Goal: Transaction & Acquisition: Purchase product/service

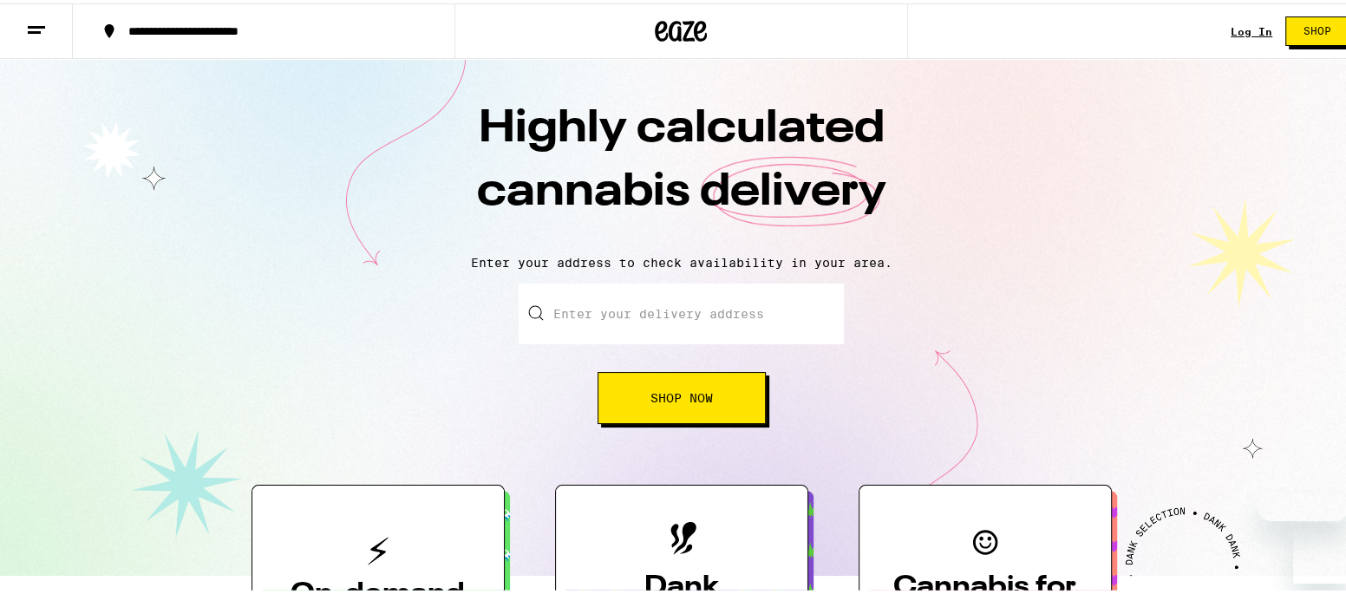
click at [1241, 24] on link "Log In" at bounding box center [1251, 28] width 42 height 11
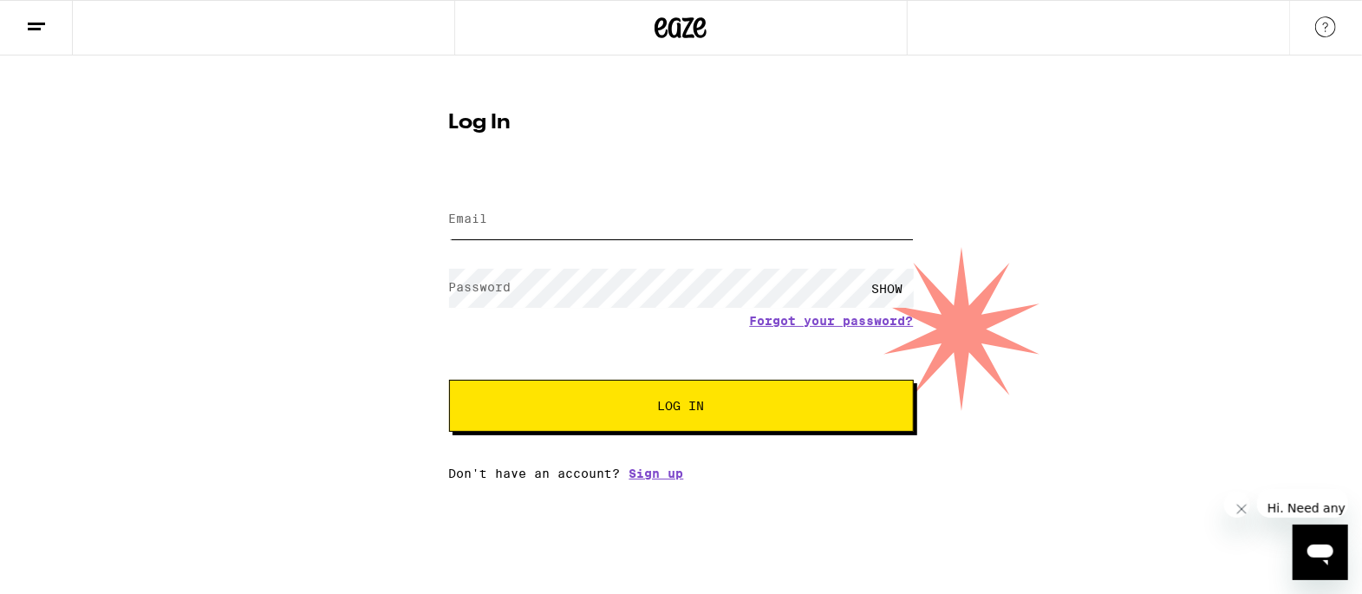
type input "[PERSON_NAME][EMAIL_ADDRESS][DOMAIN_NAME]"
click at [686, 407] on span "Log In" at bounding box center [681, 406] width 47 height 12
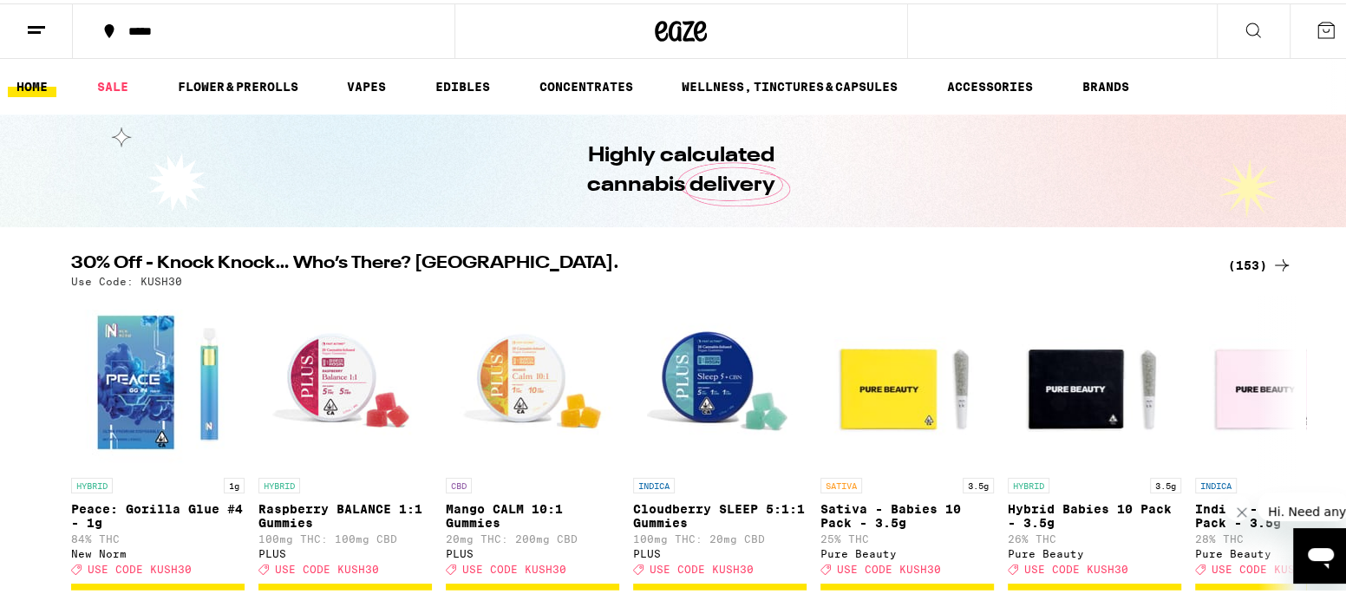
click at [31, 81] on link "HOME" at bounding box center [32, 83] width 49 height 21
click at [32, 78] on link "HOME" at bounding box center [32, 83] width 49 height 21
click at [36, 18] on icon at bounding box center [36, 26] width 21 height 21
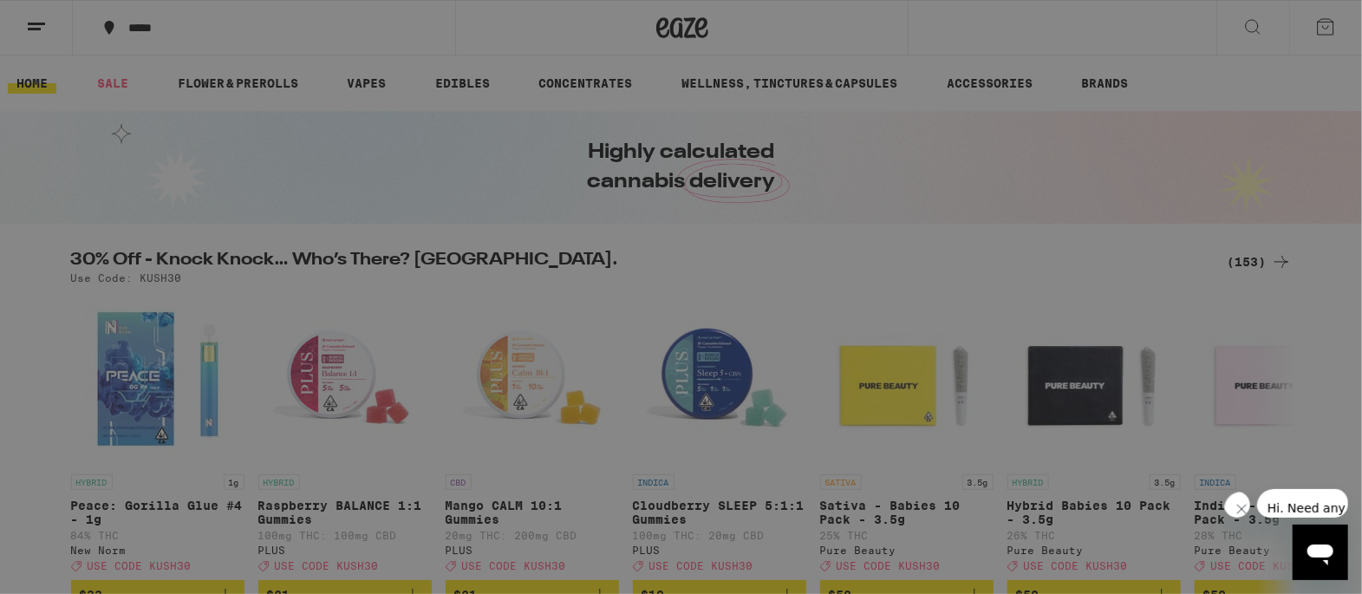
click at [194, 107] on div "Buy It Again" at bounding box center [149, 114] width 123 height 21
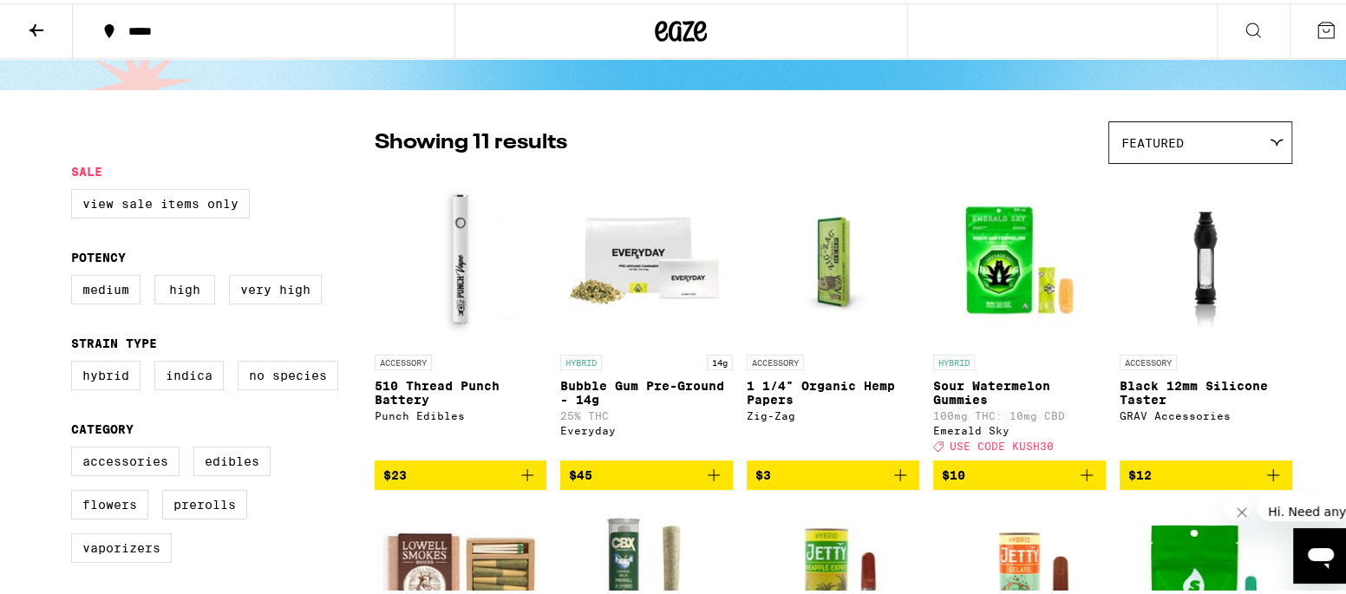
scroll to position [115, 0]
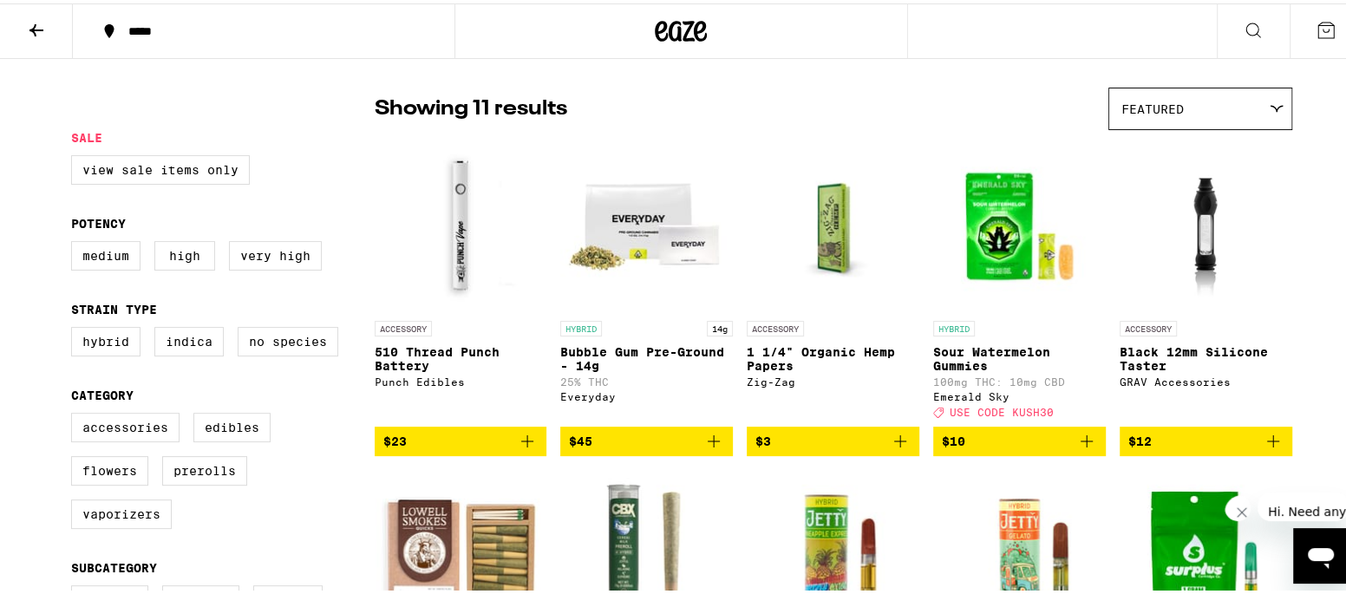
click at [33, 18] on icon at bounding box center [36, 26] width 21 height 21
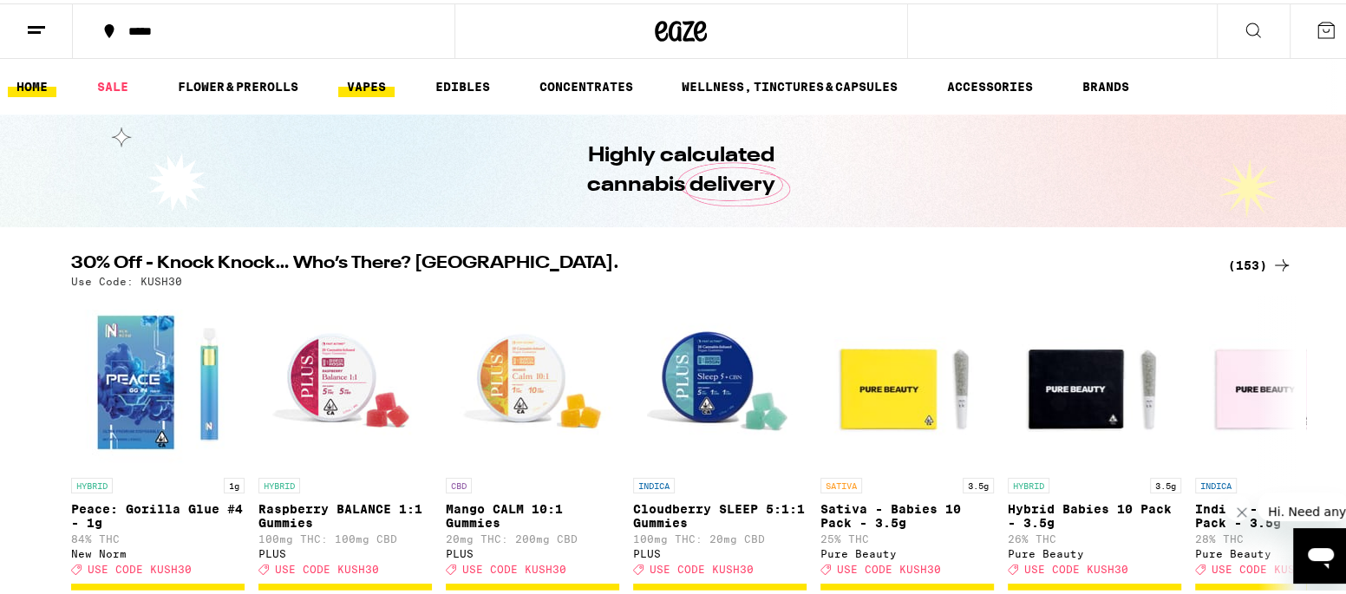
click at [372, 76] on link "VAPES" at bounding box center [366, 83] width 56 height 21
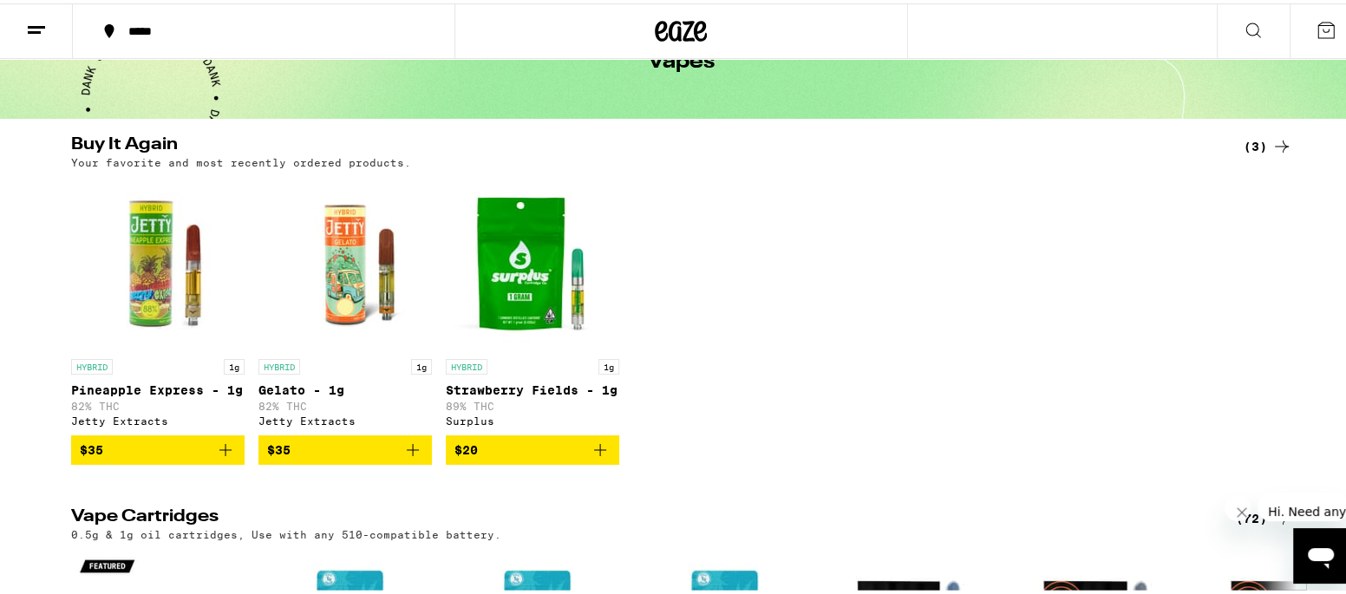
scroll to position [347, 0]
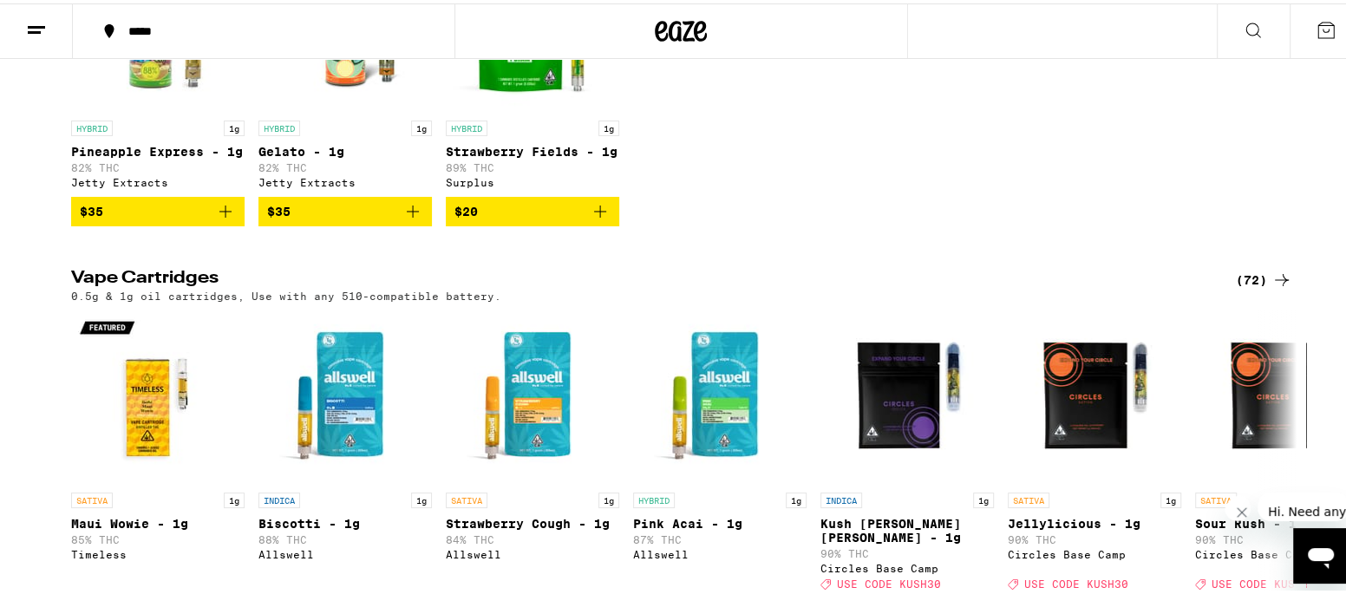
click at [1243, 282] on div "(72)" at bounding box center [1263, 276] width 56 height 21
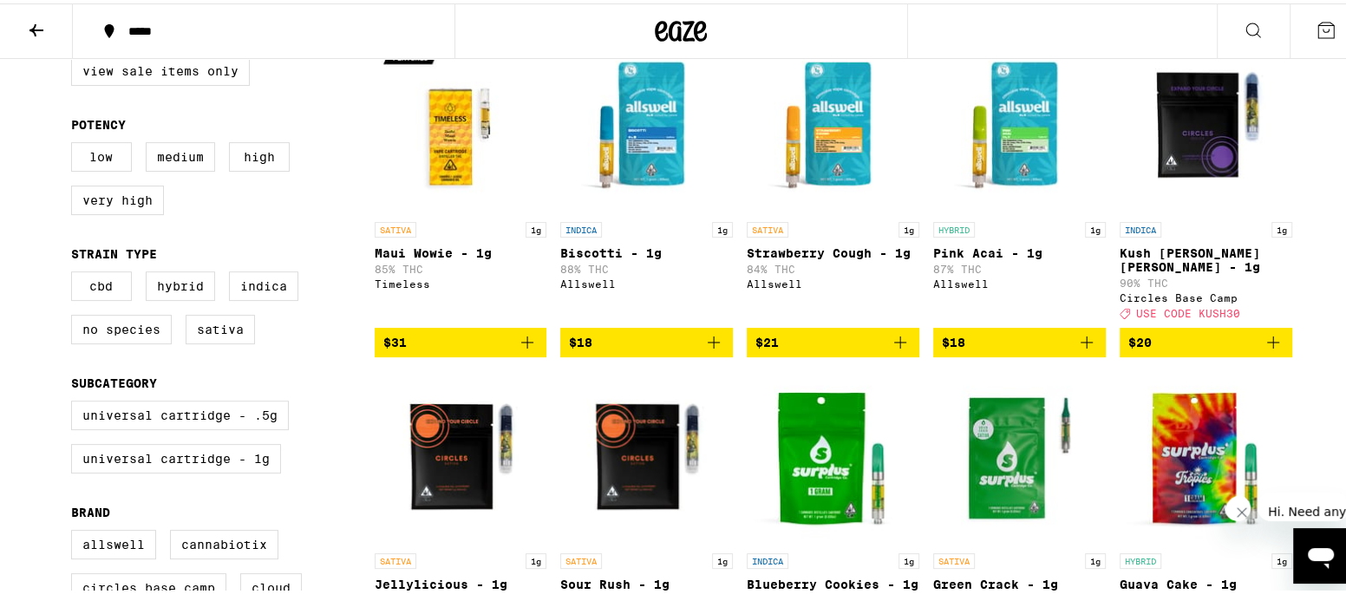
scroll to position [231, 0]
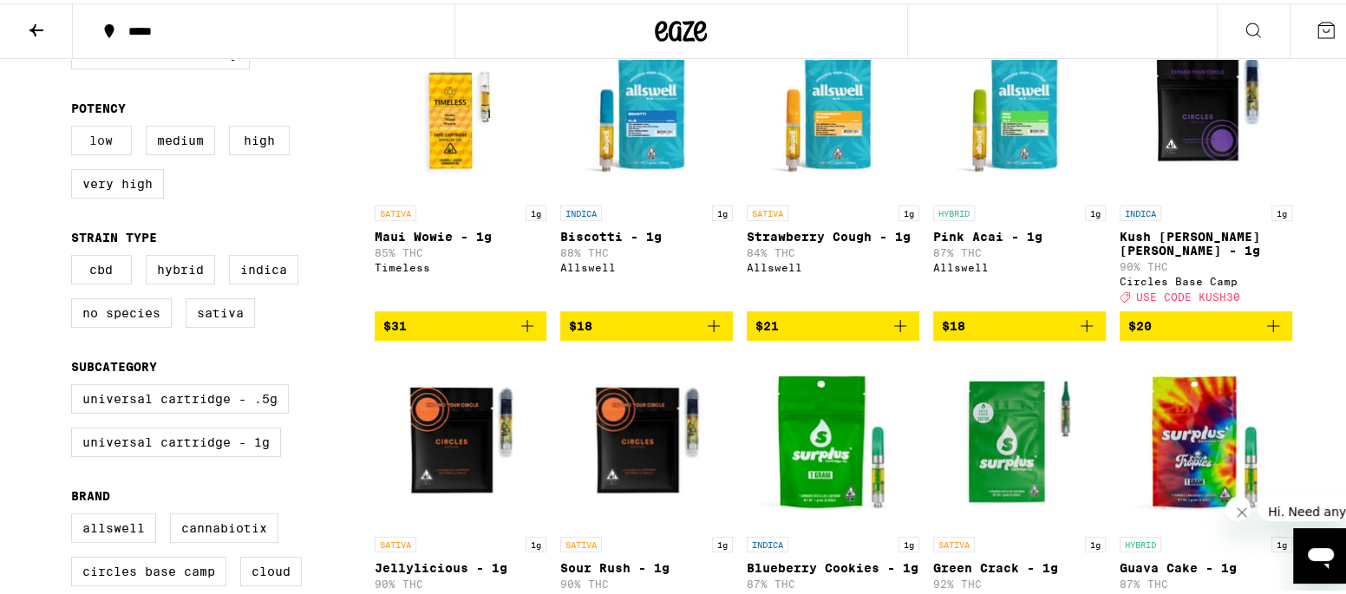
click at [89, 137] on label "Low" at bounding box center [101, 136] width 61 height 29
click at [75, 126] on input "Low" at bounding box center [75, 125] width 1 height 1
checkbox input "true"
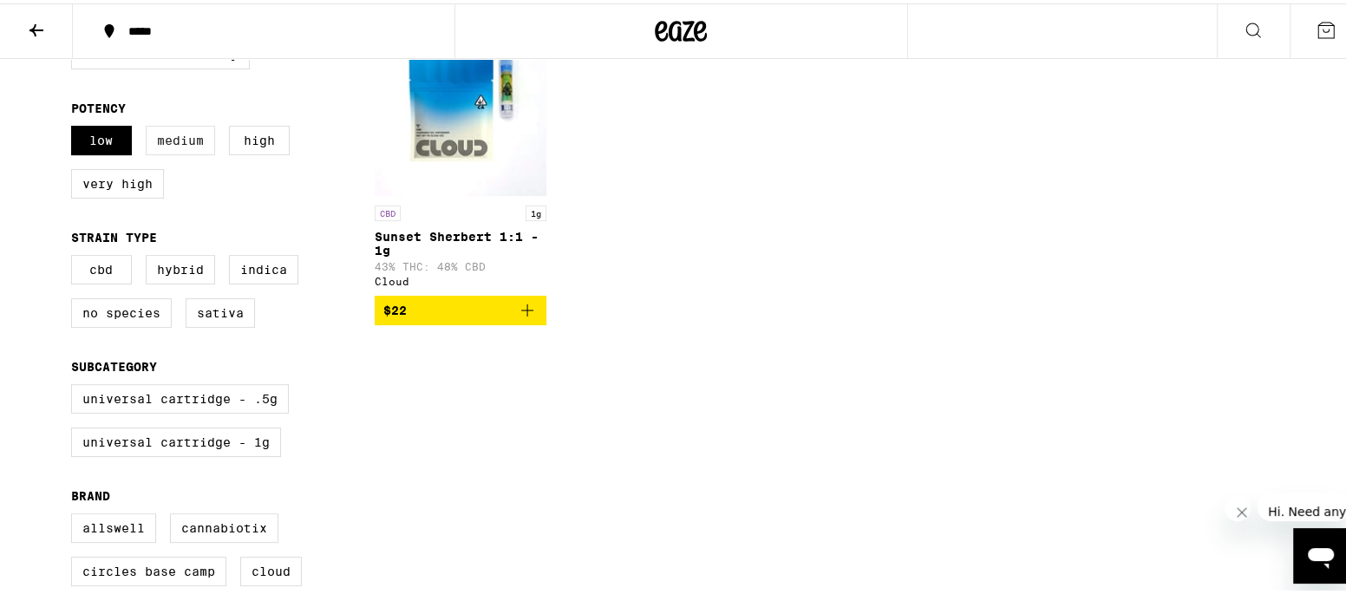
click at [176, 139] on label "Medium" at bounding box center [180, 136] width 69 height 29
click at [75, 126] on input "Medium" at bounding box center [75, 125] width 1 height 1
checkbox input "true"
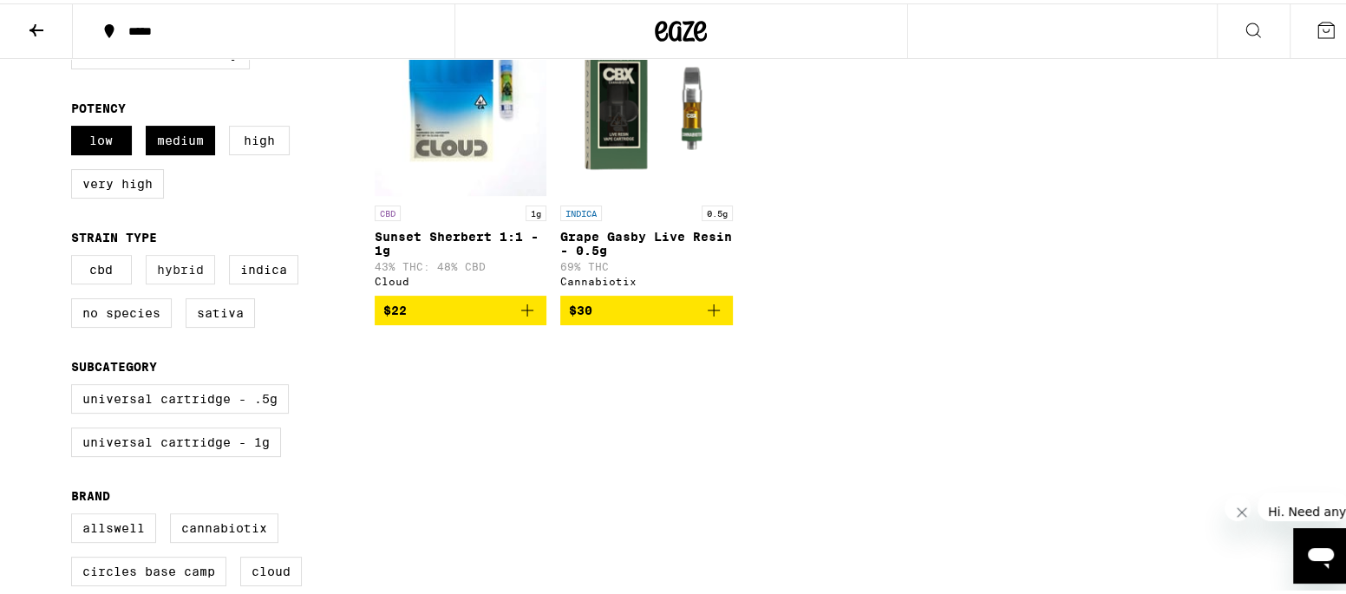
click at [160, 266] on label "Hybrid" at bounding box center [180, 265] width 69 height 29
click at [75, 255] on input "Hybrid" at bounding box center [75, 254] width 1 height 1
checkbox input "true"
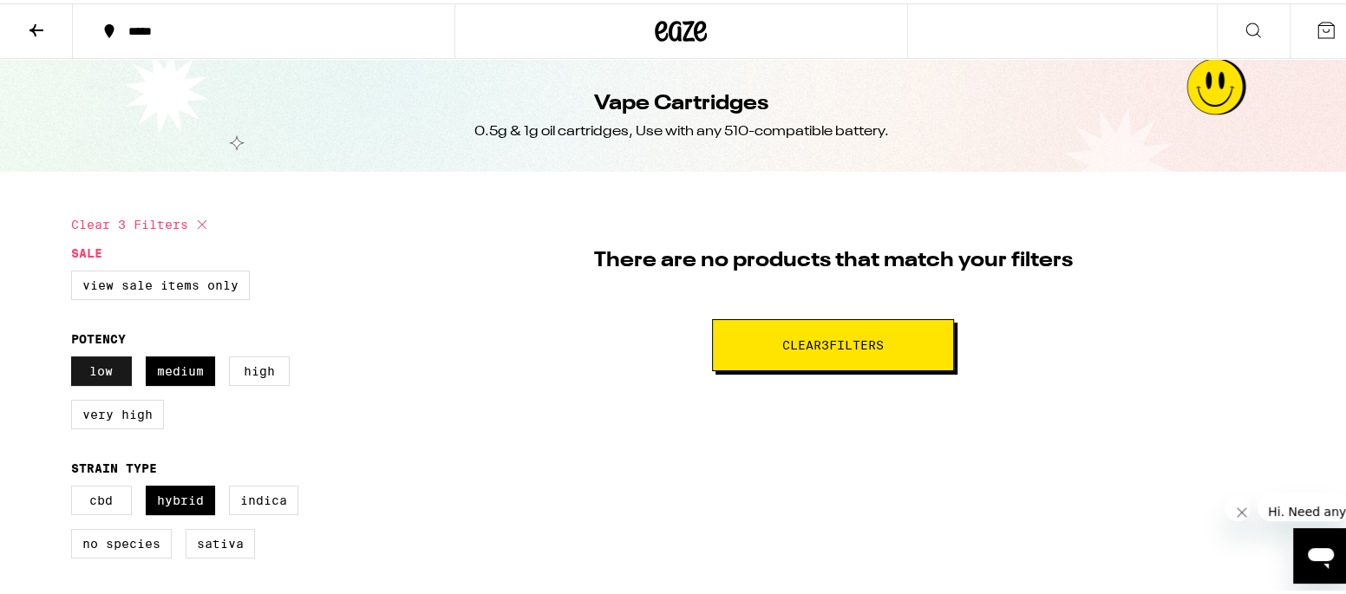
click at [89, 365] on label "Low" at bounding box center [101, 367] width 61 height 29
click at [75, 356] on input "Low" at bounding box center [75, 355] width 1 height 1
checkbox input "false"
drag, startPoint x: 168, startPoint y: 368, endPoint x: 192, endPoint y: 350, distance: 29.7
click at [169, 370] on label "Medium" at bounding box center [180, 367] width 69 height 29
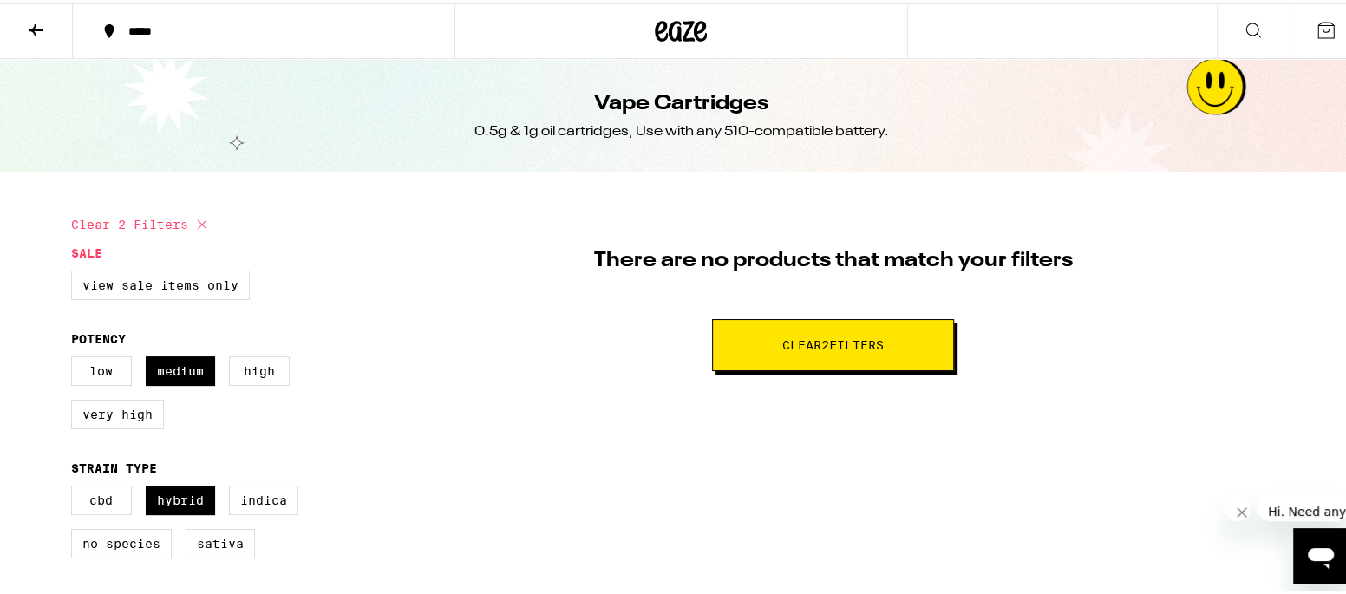
click at [75, 356] on input "Medium" at bounding box center [75, 355] width 1 height 1
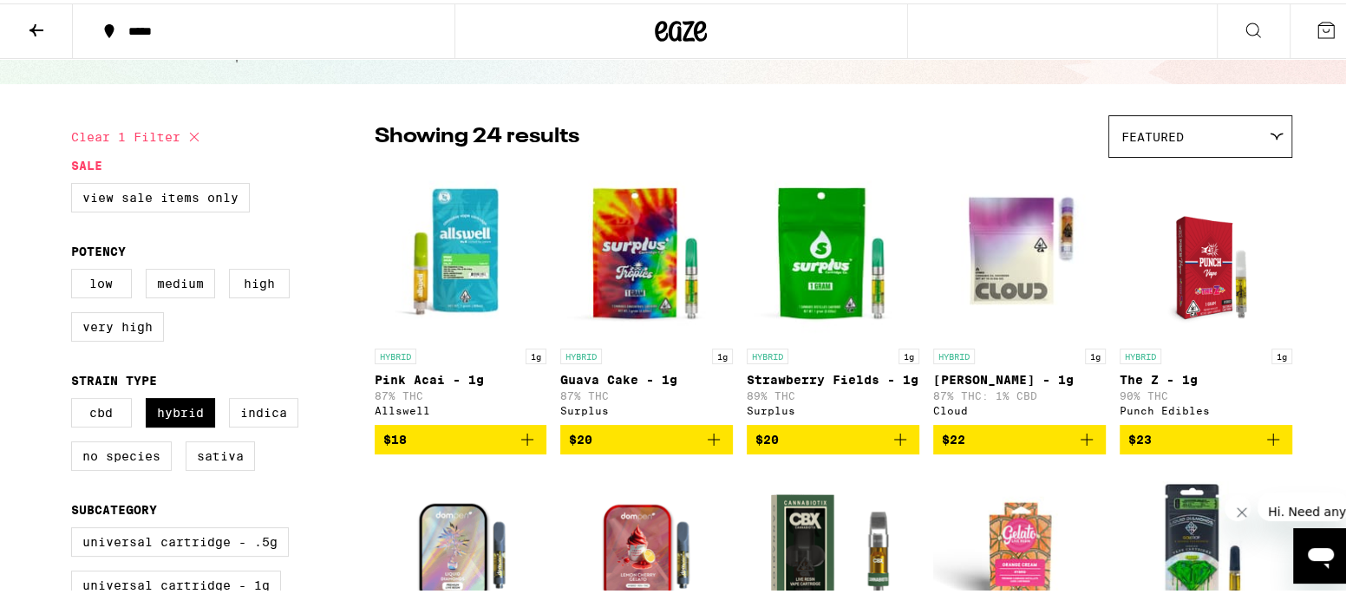
scroll to position [115, 0]
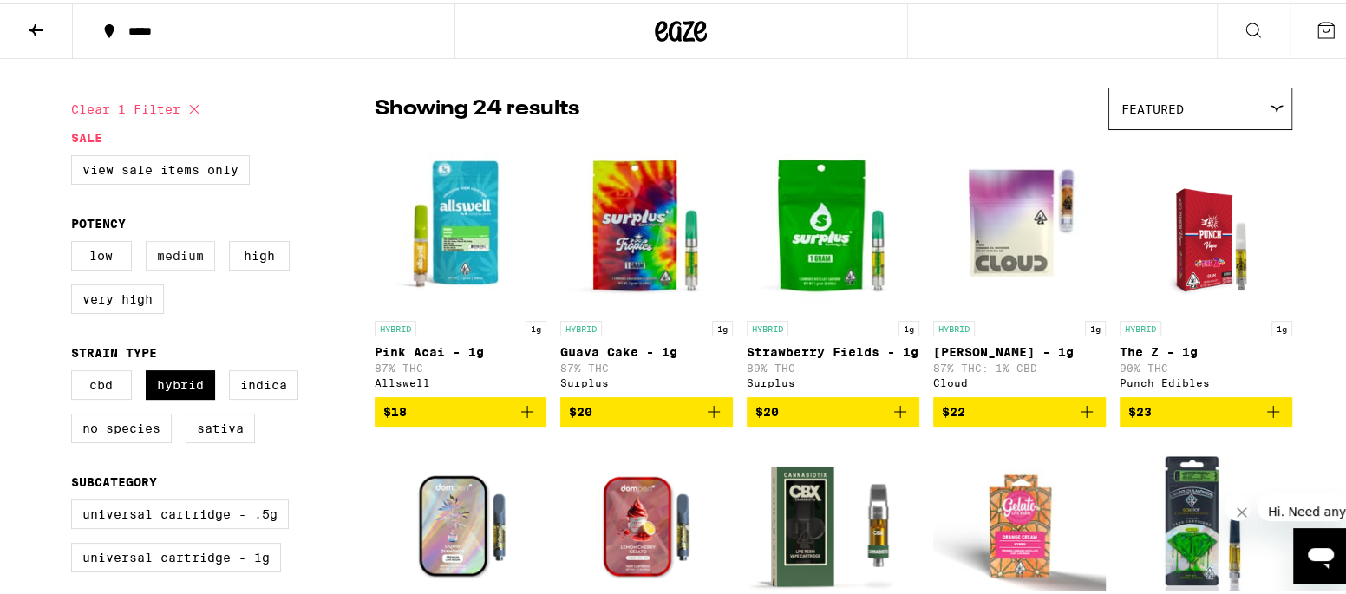
click at [168, 256] on label "Medium" at bounding box center [180, 252] width 69 height 29
click at [75, 241] on input "Medium" at bounding box center [75, 240] width 1 height 1
checkbox input "true"
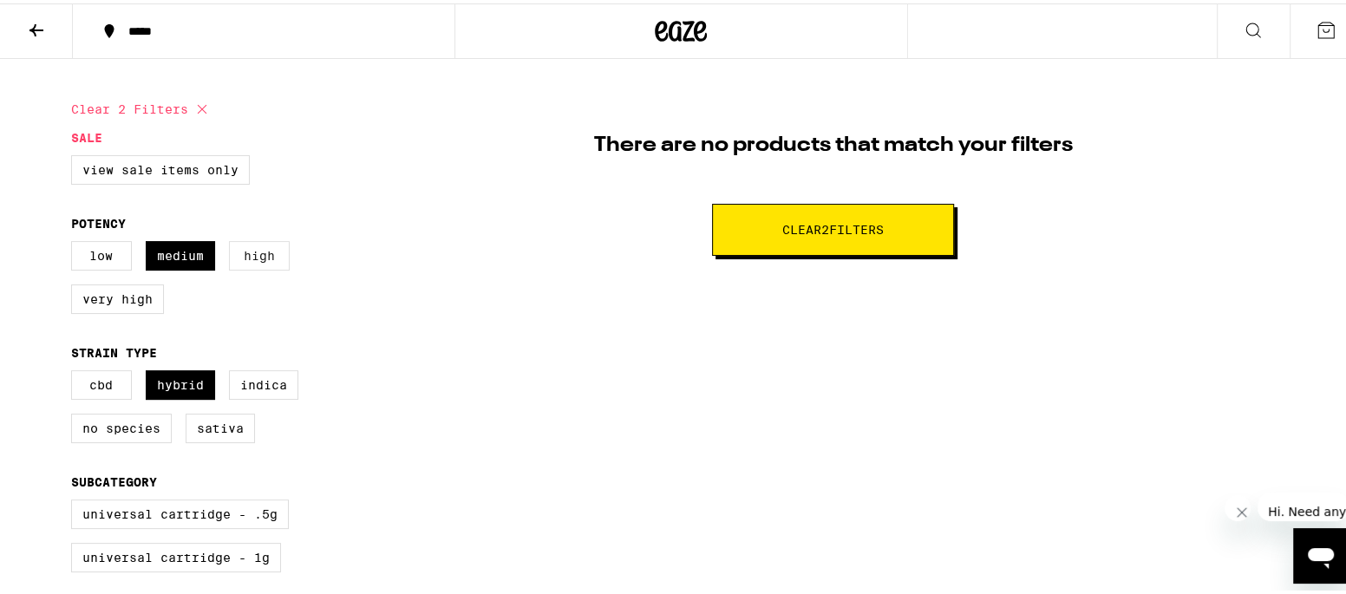
click at [250, 248] on label "High" at bounding box center [259, 252] width 61 height 29
click at [75, 241] on input "High" at bounding box center [75, 240] width 1 height 1
checkbox input "true"
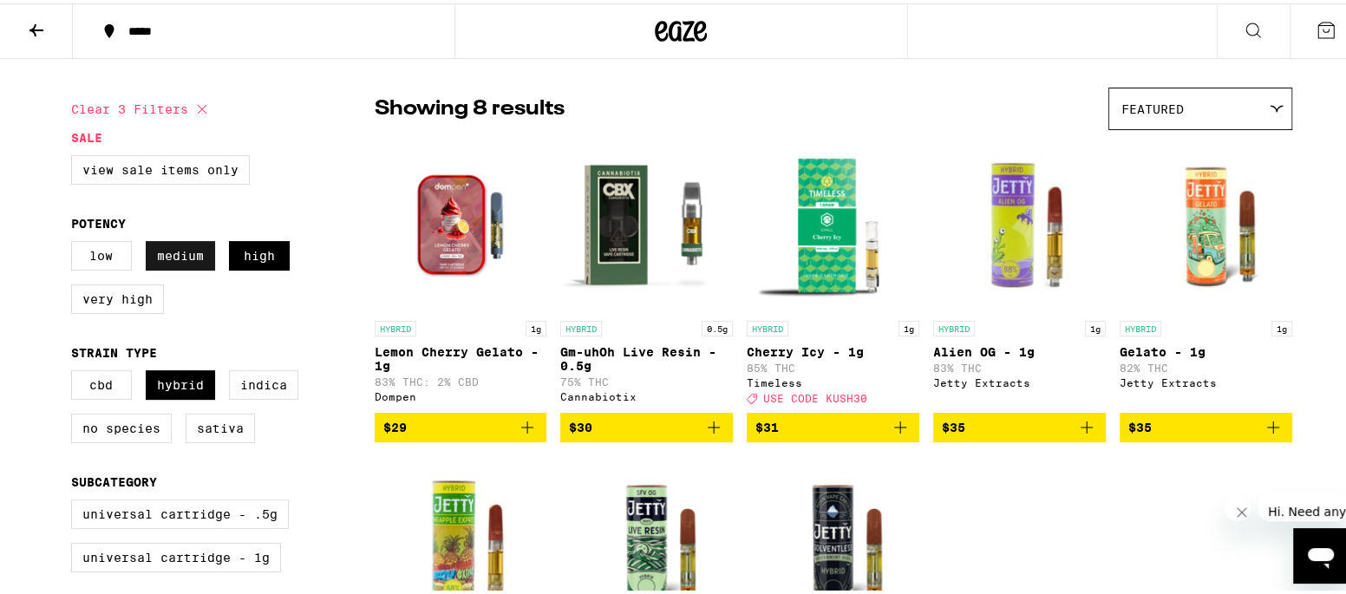
click at [181, 249] on label "Medium" at bounding box center [180, 252] width 69 height 29
click at [75, 241] on input "Medium" at bounding box center [75, 240] width 1 height 1
checkbox input "false"
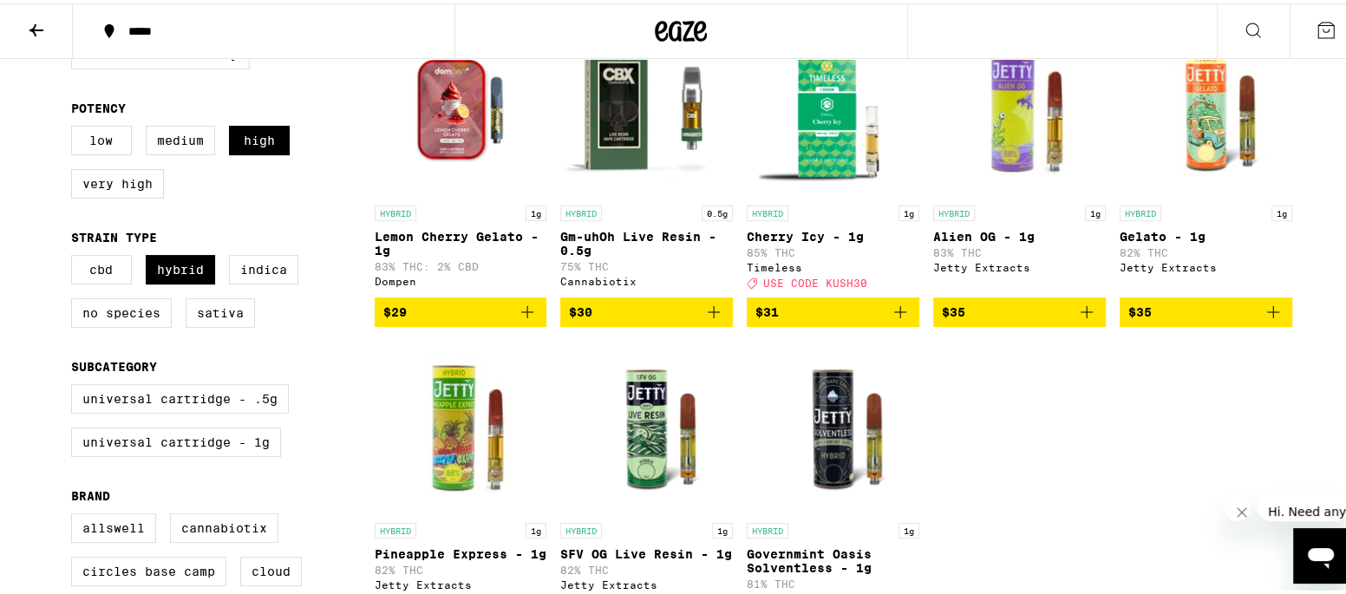
scroll to position [115, 0]
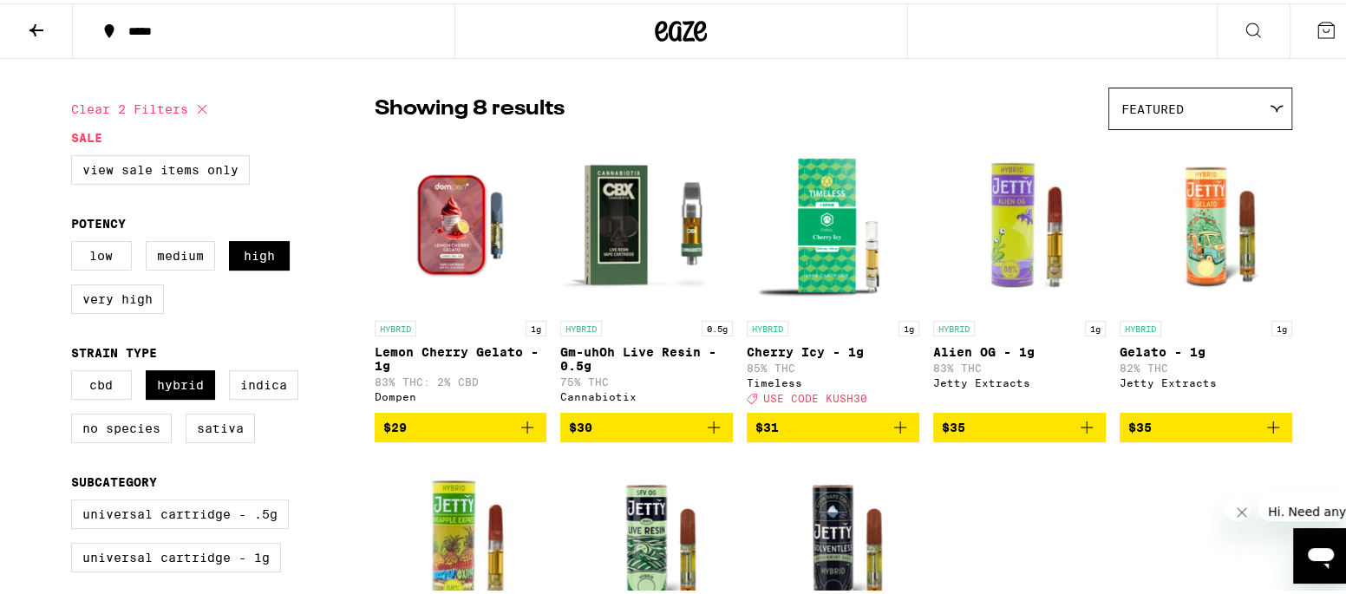
click at [611, 423] on span "$30" at bounding box center [646, 424] width 155 height 21
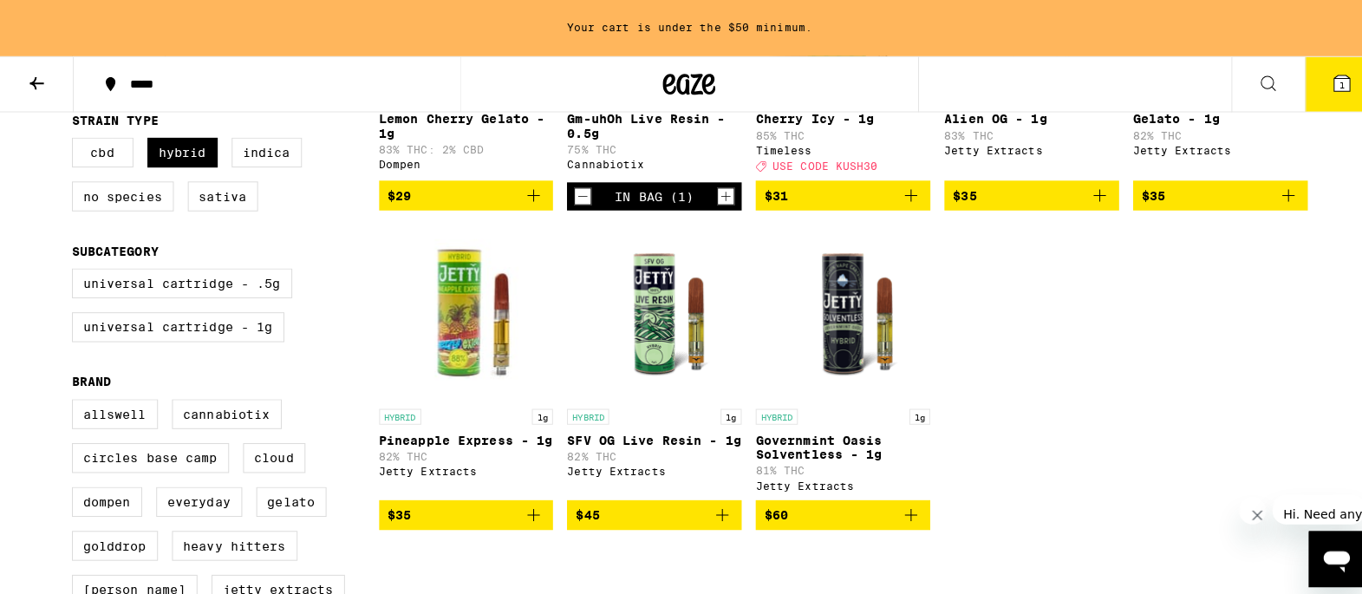
scroll to position [0, 0]
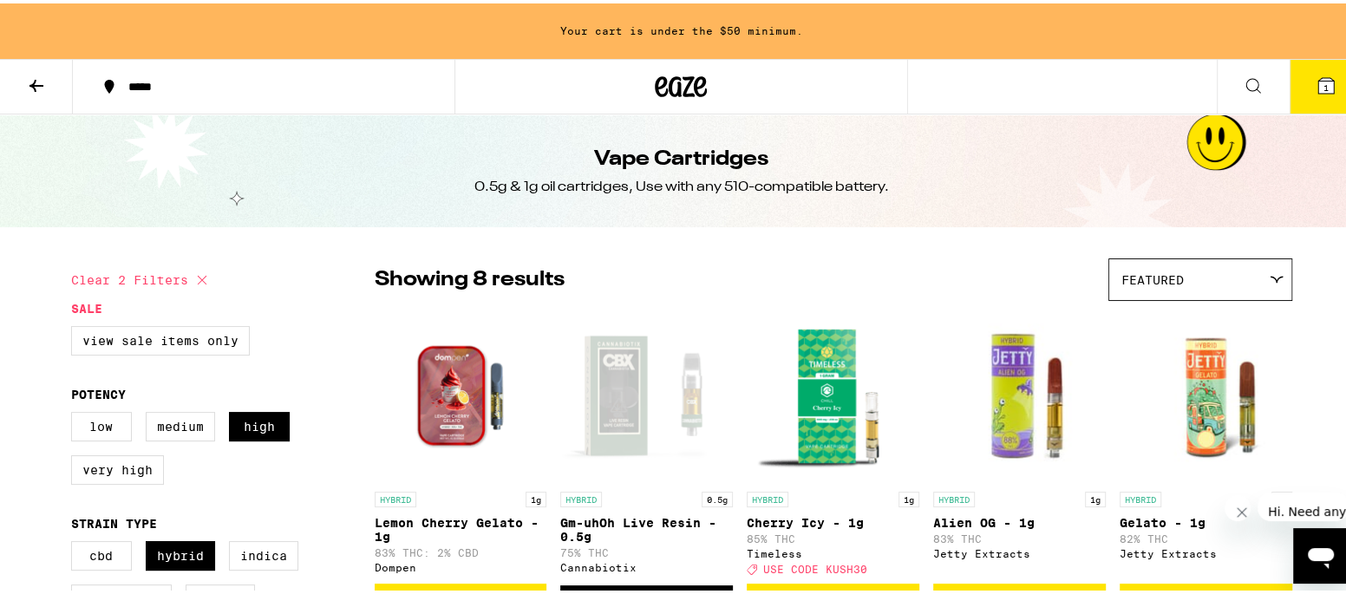
click at [1313, 68] on button "1" at bounding box center [1325, 83] width 73 height 54
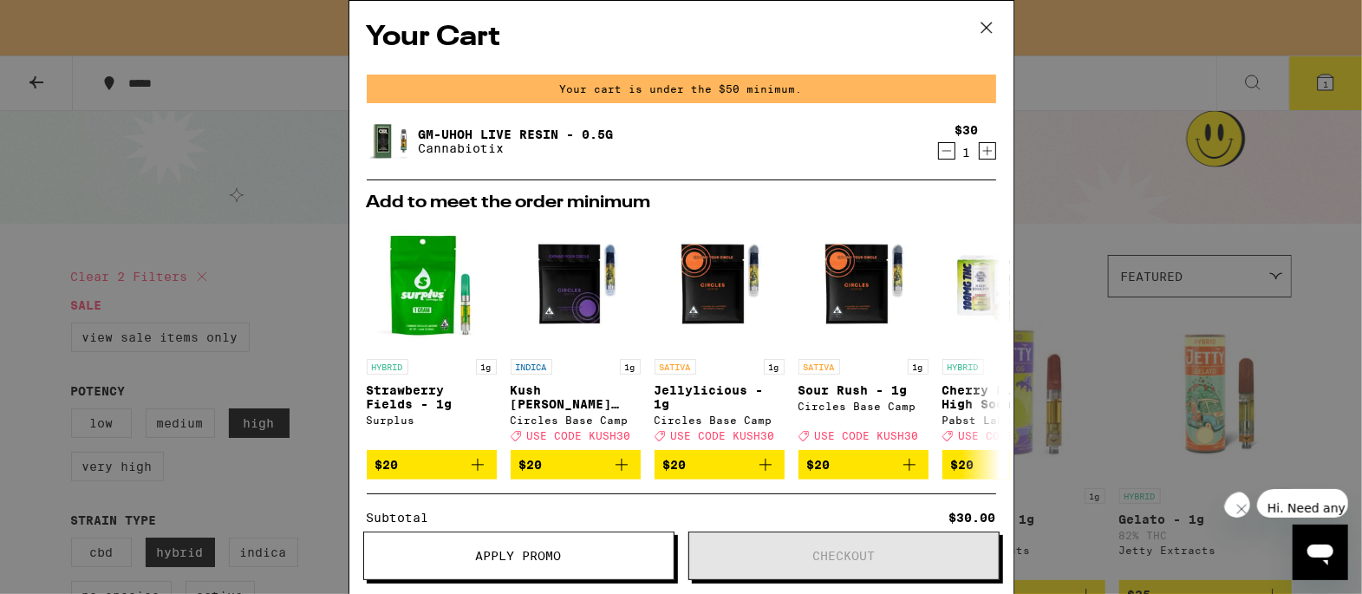
click at [980, 153] on icon "Increment" at bounding box center [988, 150] width 16 height 21
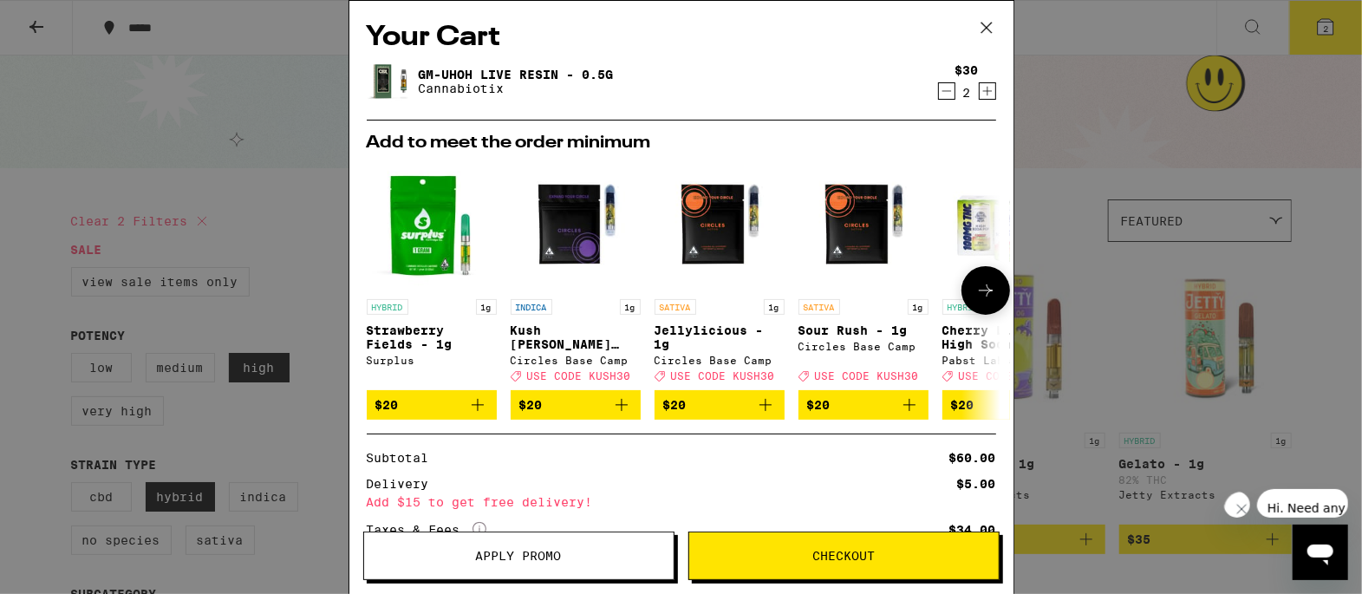
click at [975, 288] on icon at bounding box center [985, 290] width 21 height 21
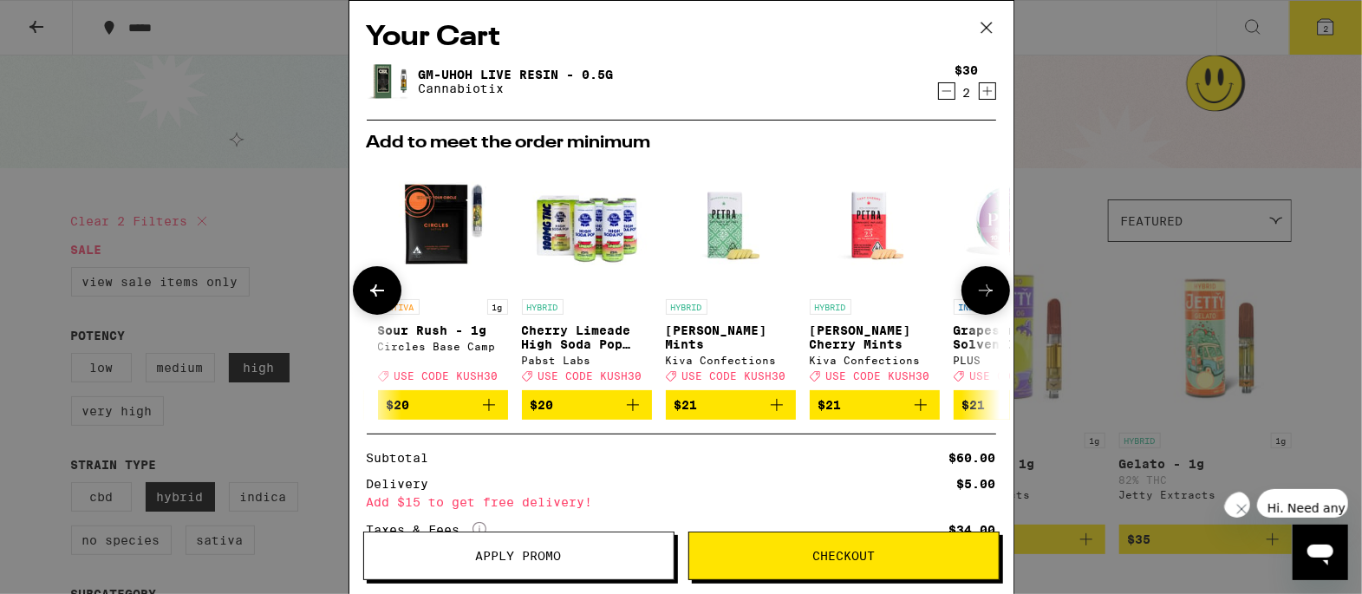
scroll to position [0, 424]
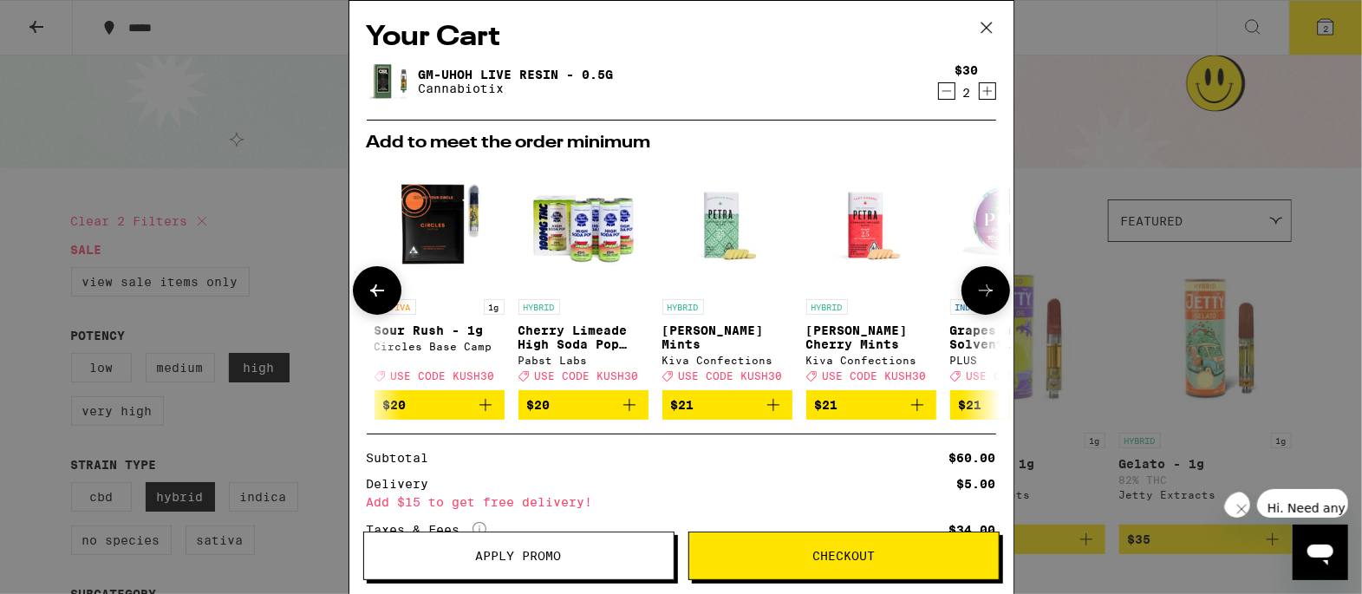
click at [381, 288] on icon at bounding box center [377, 290] width 21 height 21
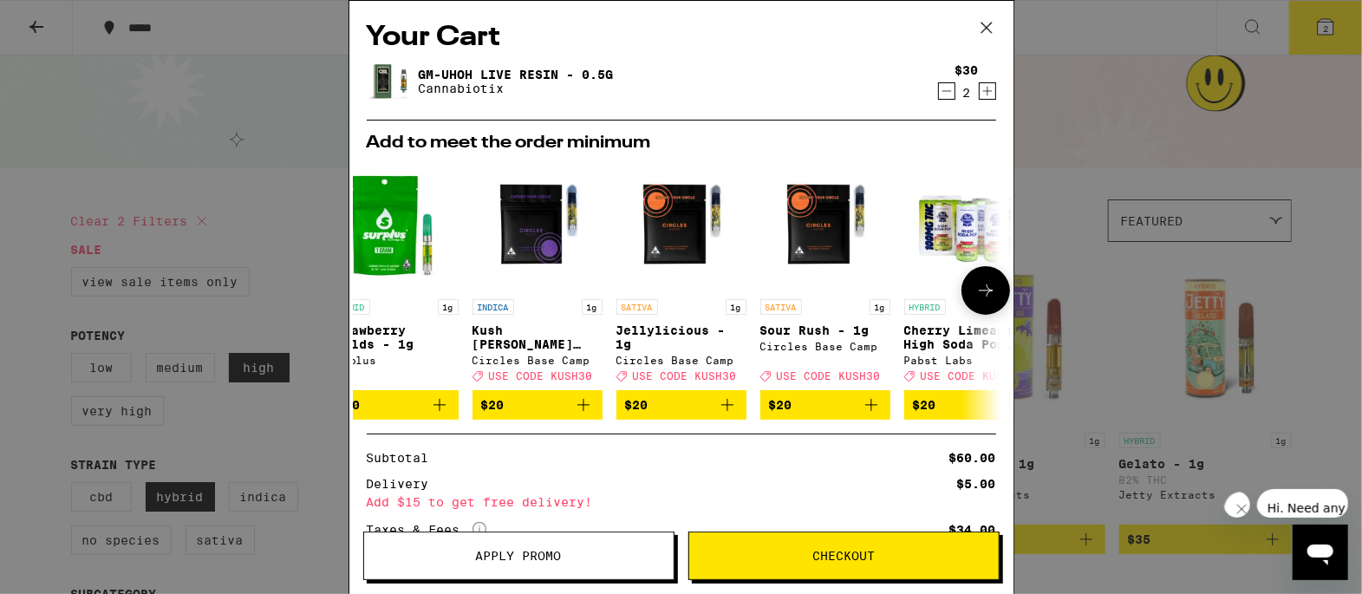
scroll to position [0, 0]
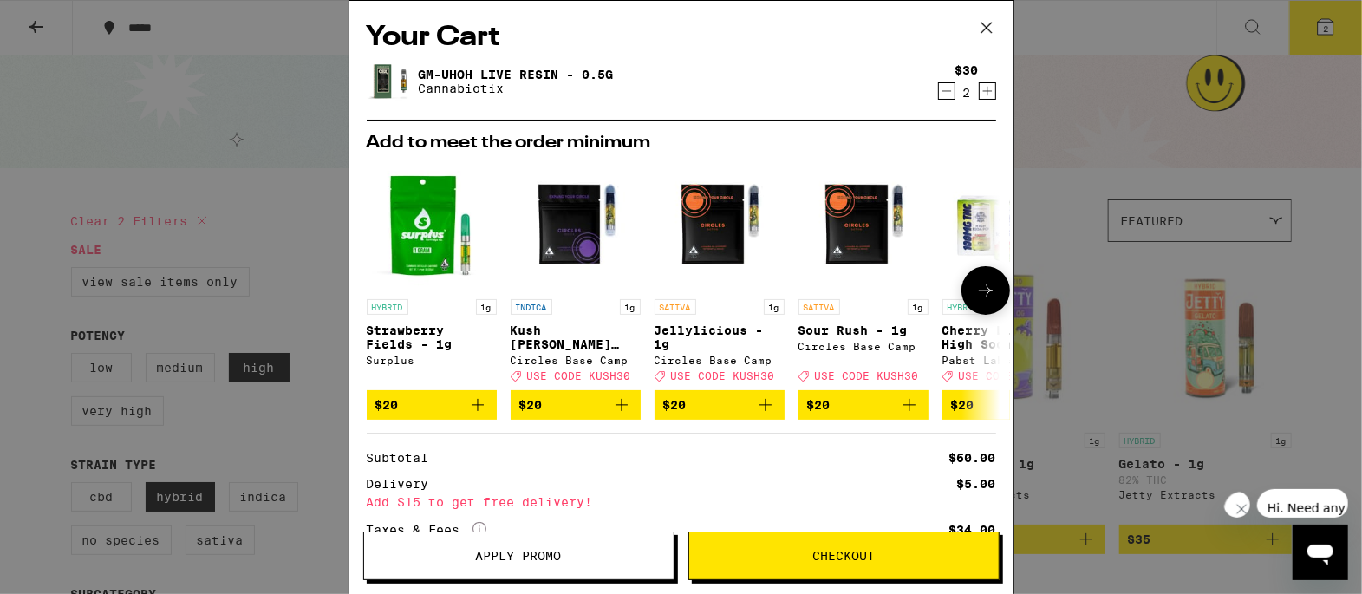
click at [408, 239] on img "Open page for Strawberry Fields - 1g from Surplus" at bounding box center [432, 225] width 130 height 130
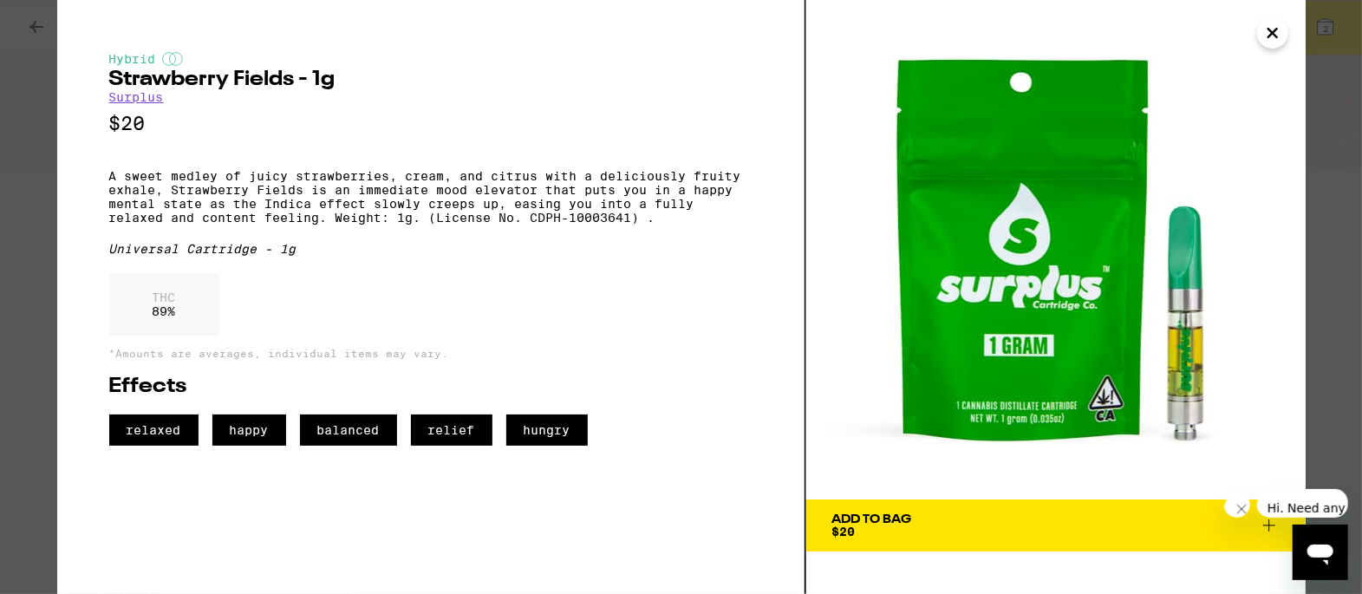
click at [1269, 28] on icon "Close" at bounding box center [1272, 33] width 21 height 26
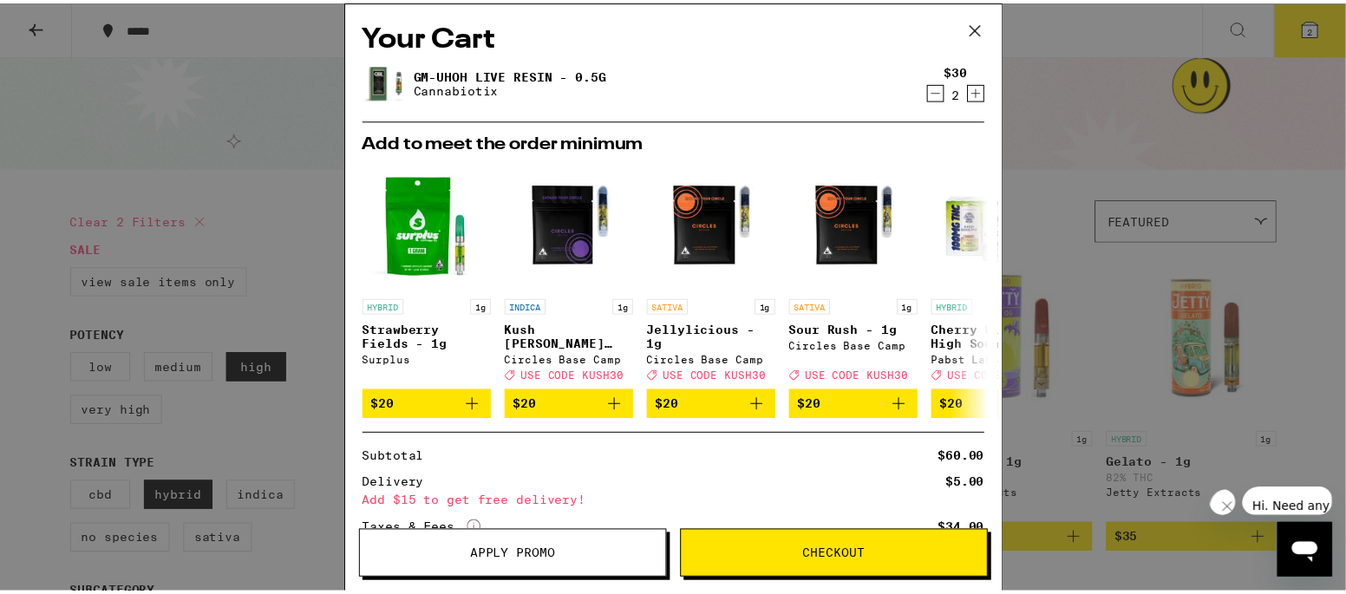
scroll to position [141, 0]
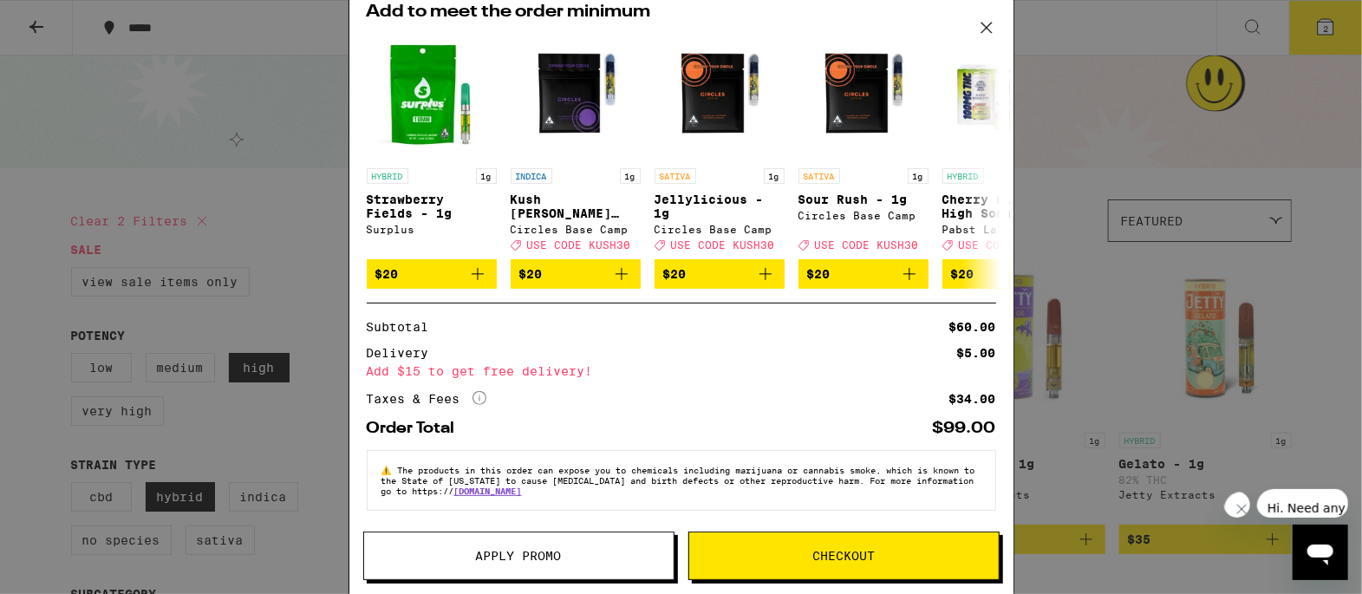
click at [774, 548] on button "Checkout" at bounding box center [843, 555] width 311 height 49
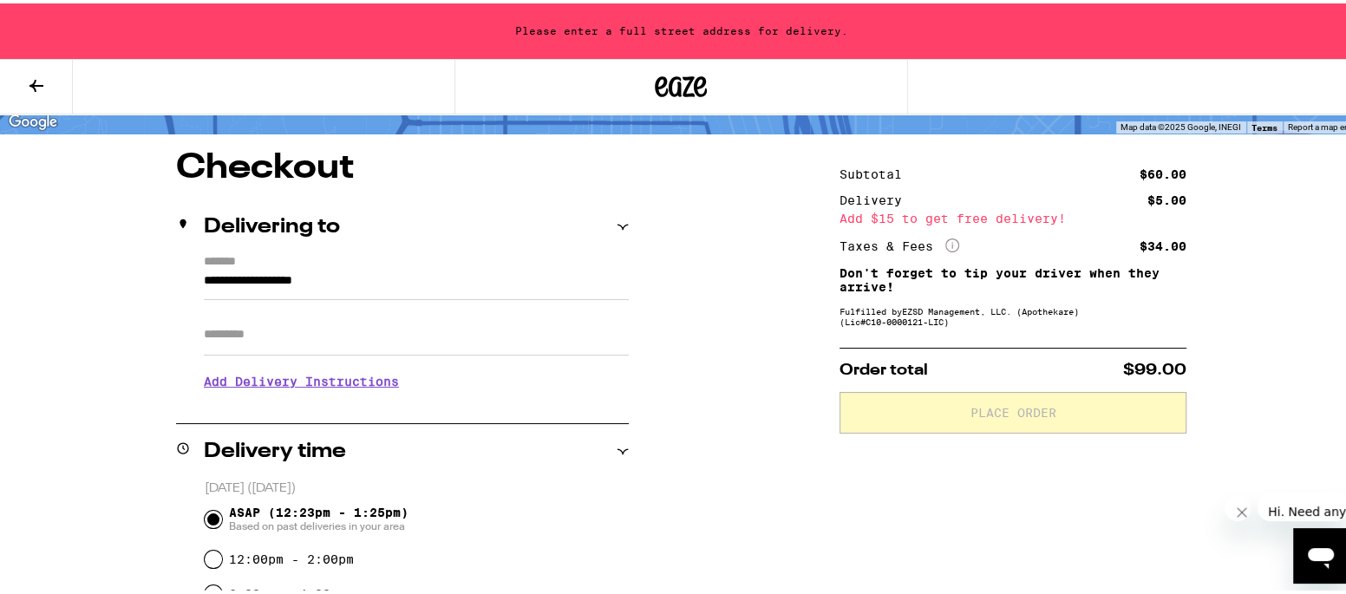
scroll to position [115, 0]
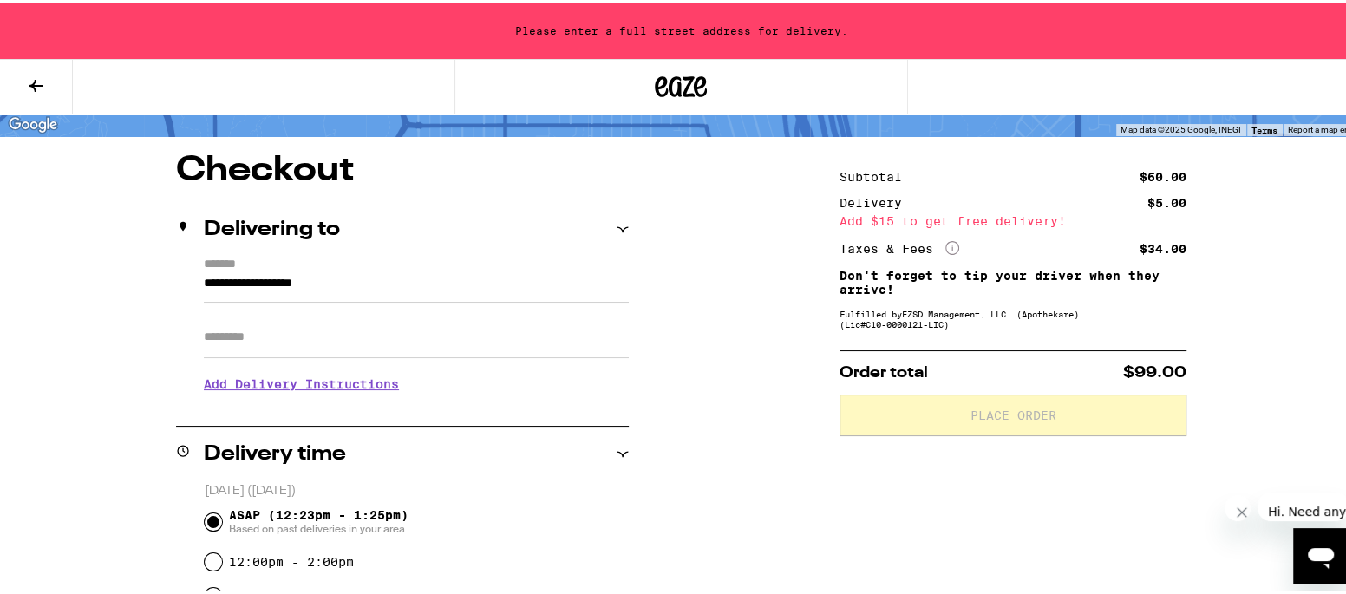
click at [384, 287] on input "**********" at bounding box center [416, 284] width 425 height 29
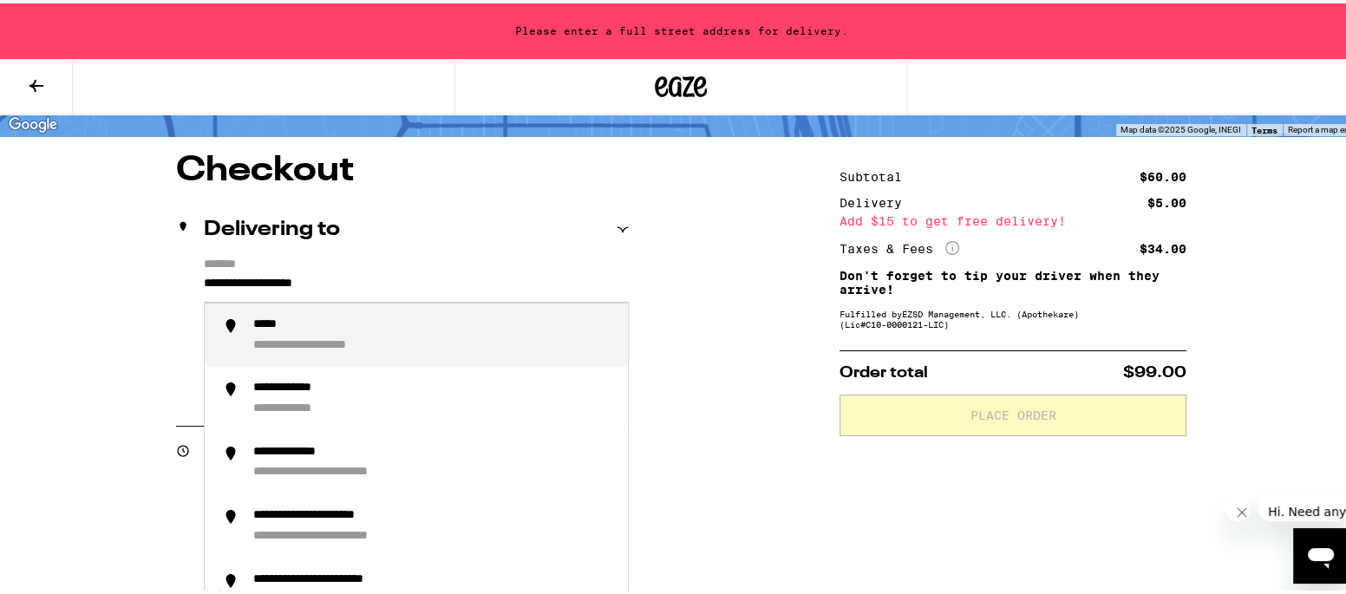
drag, startPoint x: 385, startPoint y: 284, endPoint x: 139, endPoint y: 287, distance: 246.2
click at [136, 283] on div "**********" at bounding box center [681, 594] width 1248 height 888
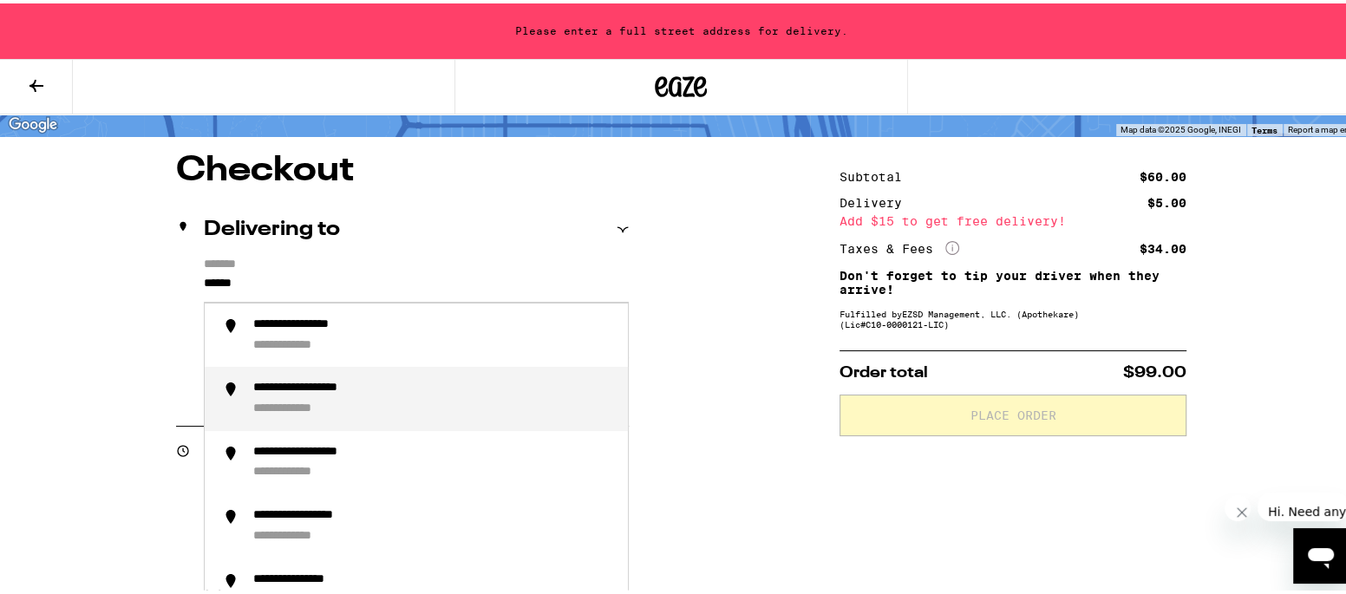
click at [303, 388] on div "**********" at bounding box center [327, 385] width 149 height 16
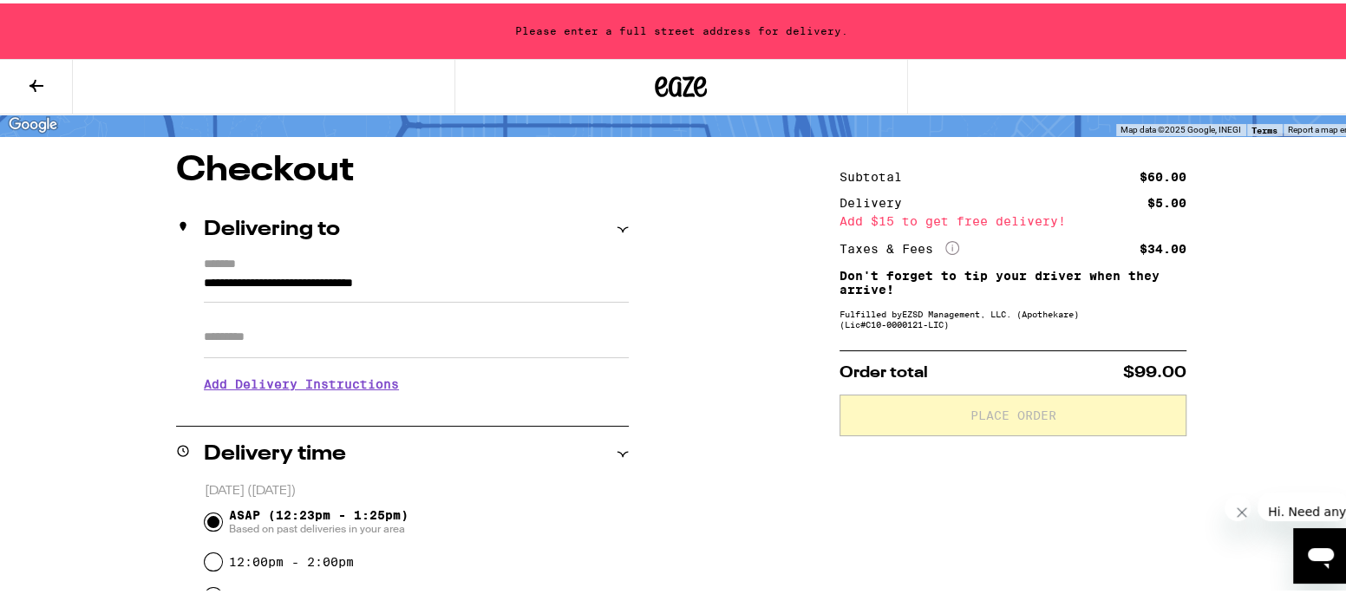
type input "**********"
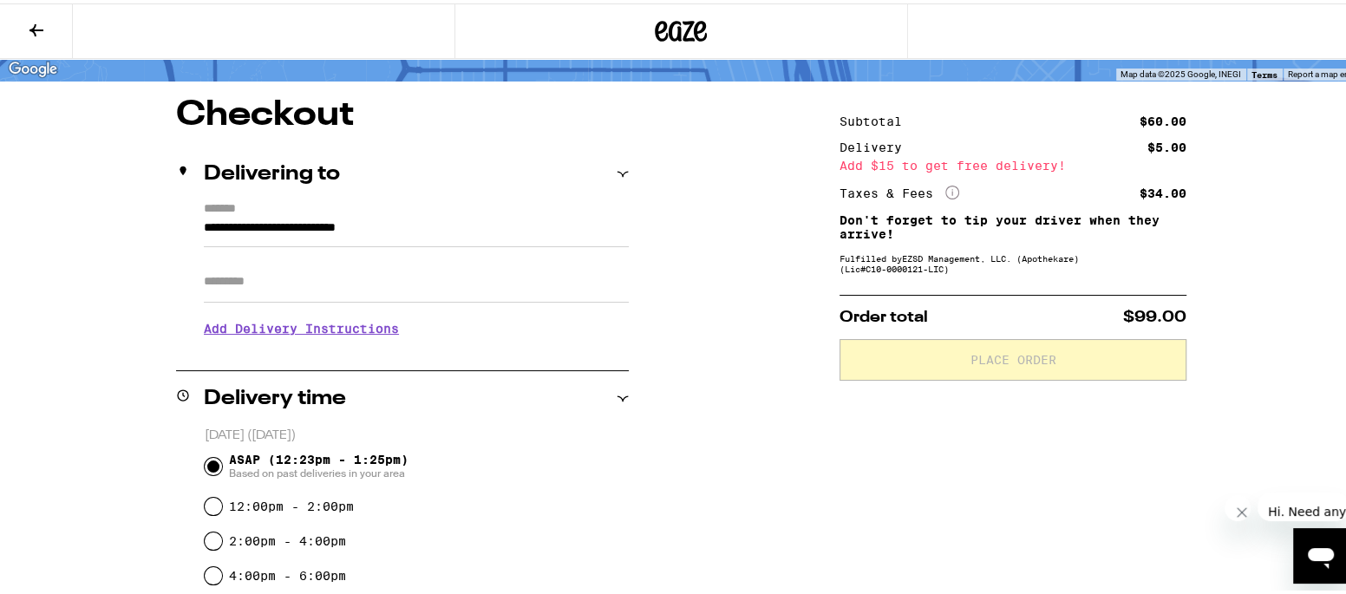
scroll to position [60, 0]
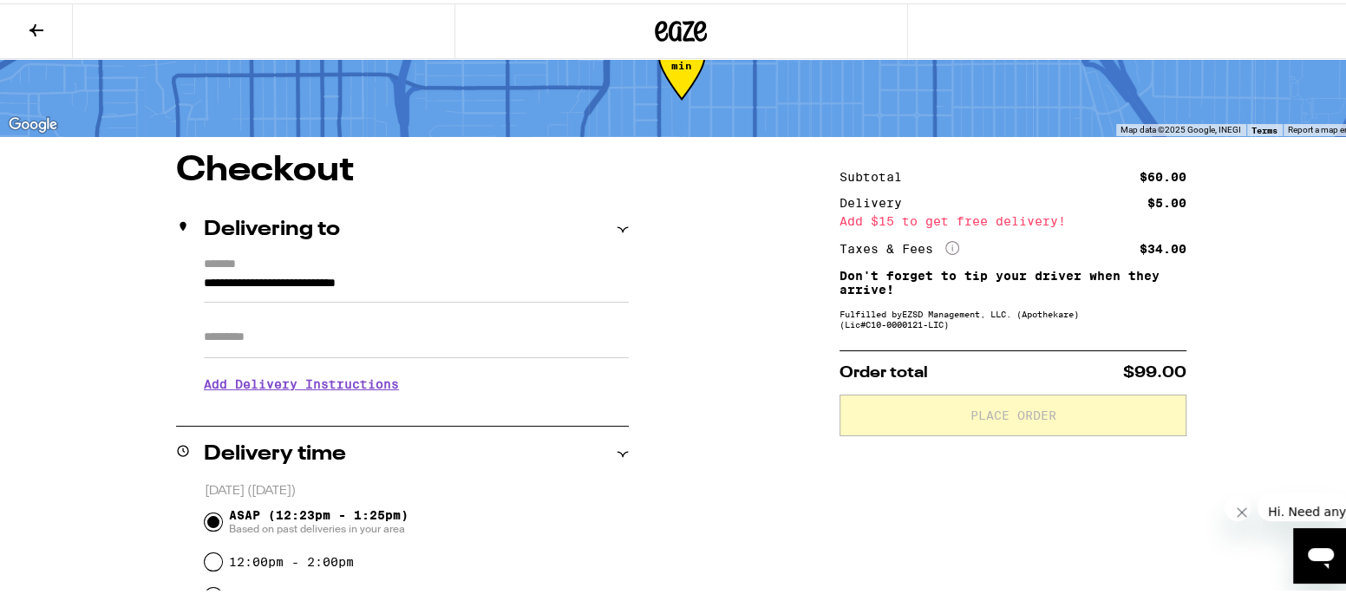
click at [303, 378] on h3 "Add Delivery Instructions" at bounding box center [416, 381] width 425 height 40
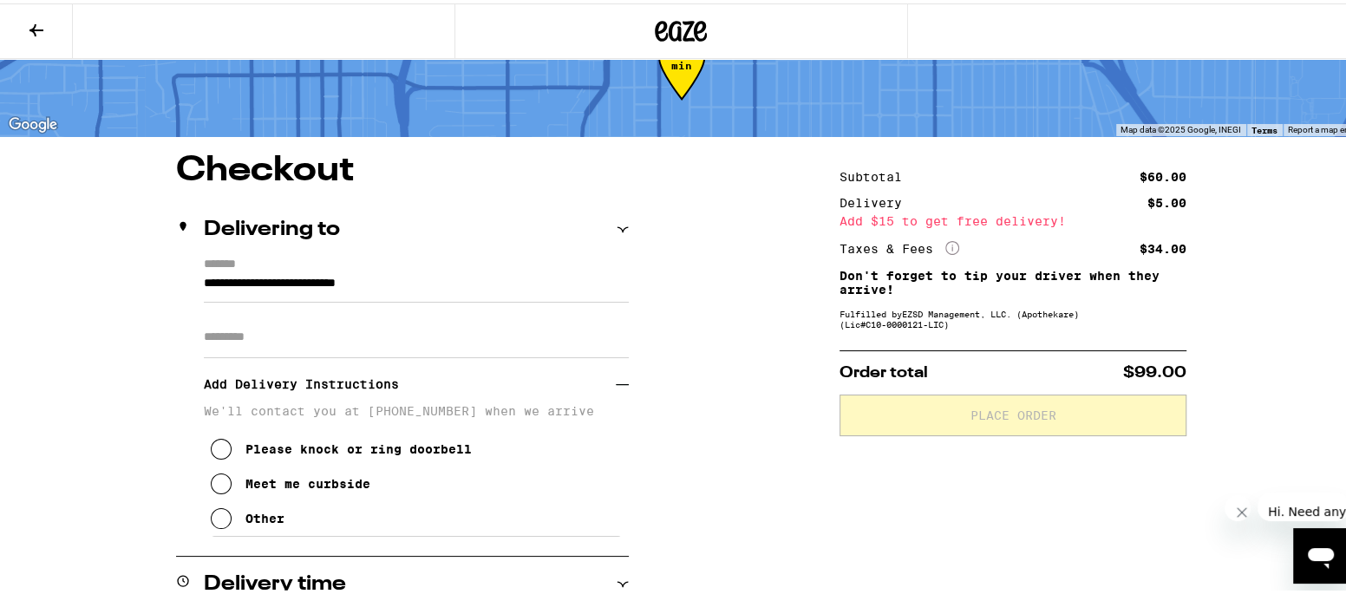
click at [211, 482] on icon at bounding box center [221, 480] width 21 height 21
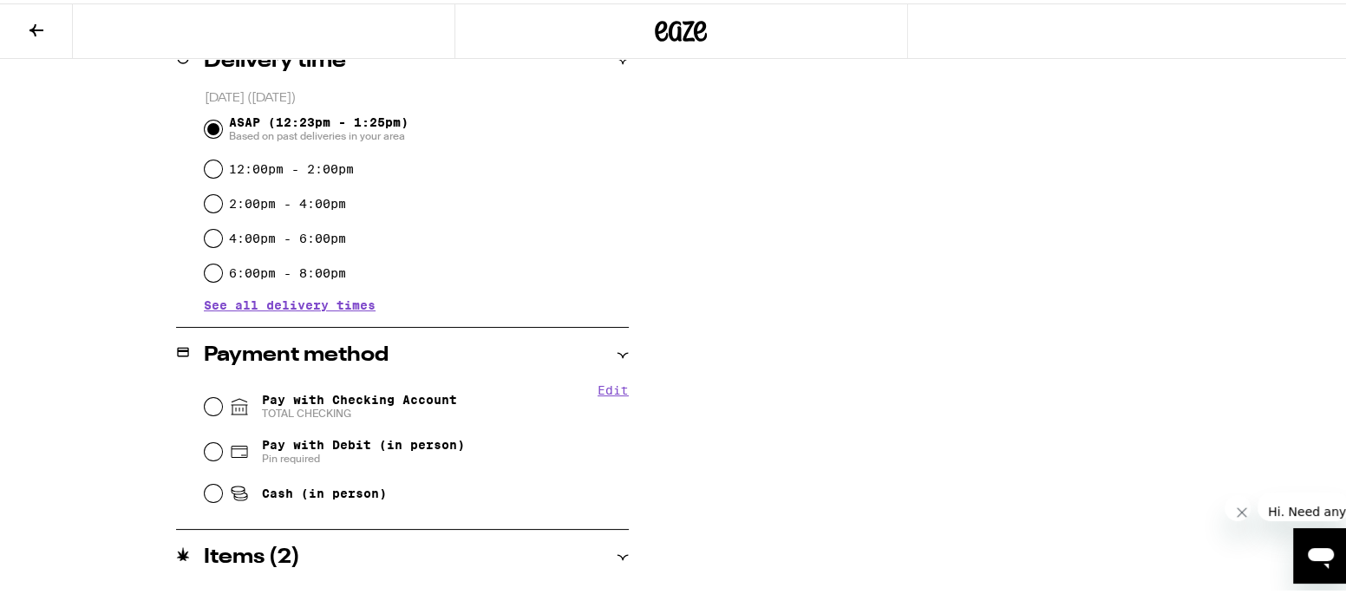
scroll to position [633, 0]
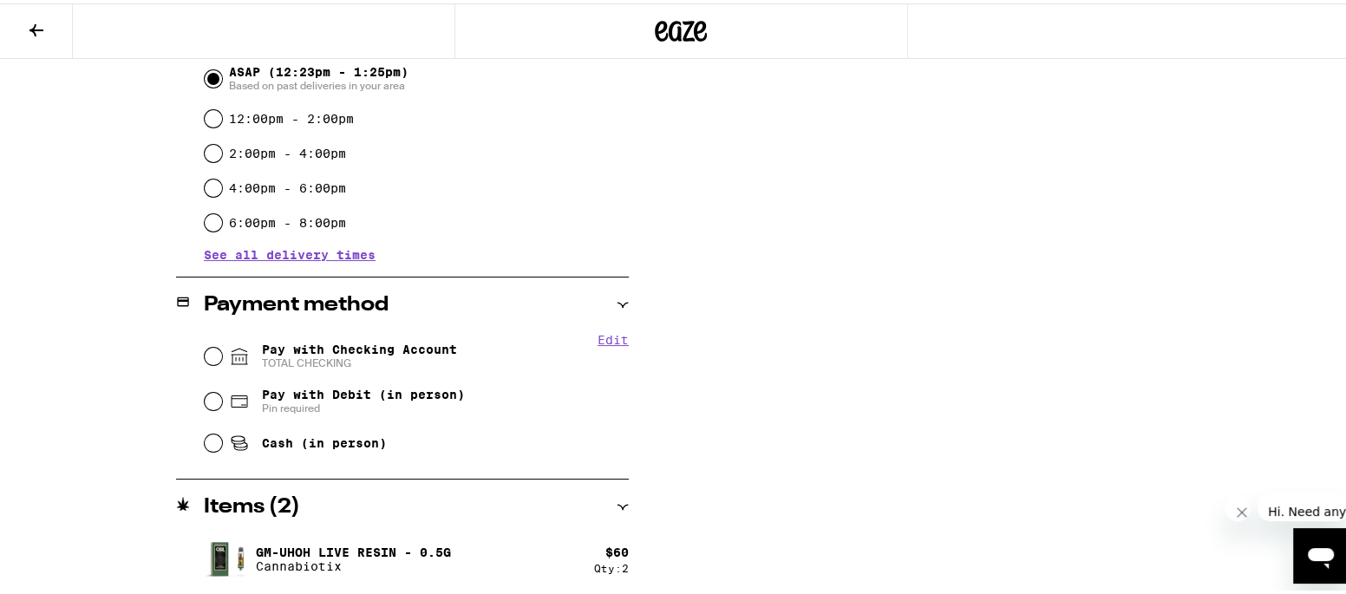
click at [325, 350] on span "Pay with Checking Account TOTAL CHECKING" at bounding box center [359, 353] width 195 height 28
click at [222, 350] on input "Pay with Checking Account TOTAL CHECKING" at bounding box center [213, 352] width 17 height 17
radio input "true"
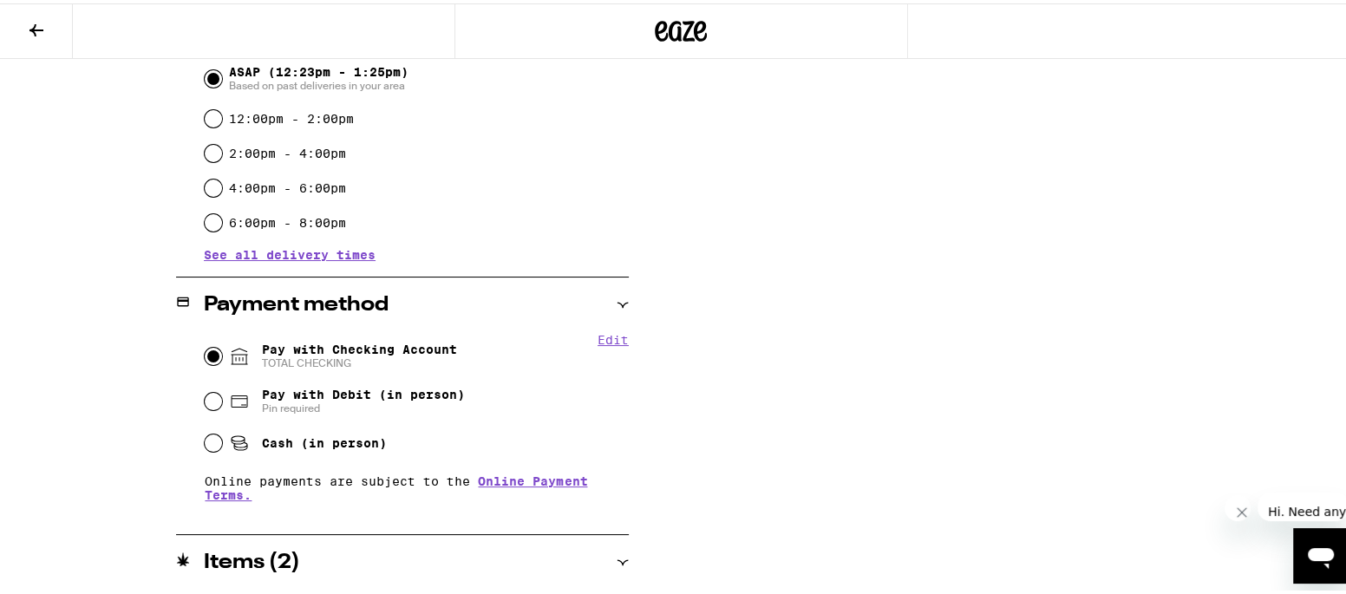
click at [331, 347] on span "Pay with Checking Account TOTAL CHECKING" at bounding box center [359, 353] width 195 height 28
click at [222, 347] on input "Pay with Checking Account TOTAL CHECKING" at bounding box center [213, 352] width 17 height 17
click at [611, 334] on button "Edit" at bounding box center [612, 336] width 31 height 14
click at [207, 114] on input "12:00pm - 2:00pm" at bounding box center [213, 115] width 17 height 17
radio input "true"
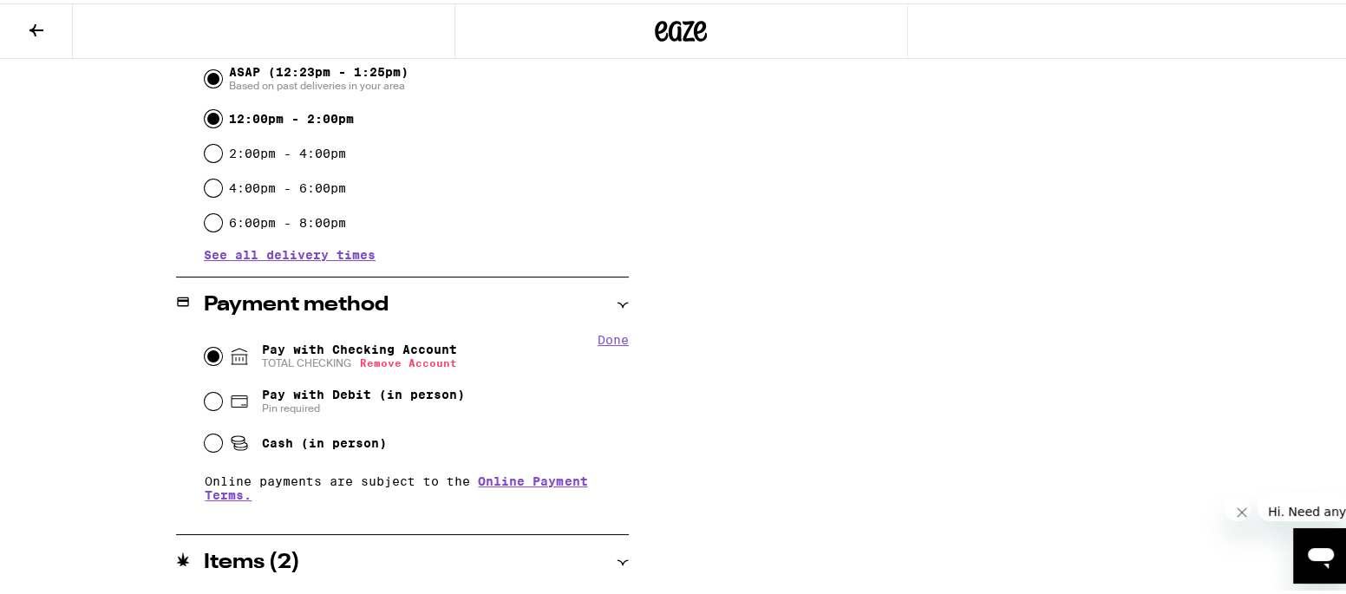
click at [205, 69] on input "ASAP (12:23pm - 1:25pm) Based on past deliveries in your area" at bounding box center [213, 75] width 17 height 17
radio input "true"
click at [205, 401] on input "Pay with Debit (in person) Pin required" at bounding box center [213, 397] width 17 height 17
radio input "true"
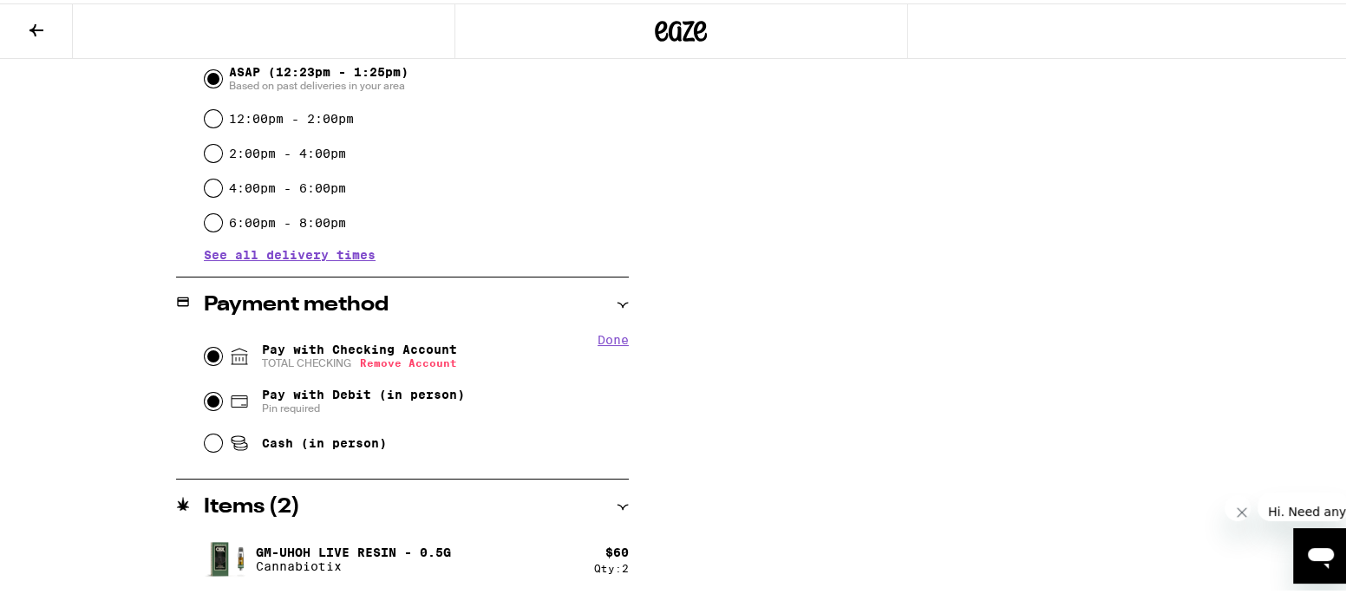
click at [206, 349] on input "Pay with Checking Account TOTAL CHECKING Remove Account" at bounding box center [213, 352] width 17 height 17
radio input "true"
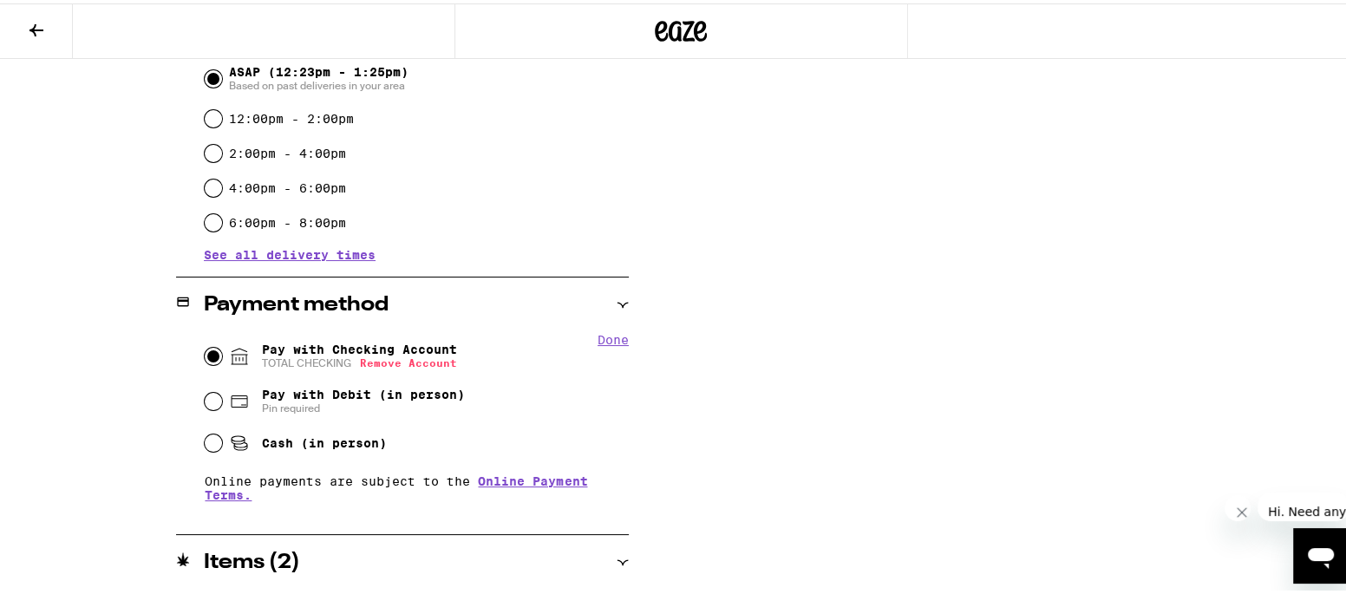
click at [39, 34] on icon at bounding box center [36, 26] width 21 height 21
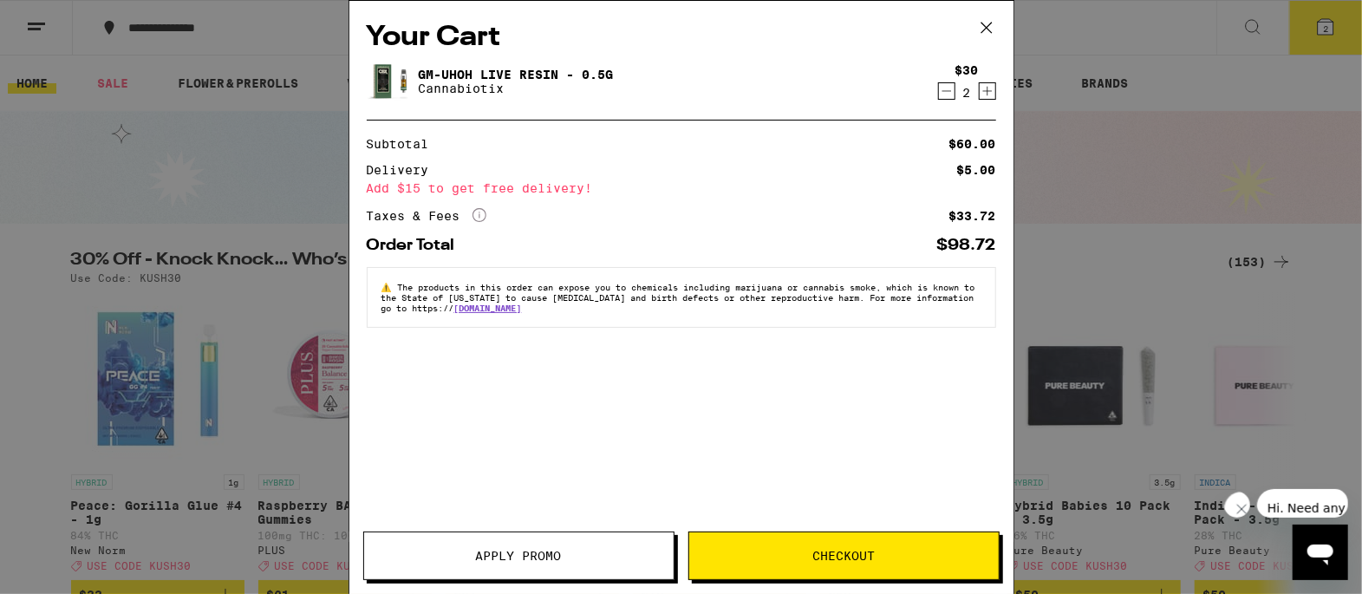
click at [799, 543] on button "Checkout" at bounding box center [843, 555] width 311 height 49
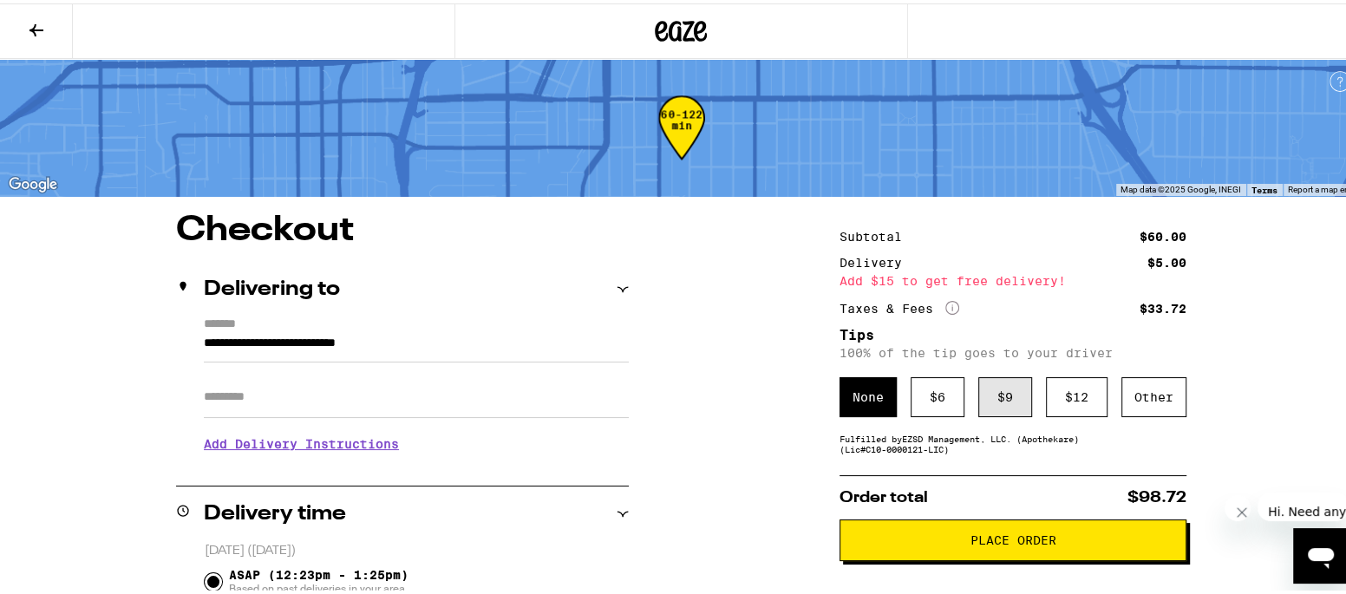
click at [1000, 388] on div "$ 9" at bounding box center [1005, 394] width 54 height 40
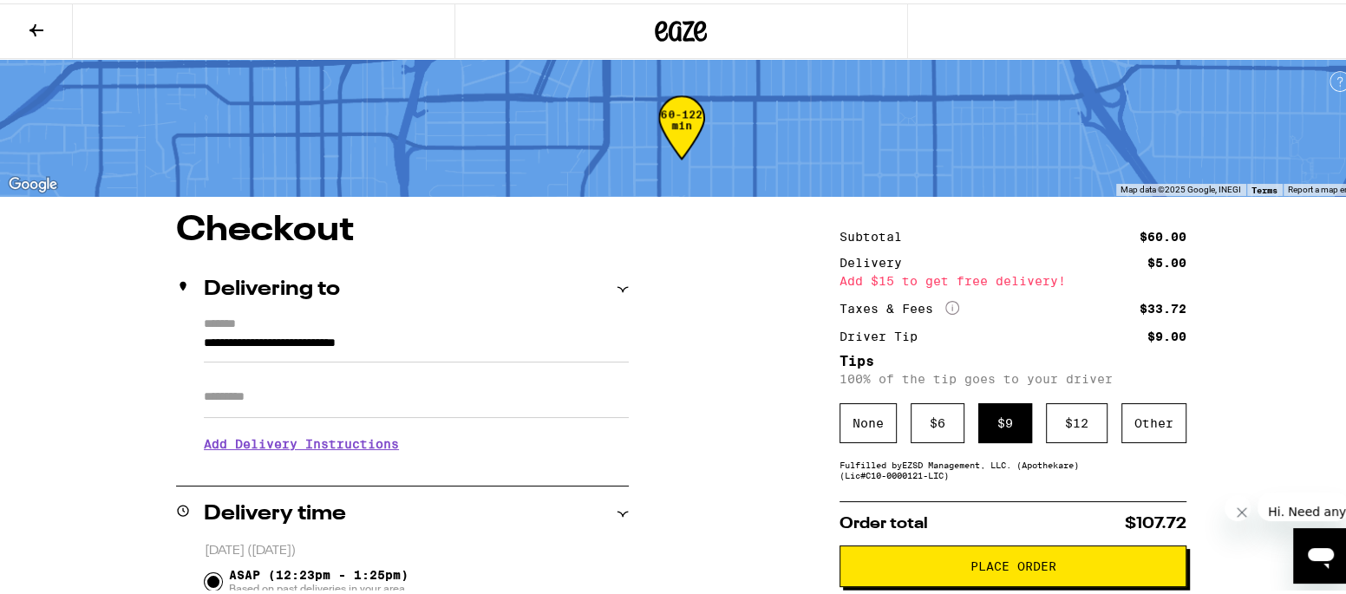
scroll to position [231, 0]
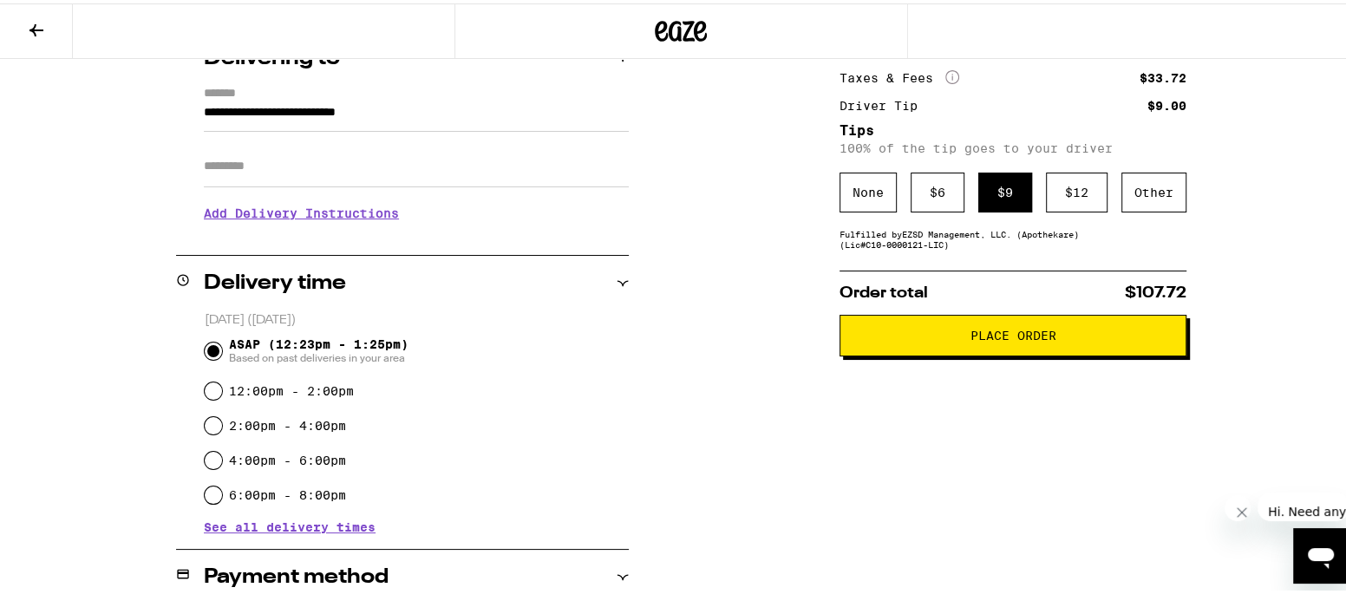
click at [990, 330] on span "Place Order" at bounding box center [1013, 332] width 86 height 12
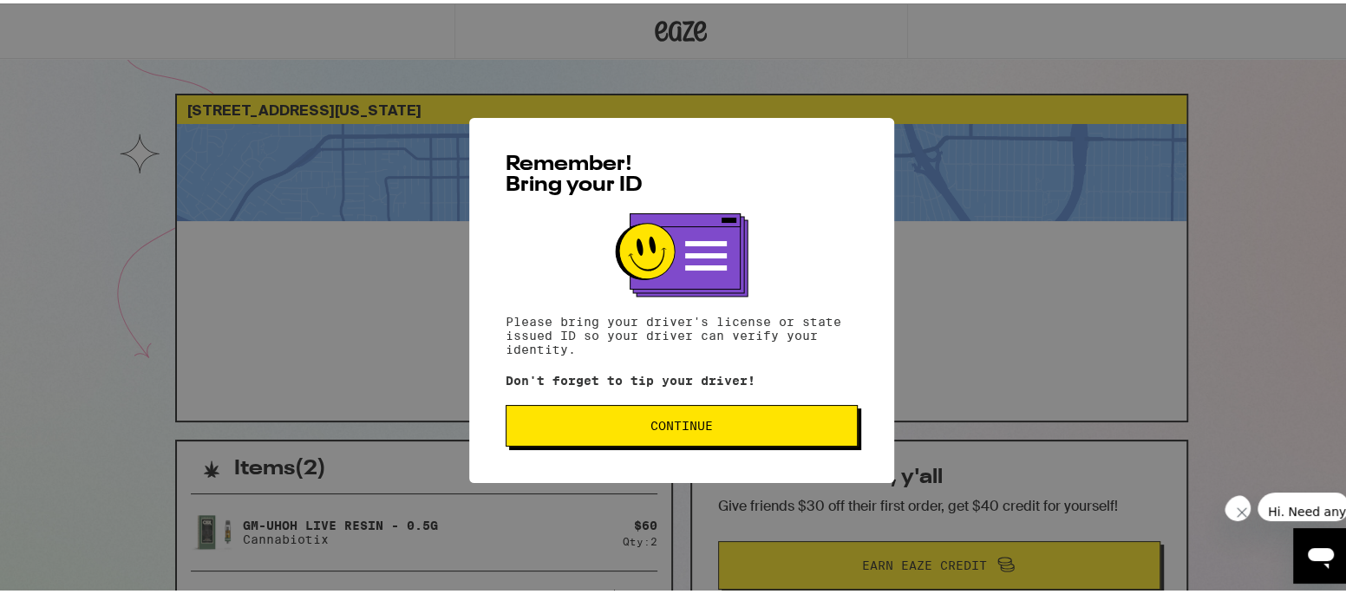
click at [665, 421] on span "Continue" at bounding box center [681, 422] width 62 height 12
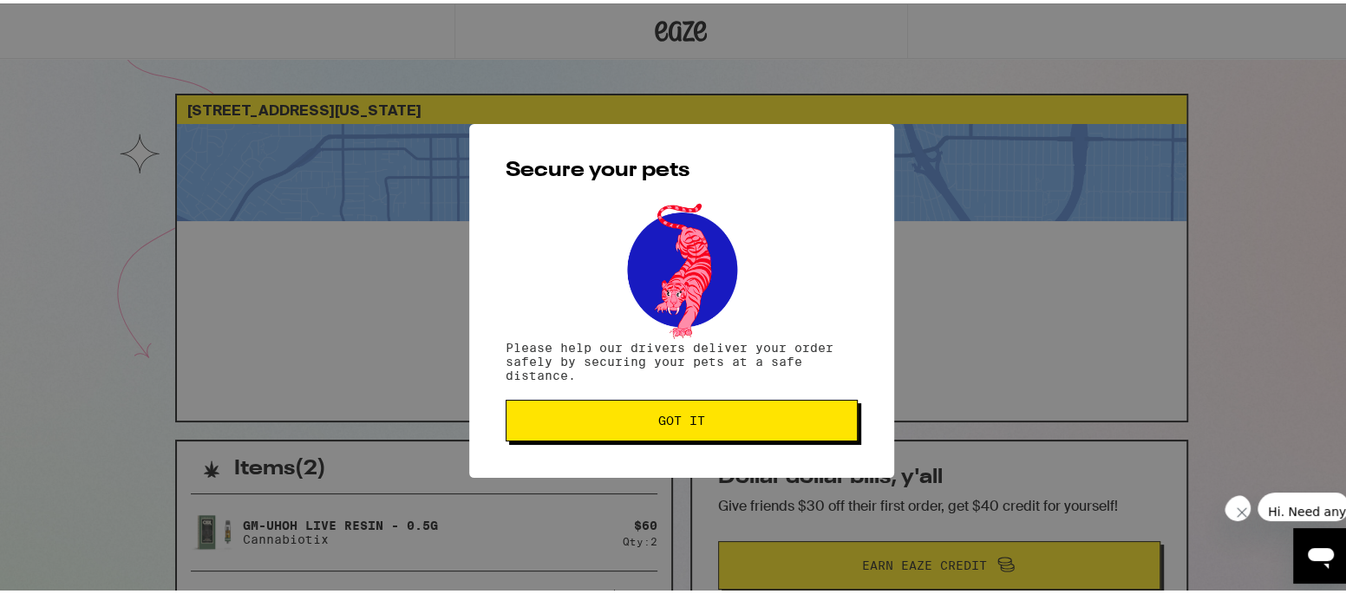
click at [668, 413] on span "Got it" at bounding box center [681, 417] width 47 height 12
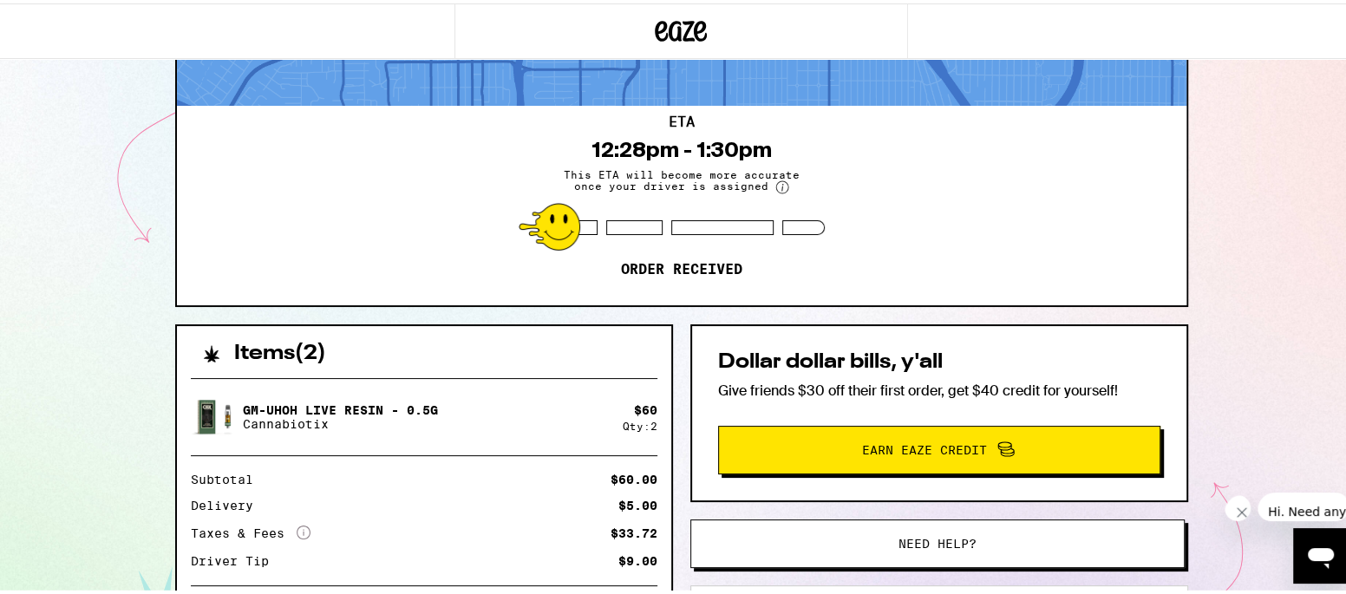
scroll to position [231, 0]
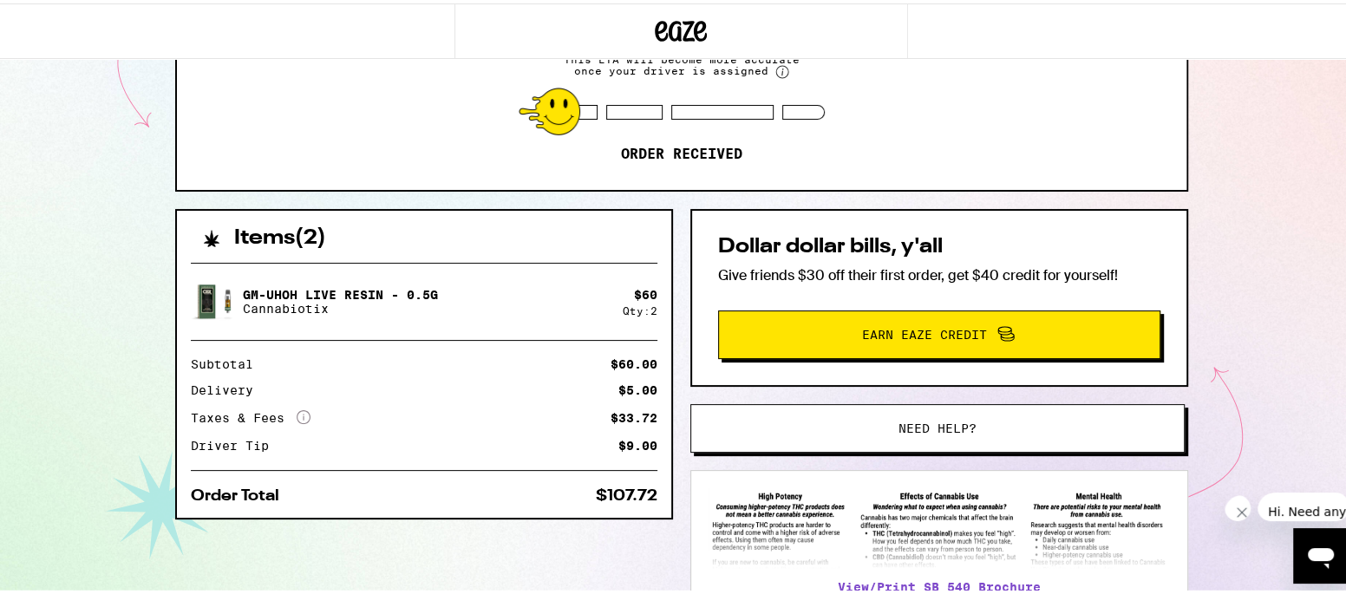
click at [297, 412] on icon "More Info" at bounding box center [304, 414] width 14 height 14
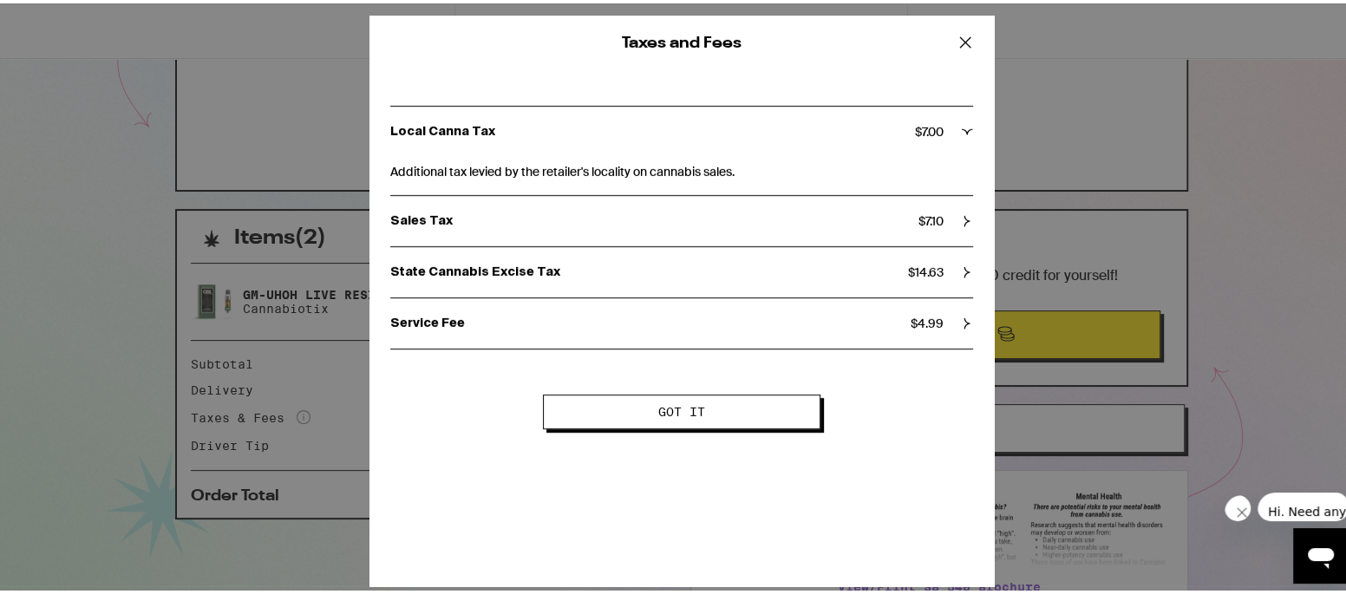
click at [668, 402] on span "Got it" at bounding box center [681, 408] width 47 height 12
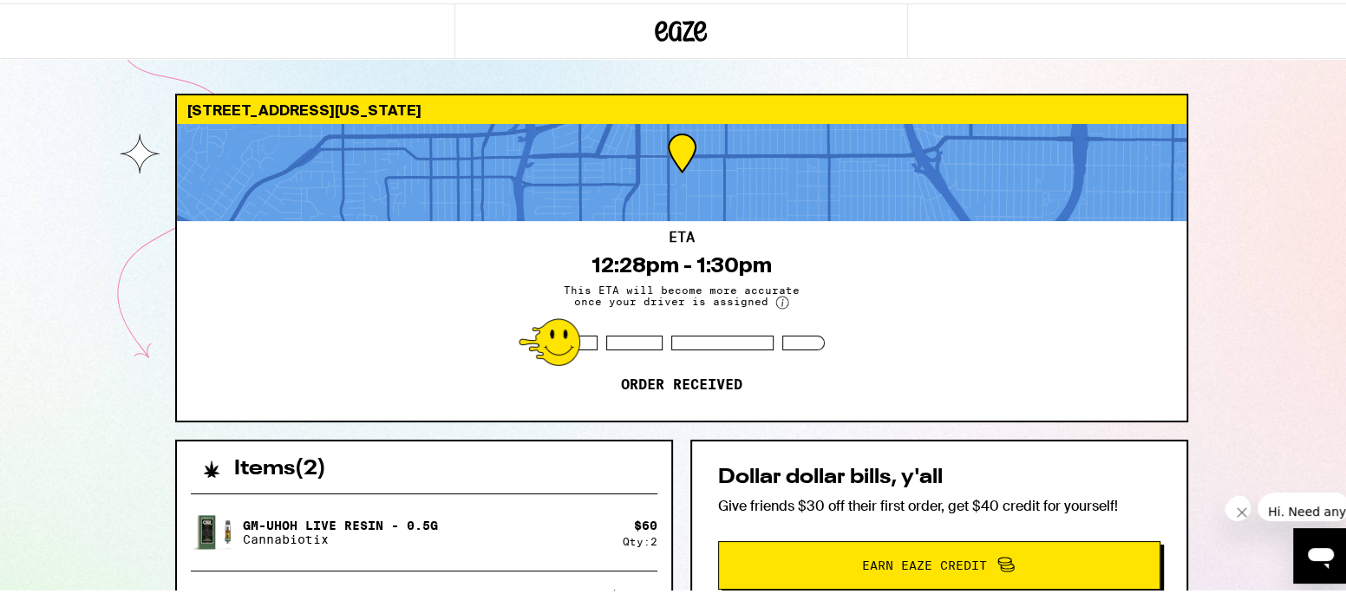
scroll to position [115, 0]
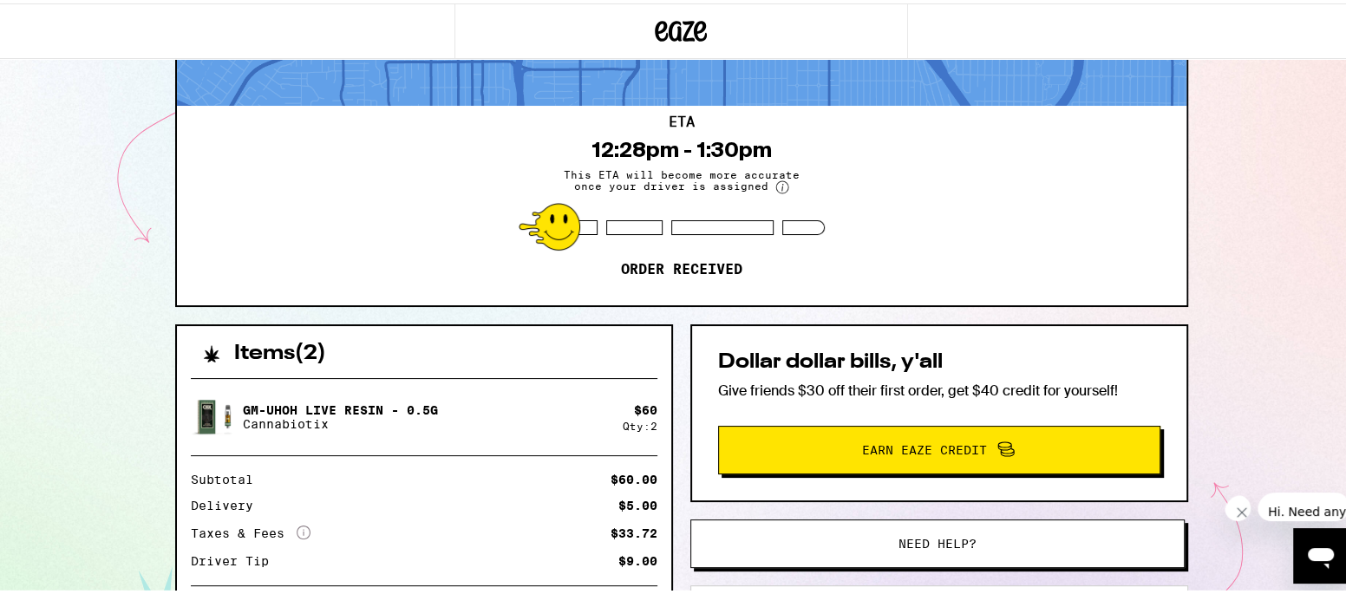
click at [264, 406] on p "Gm-uhOh Live Resin - 0.5g" at bounding box center [340, 407] width 195 height 14
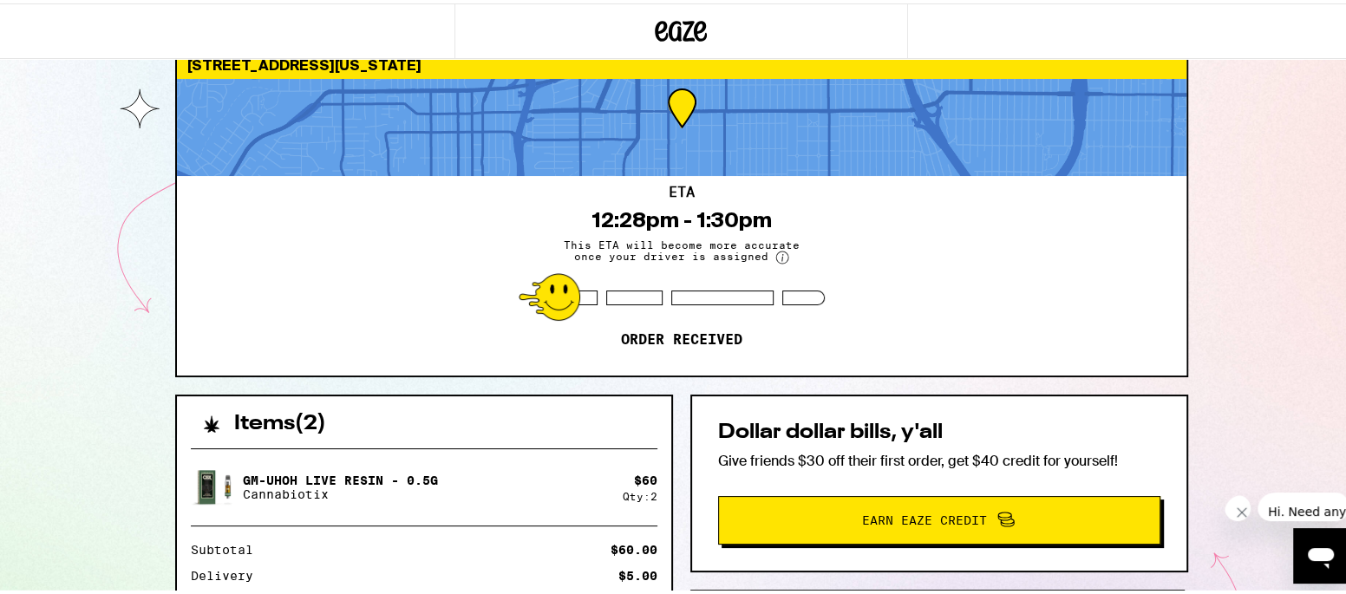
scroll to position [0, 0]
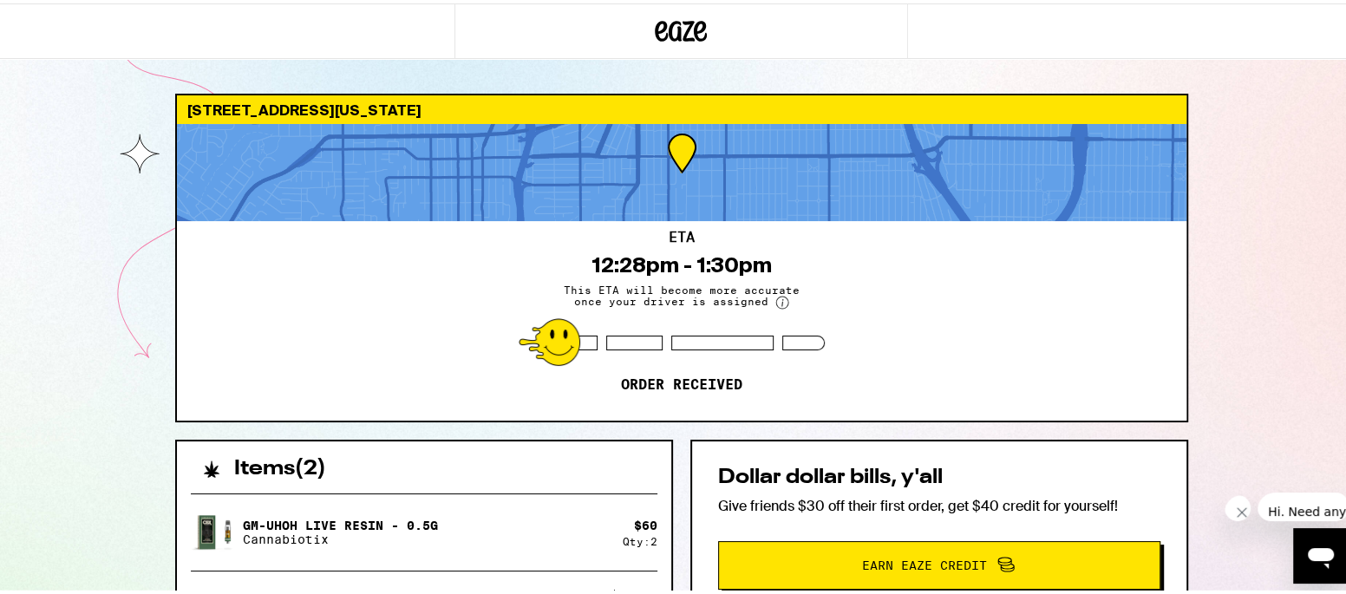
click at [486, 268] on div "ETA 12:28pm - 1:30pm This ETA will become more accurate once your driver is ass…" at bounding box center [681, 317] width 1009 height 199
click at [776, 299] on circle at bounding box center [782, 299] width 12 height 12
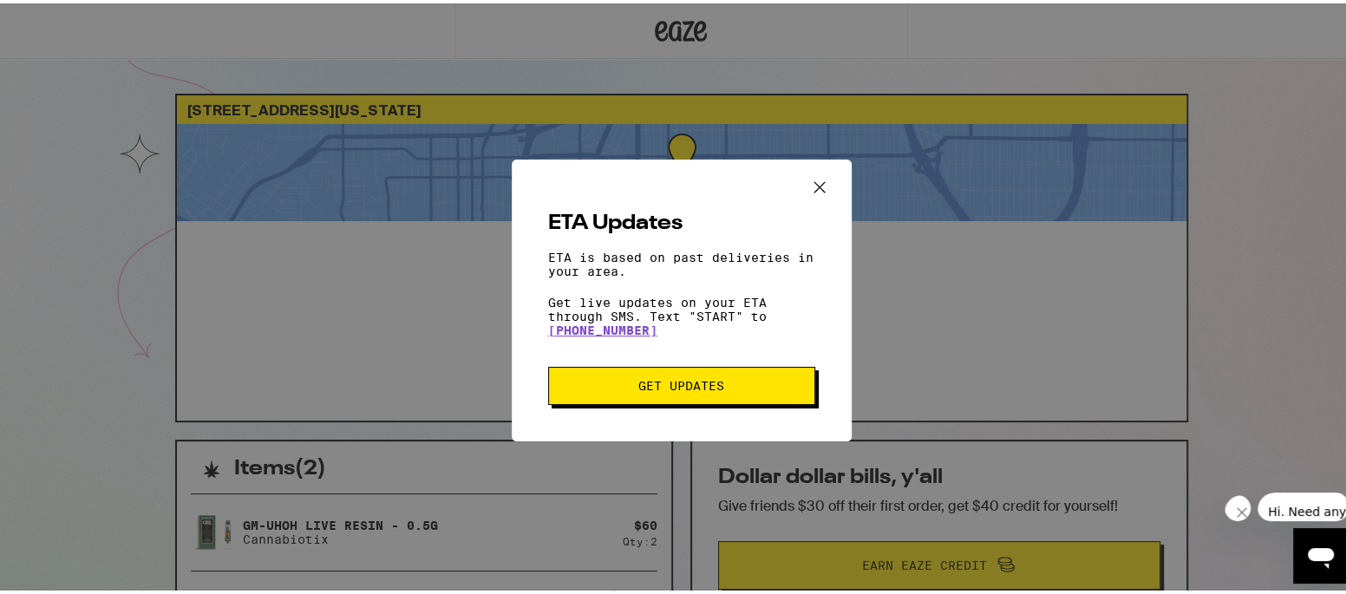
click at [686, 384] on span "Get Updates" at bounding box center [681, 382] width 86 height 12
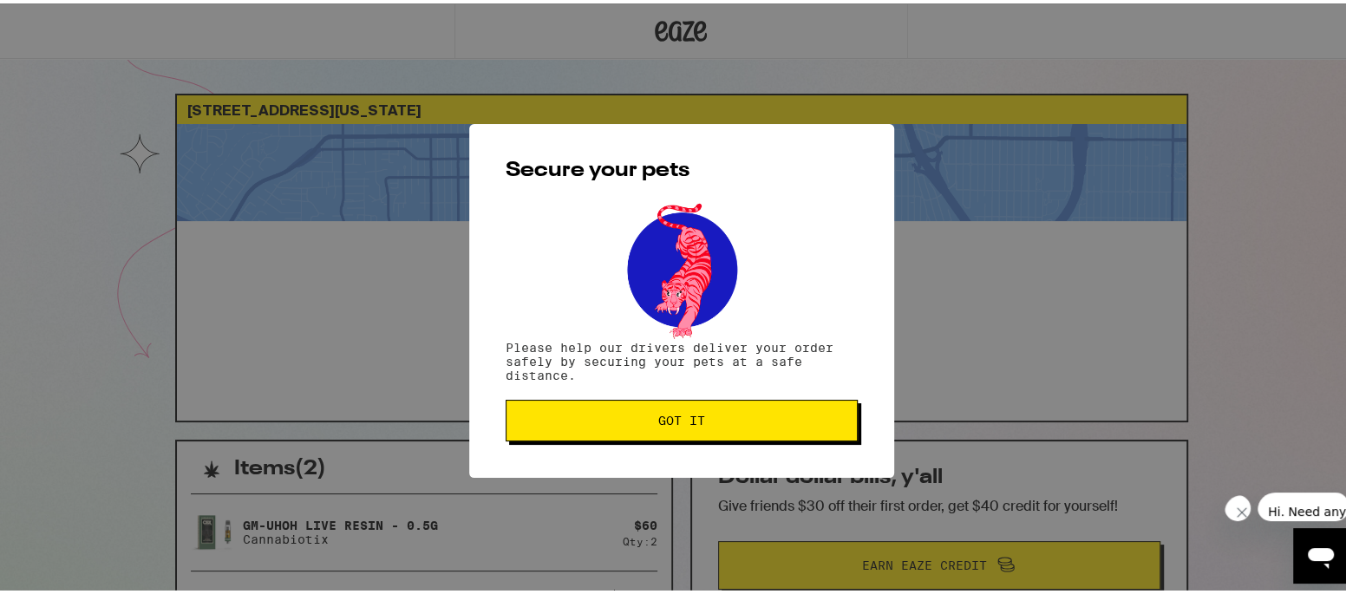
drag, startPoint x: 698, startPoint y: 427, endPoint x: 661, endPoint y: 421, distance: 36.9
click at [683, 425] on button "Got it" at bounding box center [681, 417] width 352 height 42
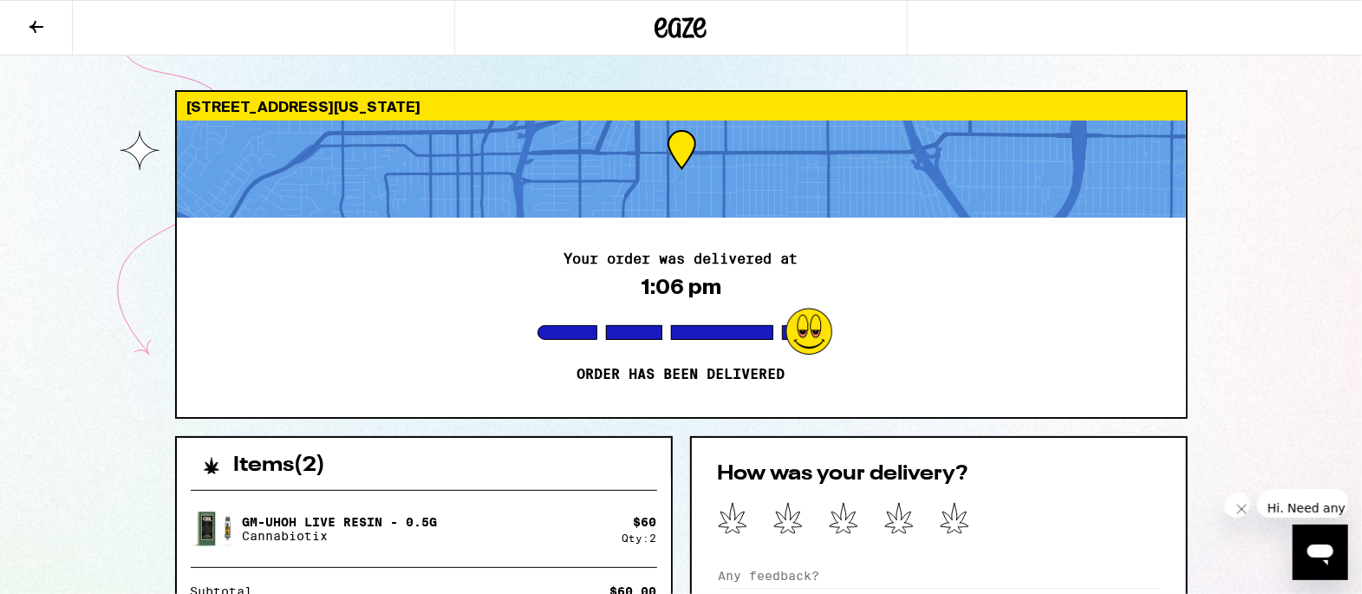
click at [39, 27] on icon at bounding box center [36, 26] width 21 height 21
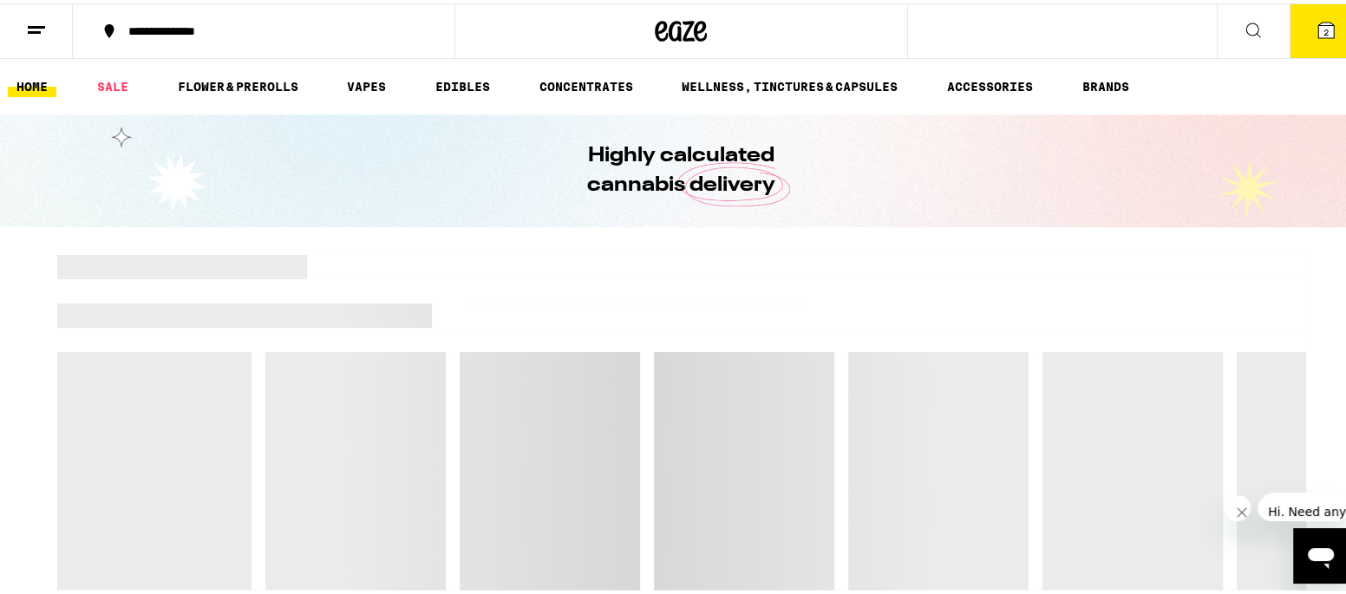
click at [35, 26] on icon at bounding box center [36, 26] width 21 height 21
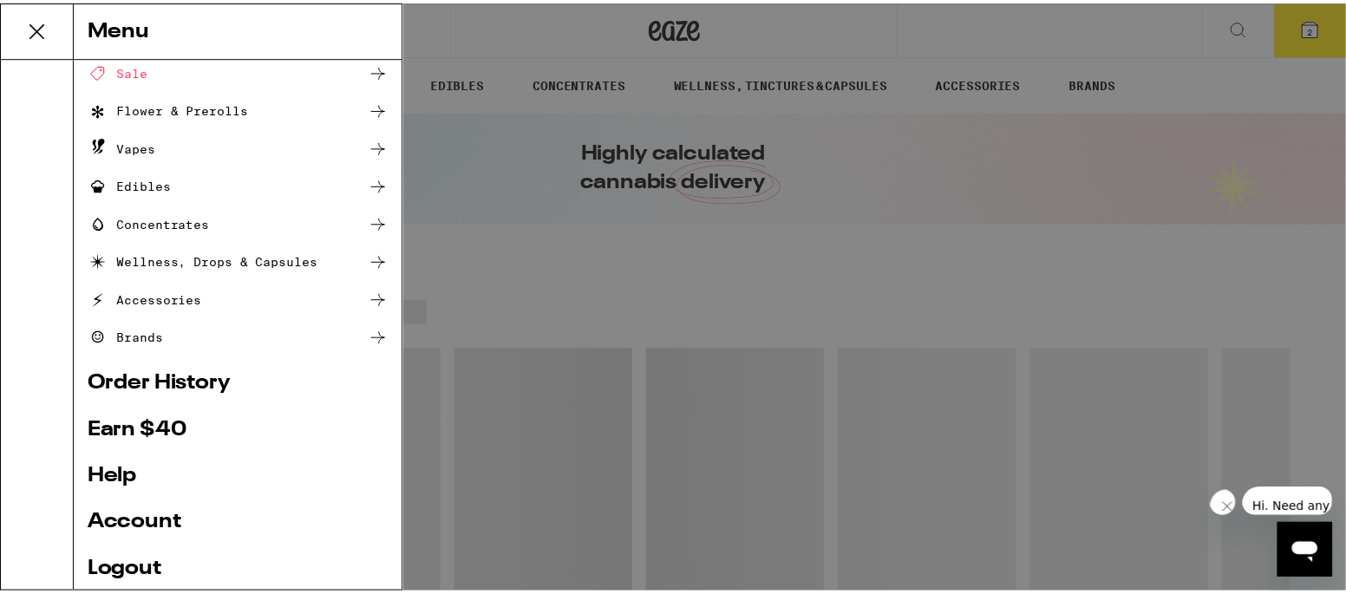
scroll to position [202, 0]
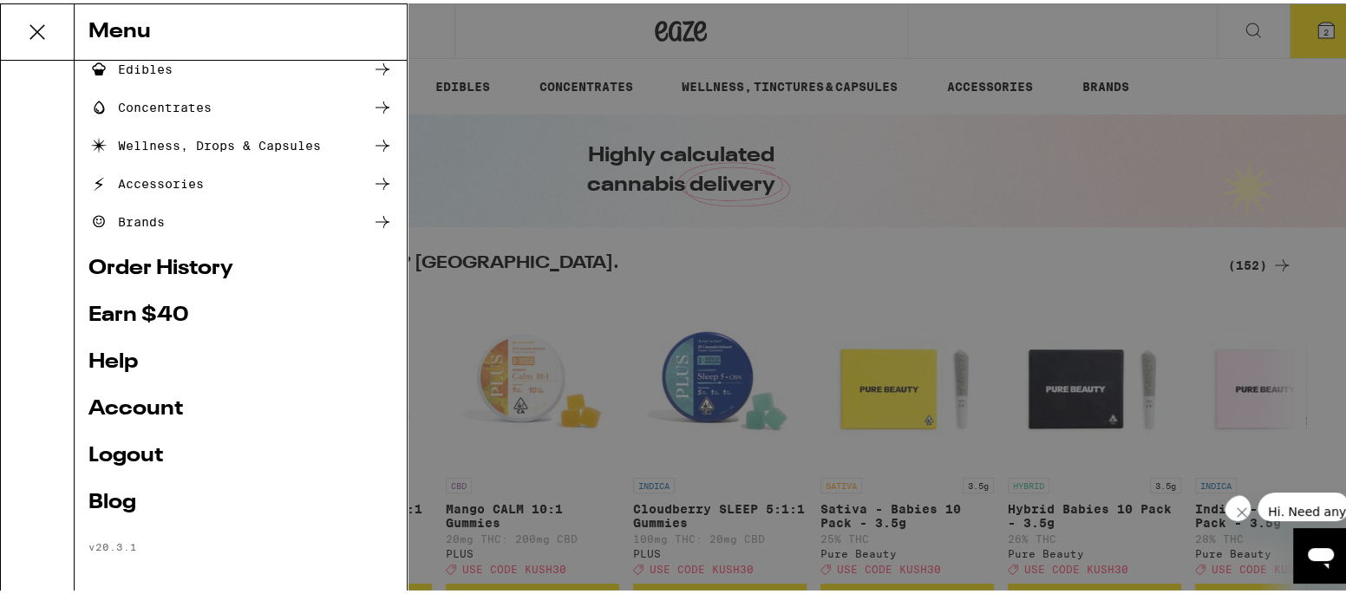
click at [127, 451] on link "Logout" at bounding box center [240, 452] width 304 height 21
click at [102, 448] on link "Logout" at bounding box center [240, 452] width 304 height 21
click at [121, 446] on link "Logout" at bounding box center [240, 452] width 304 height 21
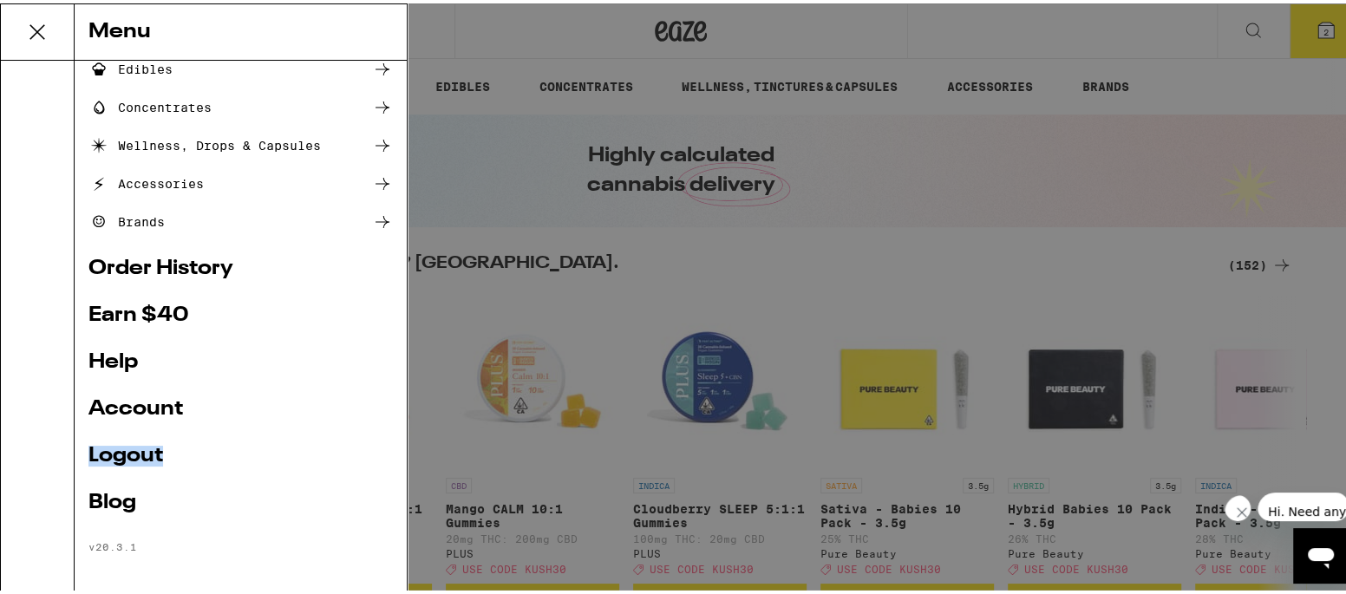
click at [121, 446] on link "Logout" at bounding box center [240, 452] width 304 height 21
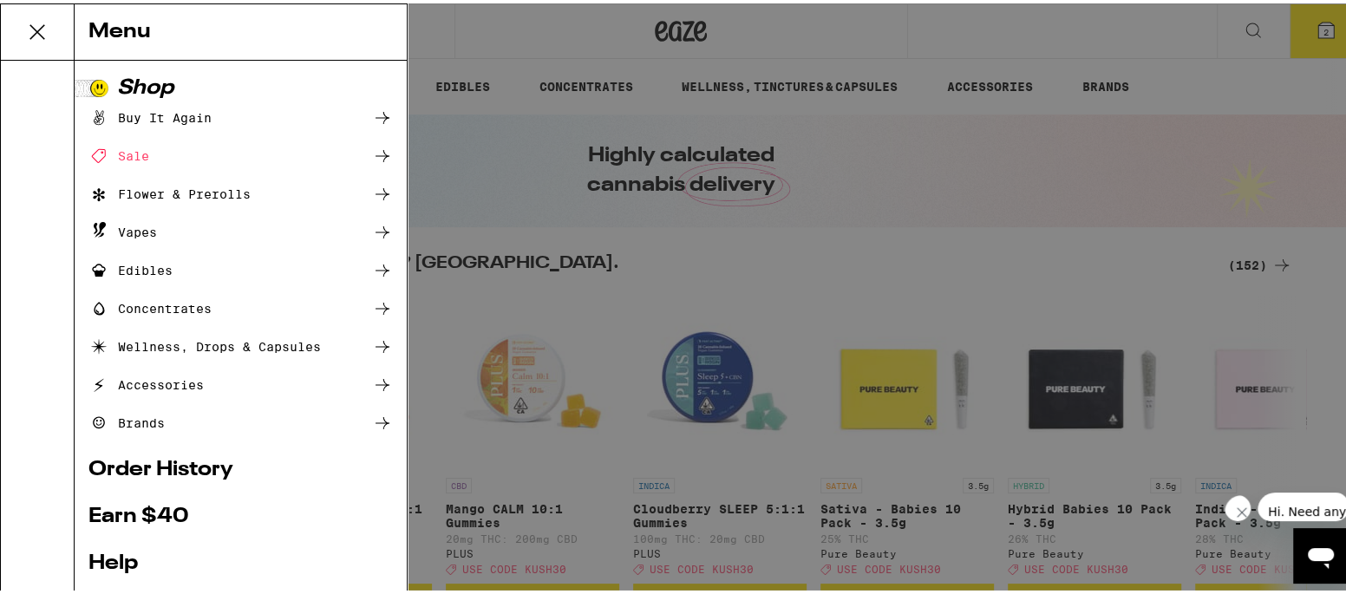
scroll to position [202, 0]
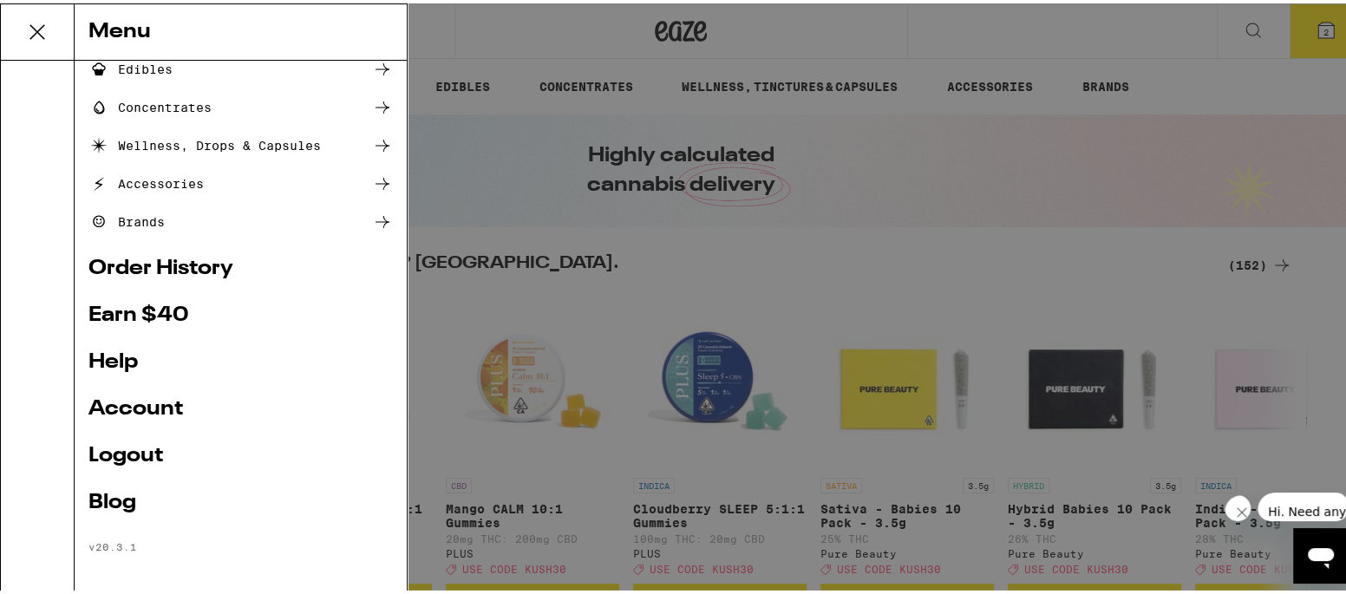
click at [116, 450] on link "Logout" at bounding box center [240, 452] width 304 height 21
click at [117, 449] on link "Logout" at bounding box center [240, 452] width 304 height 21
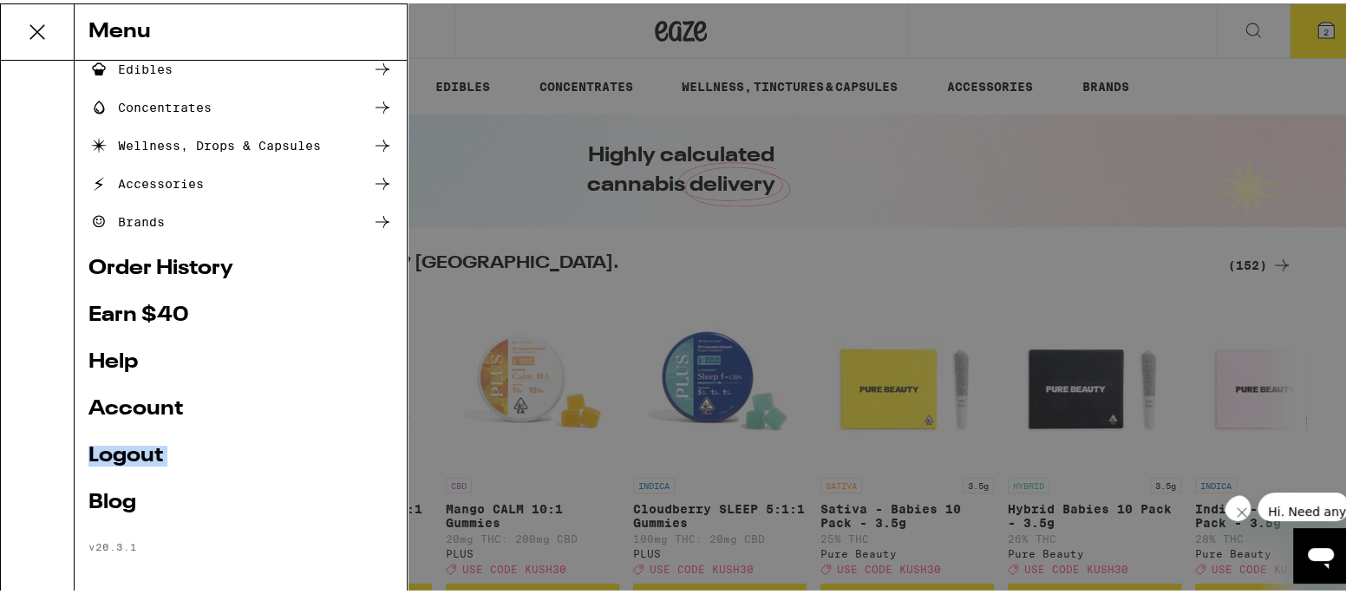
click at [117, 449] on link "Logout" at bounding box center [240, 452] width 304 height 21
click at [117, 448] on link "Logout" at bounding box center [240, 452] width 304 height 21
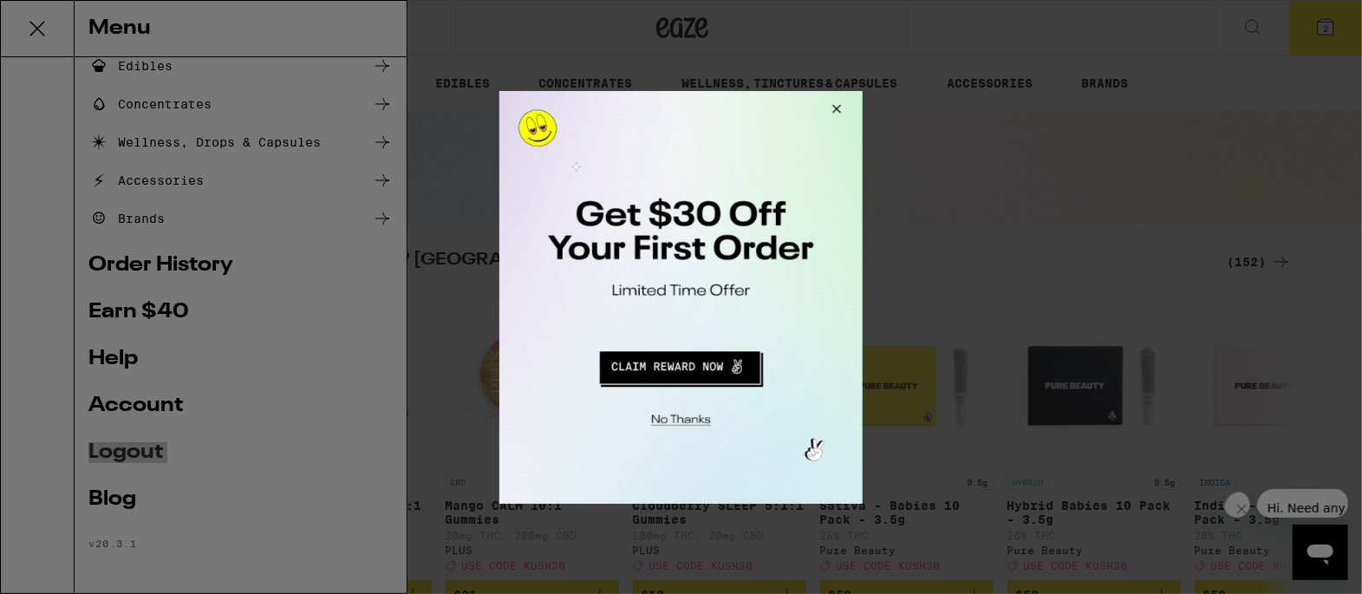
click at [673, 415] on button "Close Modal" at bounding box center [677, 416] width 353 height 27
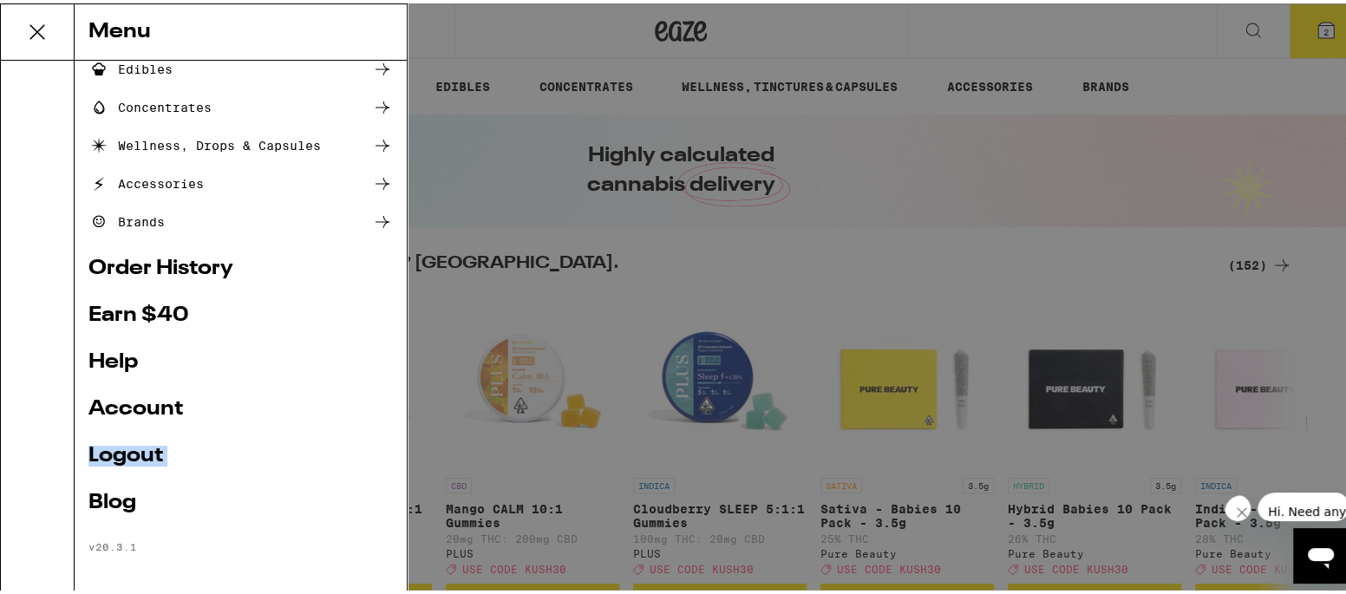
click at [121, 446] on link "Logout" at bounding box center [240, 452] width 304 height 21
click at [135, 451] on link "Logout" at bounding box center [240, 452] width 304 height 21
click at [38, 20] on icon at bounding box center [37, 28] width 35 height 35
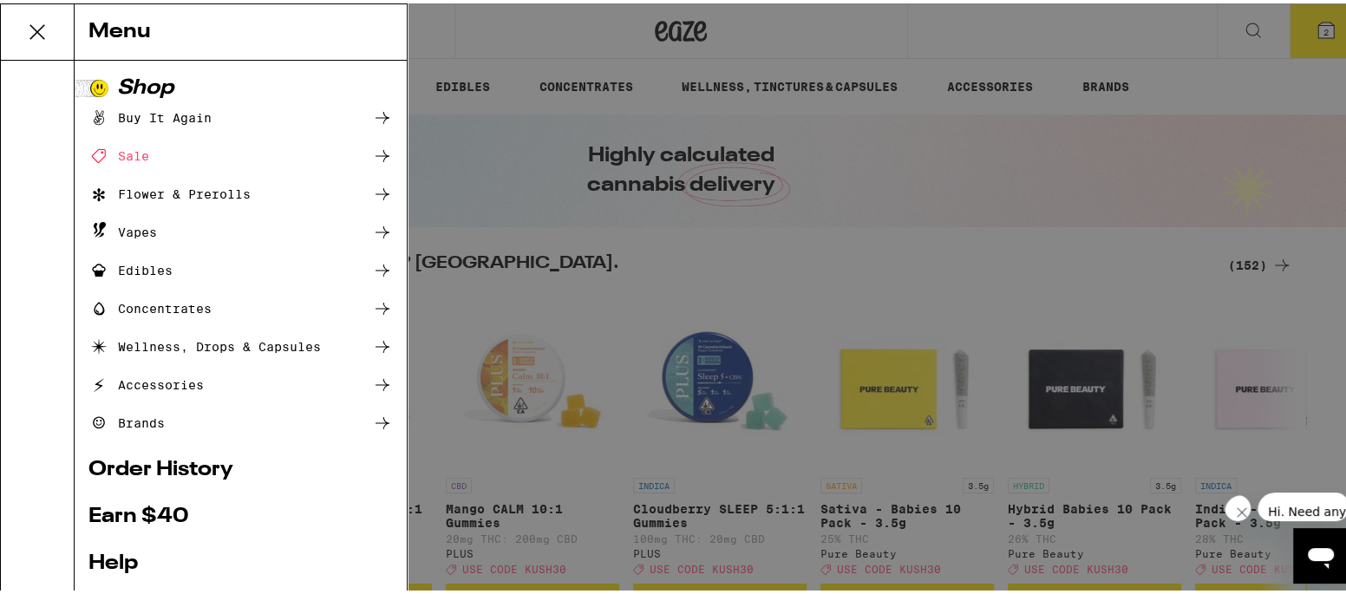
scroll to position [202, 0]
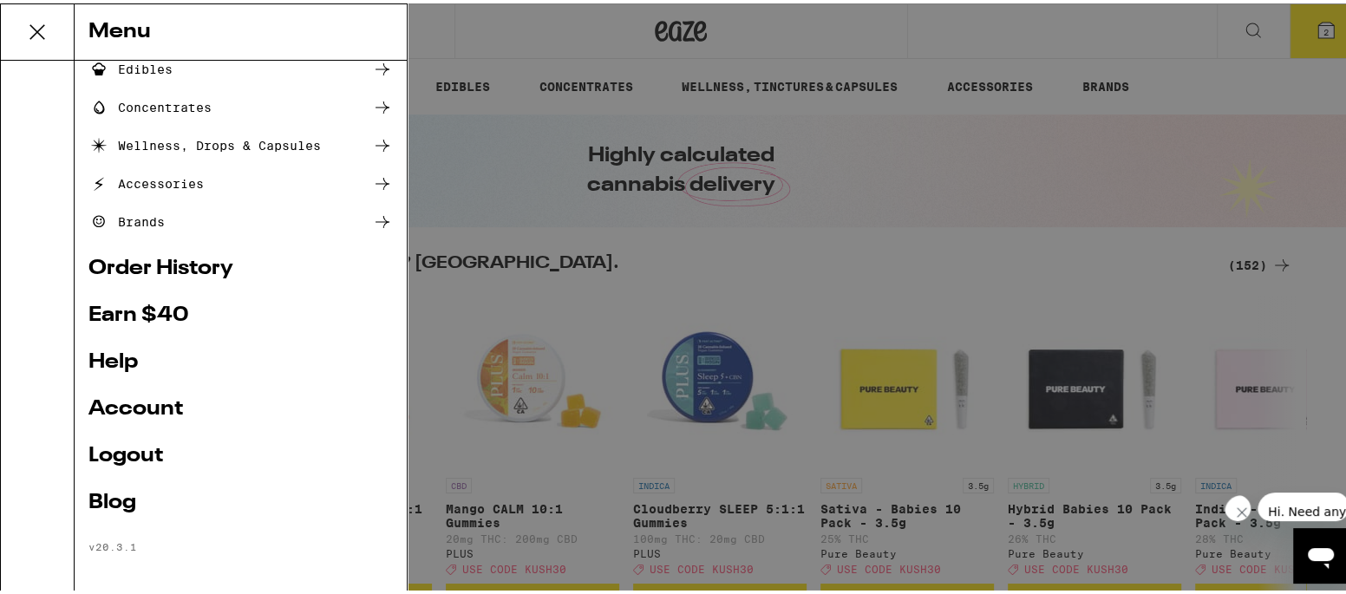
click at [122, 448] on link "Logout" at bounding box center [240, 452] width 304 height 21
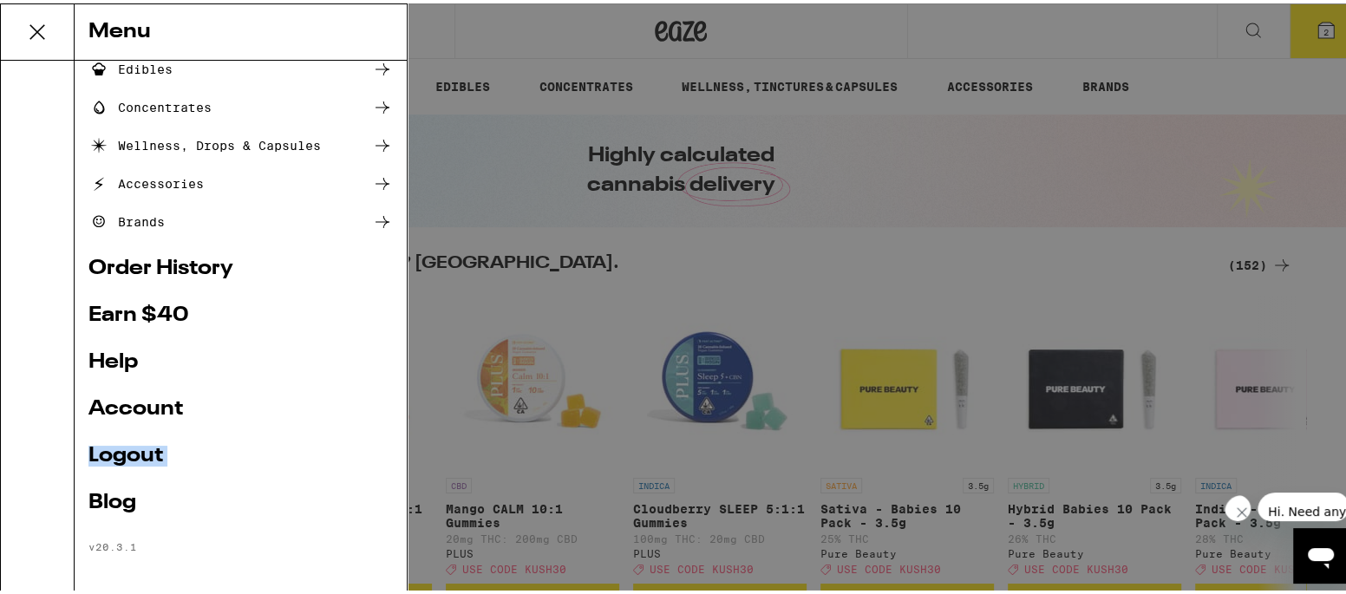
click at [122, 448] on link "Logout" at bounding box center [240, 452] width 304 height 21
click at [122, 446] on link "Logout" at bounding box center [240, 452] width 304 height 21
drag, startPoint x: 123, startPoint y: 446, endPoint x: 205, endPoint y: 67, distance: 387.7
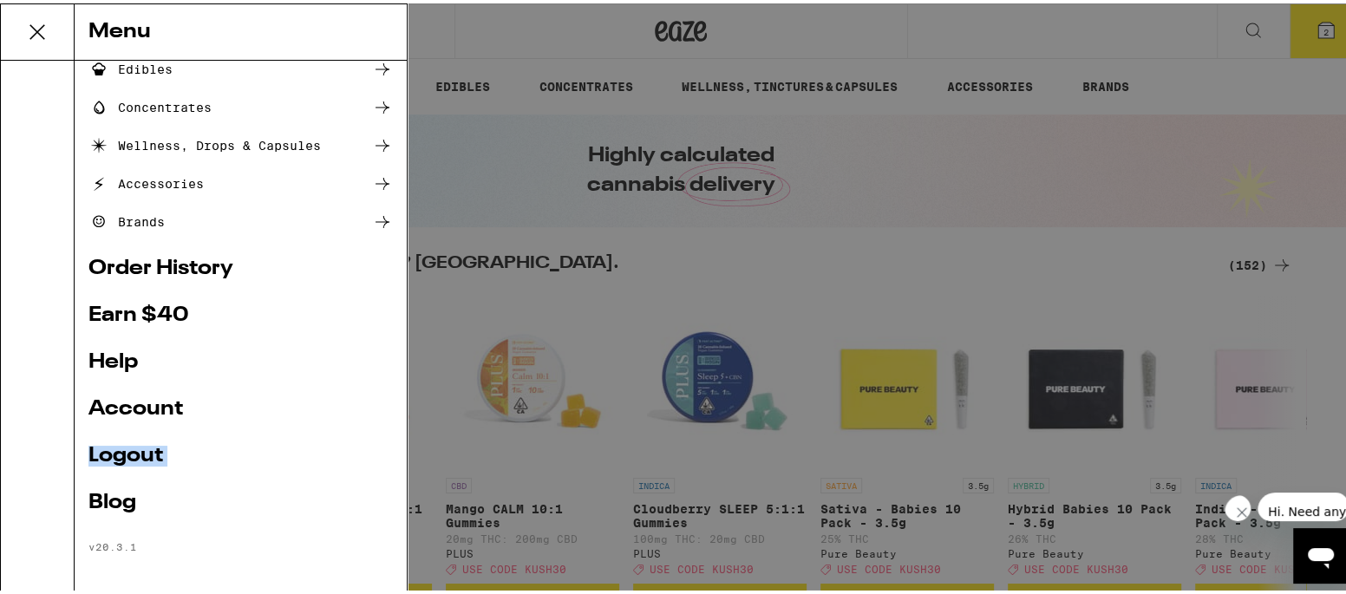
click at [123, 444] on link "Logout" at bounding box center [240, 452] width 304 height 21
click at [42, 21] on icon at bounding box center [37, 28] width 35 height 35
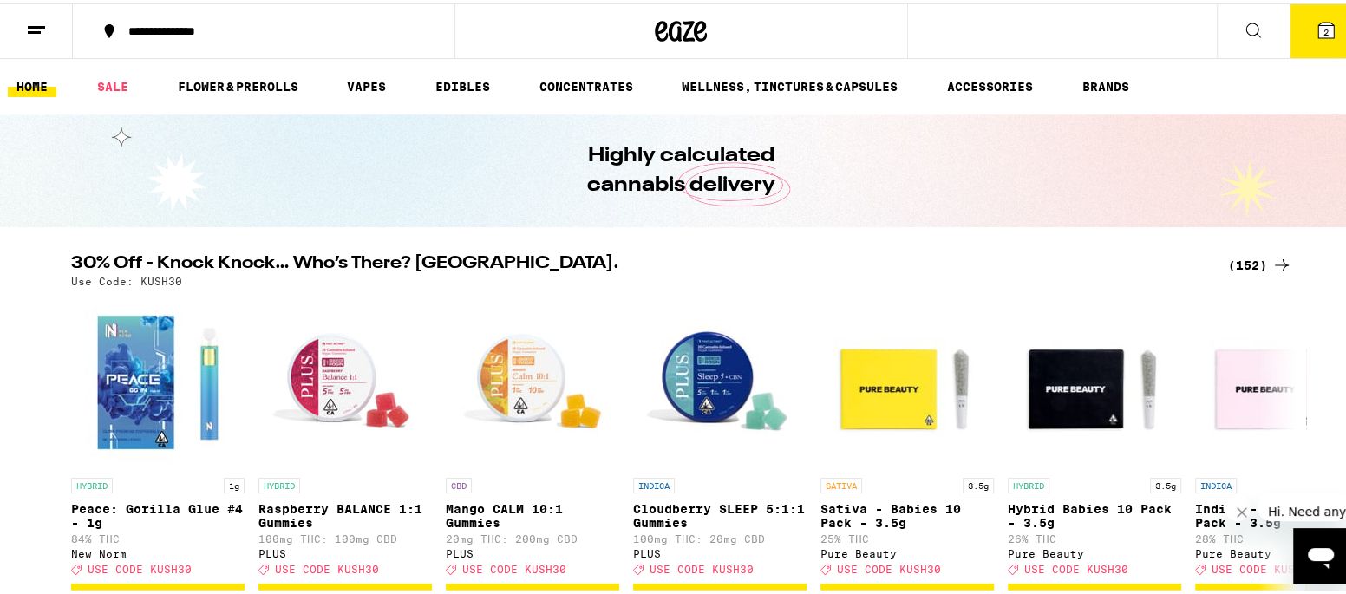
click at [37, 23] on line at bounding box center [36, 23] width 17 height 0
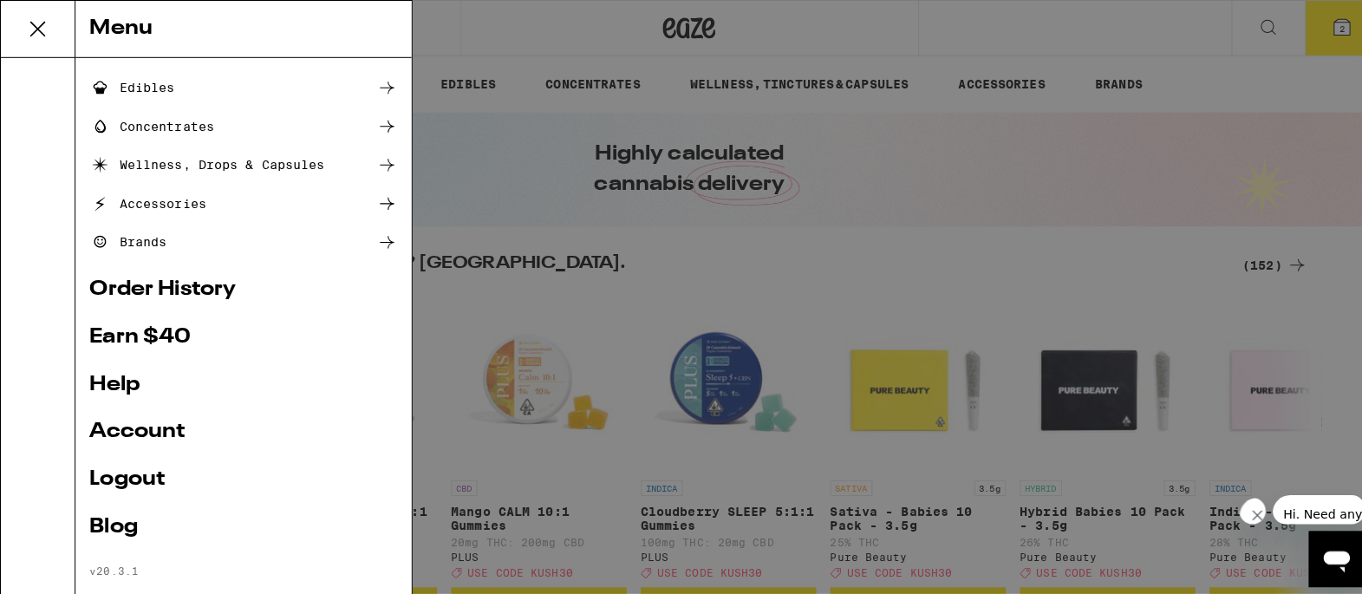
scroll to position [202, 0]
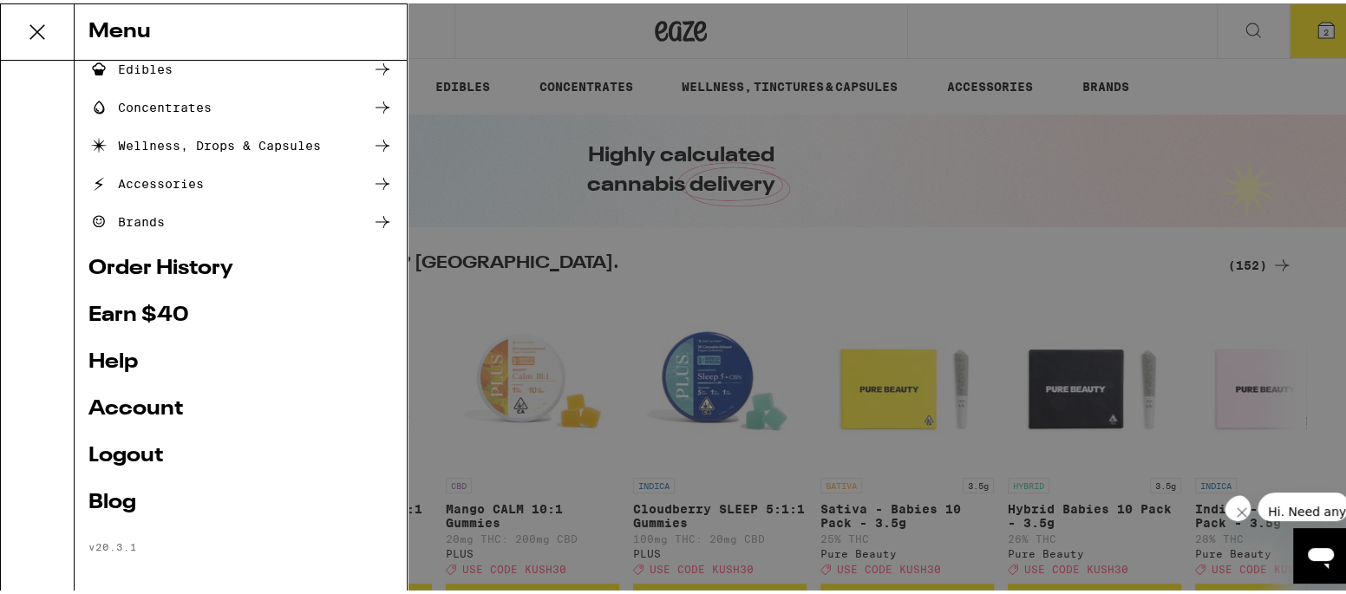
click at [131, 451] on link "Logout" at bounding box center [240, 452] width 304 height 21
click at [101, 443] on link "Logout" at bounding box center [240, 452] width 304 height 21
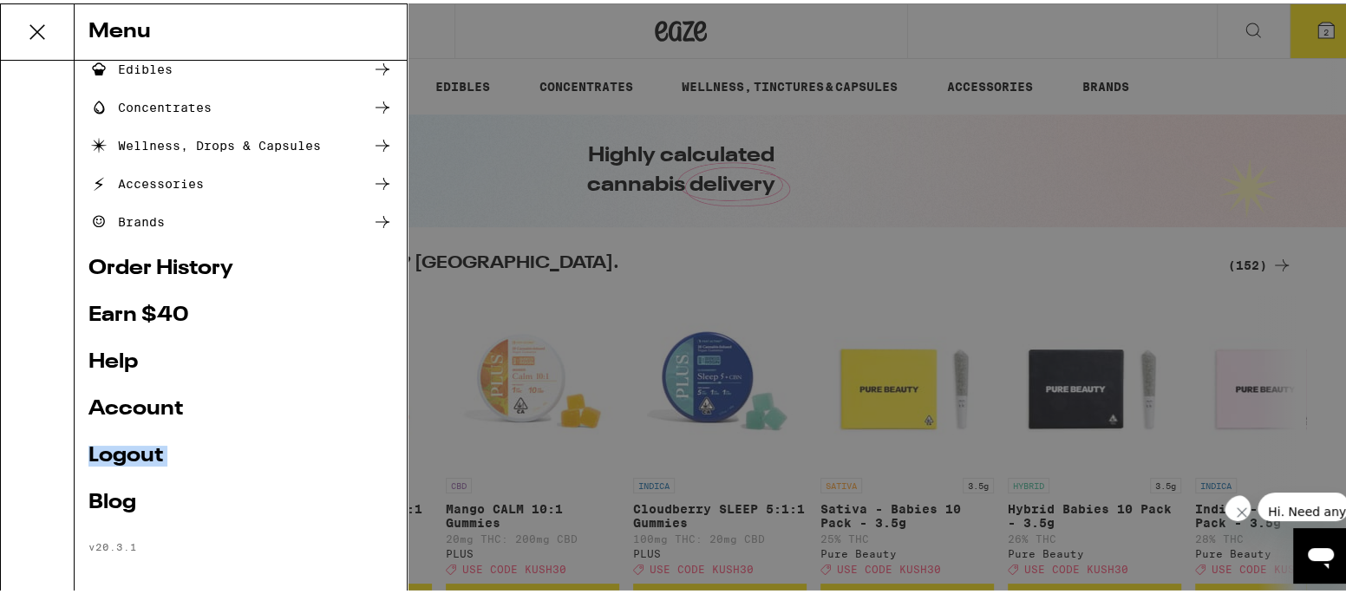
click at [101, 443] on link "Logout" at bounding box center [240, 452] width 304 height 21
click at [122, 402] on link "Account" at bounding box center [240, 405] width 304 height 21
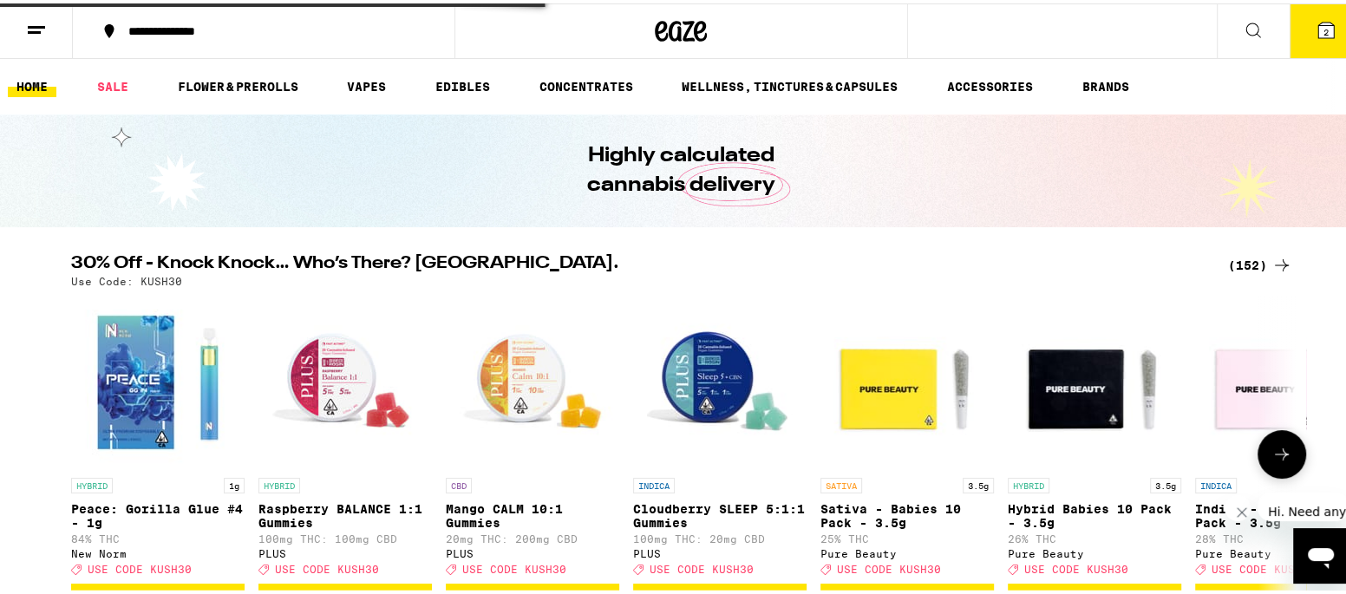
drag, startPoint x: 122, startPoint y: 402, endPoint x: 103, endPoint y: 10, distance: 392.3
click at [121, 402] on img "Open page for Peace: Gorilla Glue #4 - 1g from New Norm" at bounding box center [157, 378] width 173 height 173
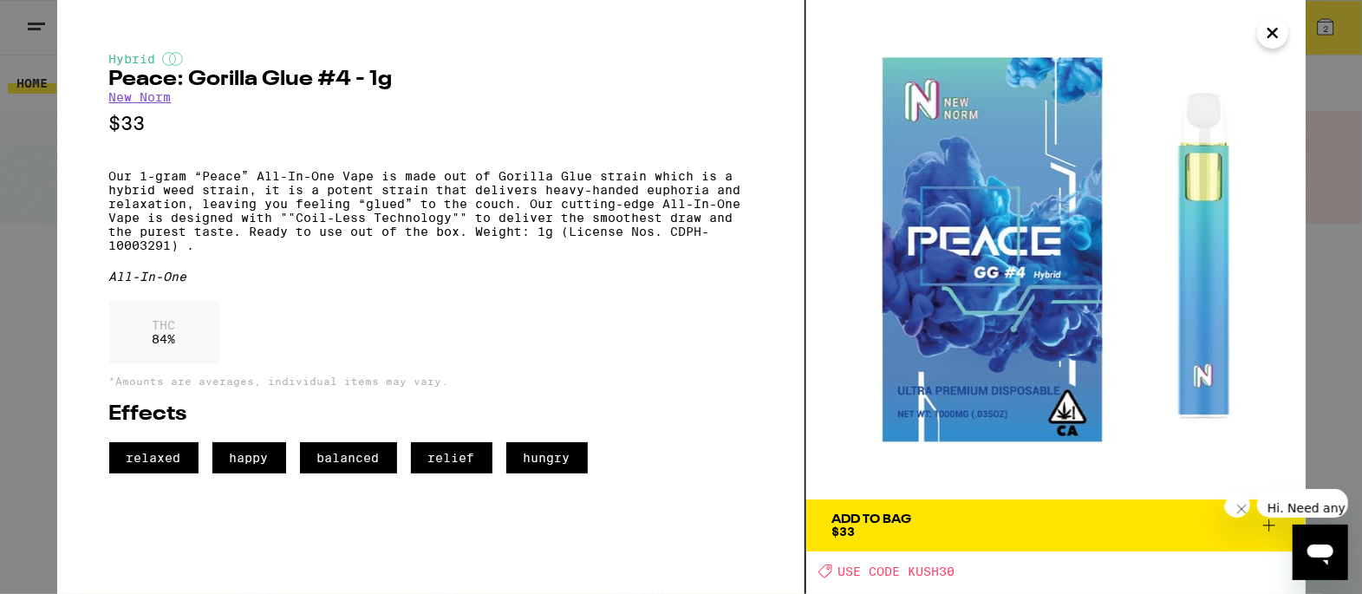
drag, startPoint x: 1267, startPoint y: 29, endPoint x: 1137, endPoint y: 2, distance: 133.0
click at [1267, 32] on icon "Close" at bounding box center [1272, 33] width 21 height 26
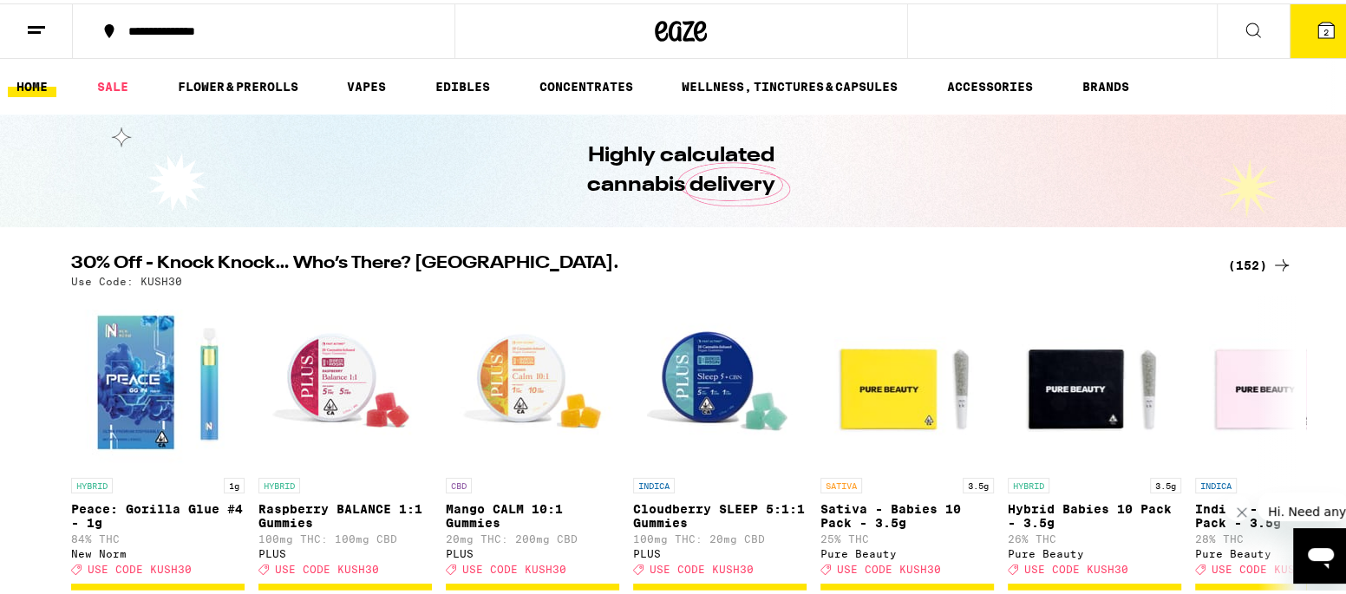
click at [38, 26] on icon at bounding box center [36, 26] width 21 height 21
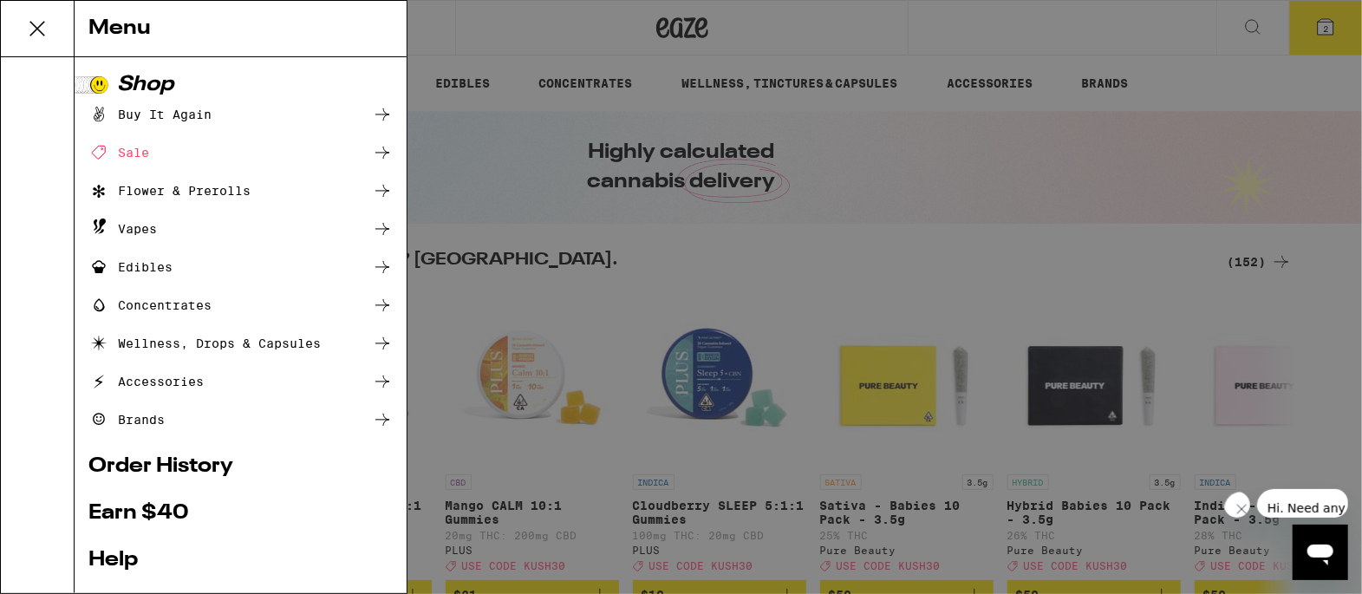
scroll to position [202, 0]
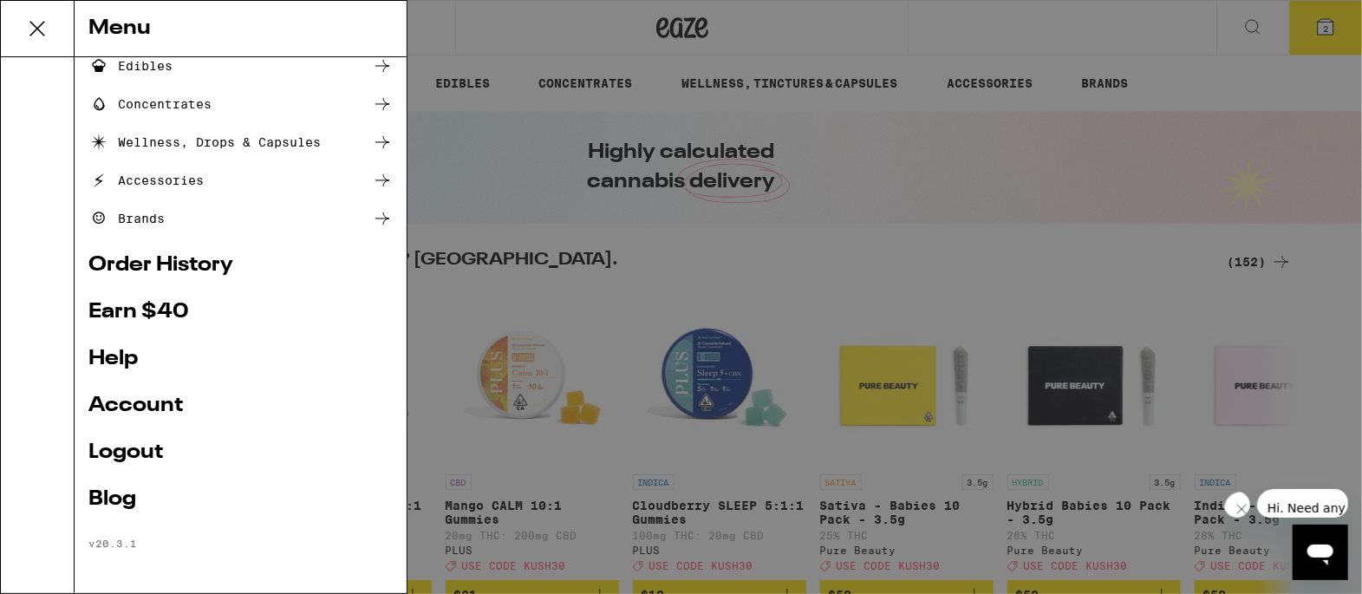
click at [123, 403] on link "Account" at bounding box center [240, 405] width 304 height 21
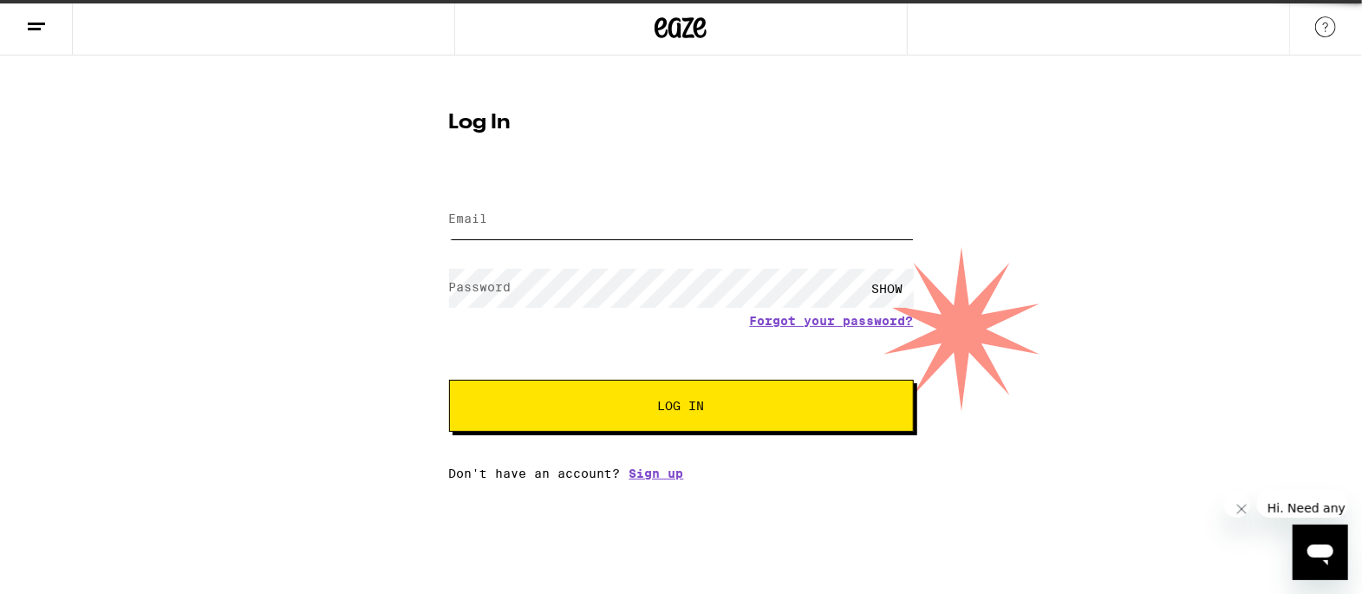
type input "wade.p@yahoo.com"
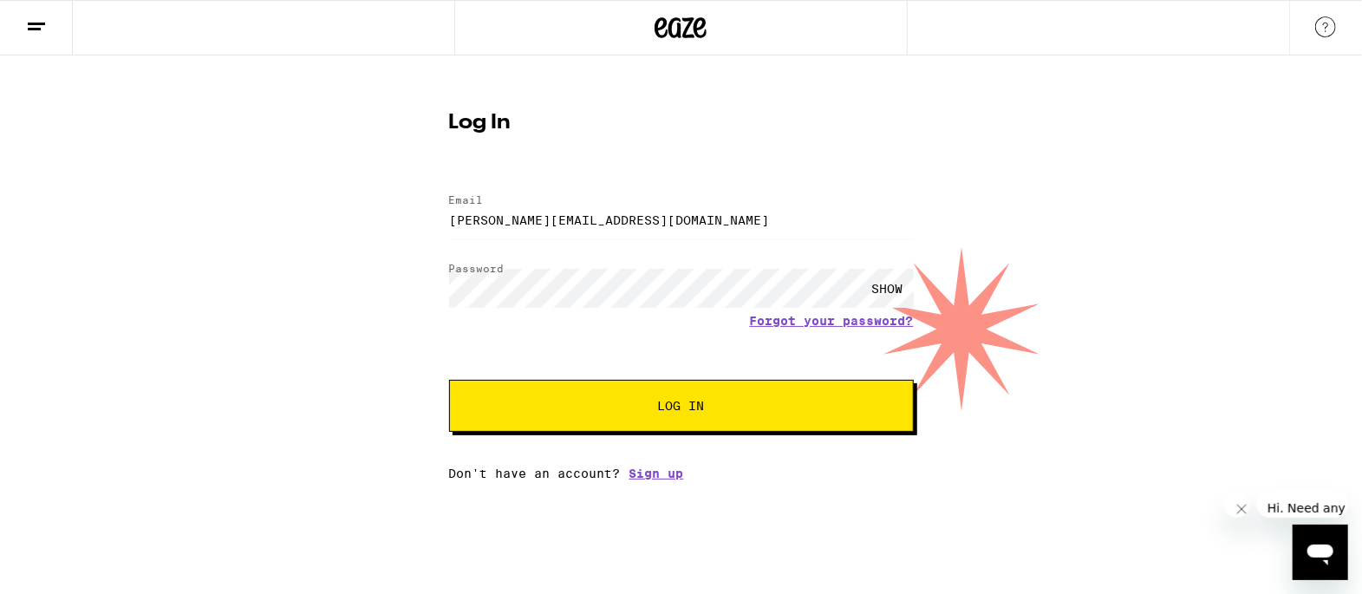
click at [35, 26] on icon at bounding box center [36, 26] width 21 height 21
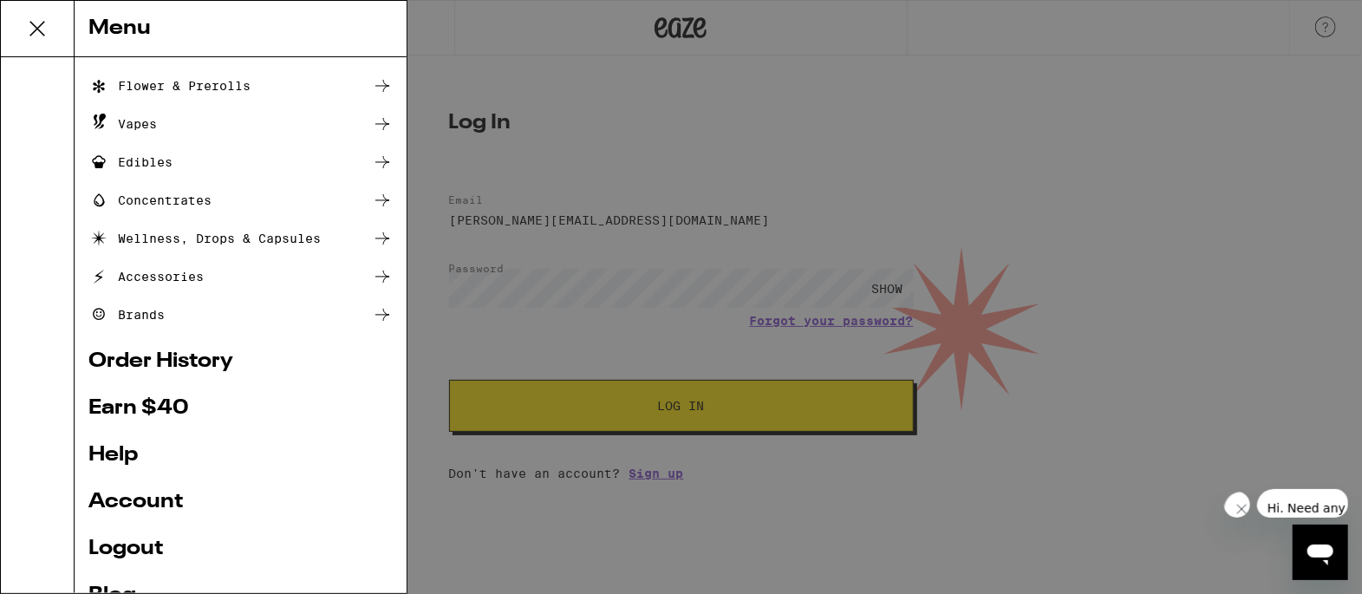
scroll to position [202, 0]
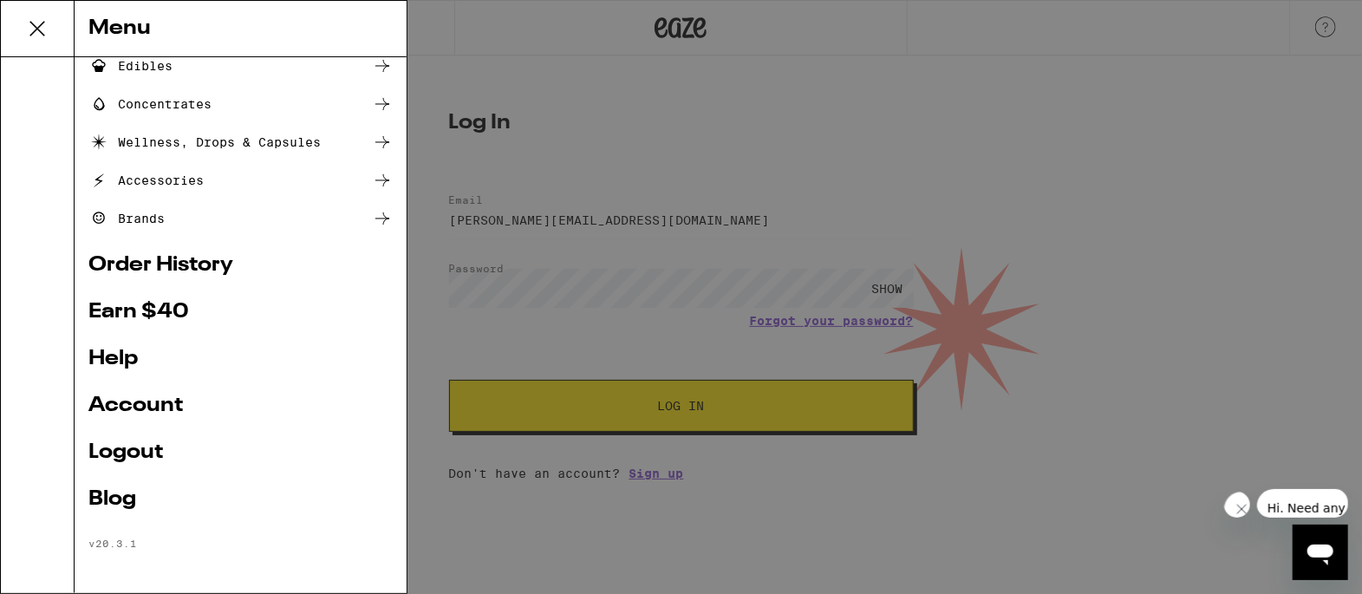
click at [119, 446] on link "Logout" at bounding box center [240, 452] width 304 height 21
click at [489, 27] on div "Menu Shop Buy It Again Sale Flower & Prerolls Vapes Edibles Concentrates Wellne…" at bounding box center [681, 297] width 1362 height 594
